Goal: Task Accomplishment & Management: Use online tool/utility

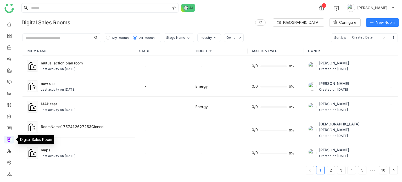
click at [8, 139] on link at bounding box center [9, 139] width 5 height 4
click at [8, 141] on link at bounding box center [9, 139] width 5 height 4
click at [211, 23] on div "Digital Sales Rooms Block Library Configure New Room" at bounding box center [209, 22] width 383 height 13
click at [8, 140] on link at bounding box center [9, 139] width 5 height 4
click at [76, 70] on div "Last activity on [DATE]" at bounding box center [58, 69] width 35 height 5
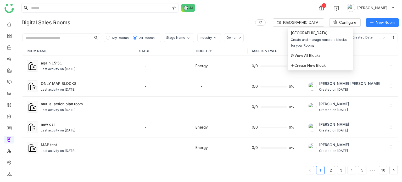
drag, startPoint x: 309, startPoint y: 19, endPoint x: 292, endPoint y: 10, distance: 19.1
click at [292, 10] on div "1 [PERSON_NAME]" at bounding box center [209, 8] width 383 height 16
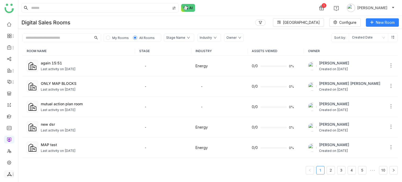
click at [10, 171] on li at bounding box center [9, 174] width 10 height 8
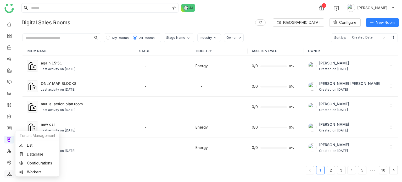
click at [13, 174] on icon at bounding box center [13, 174] width 1 height 3
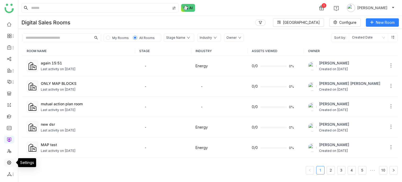
click at [8, 163] on link at bounding box center [9, 162] width 5 height 4
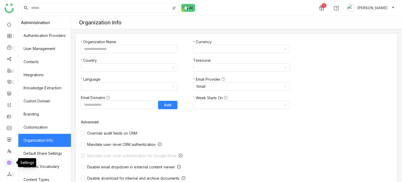
type input "*******"
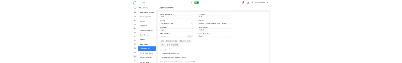
scroll to position [172, 0]
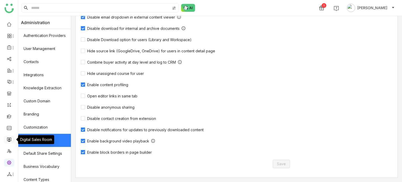
click at [7, 139] on link at bounding box center [9, 139] width 5 height 4
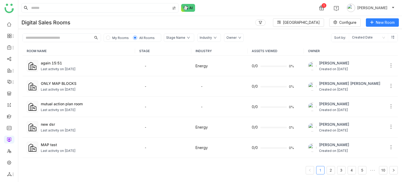
drag, startPoint x: 270, startPoint y: 4, endPoint x: 254, endPoint y: 14, distance: 19.1
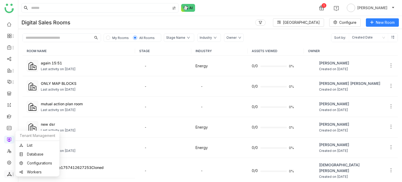
click at [7, 63] on icon at bounding box center [9, 174] width 5 height 5
click at [45, 63] on link "List" at bounding box center [37, 145] width 36 height 4
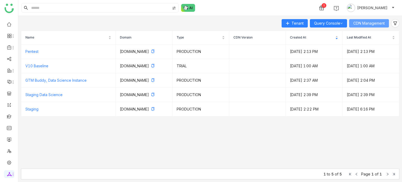
click at [371, 22] on span "CDN Management" at bounding box center [368, 23] width 31 height 6
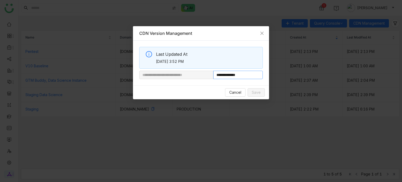
drag, startPoint x: 238, startPoint y: 75, endPoint x: 230, endPoint y: 75, distance: 7.8
click at [230, 63] on input "**********" at bounding box center [237, 75] width 49 height 8
click at [262, 31] on icon "Close" at bounding box center [262, 33] width 4 height 4
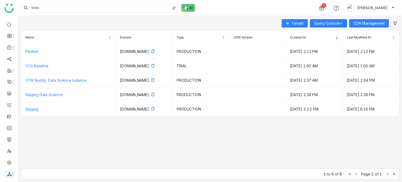
click at [12, 63] on icon at bounding box center [13, 174] width 4 height 4
click at [45, 63] on link "List" at bounding box center [37, 145] width 36 height 4
click at [374, 19] on div "Tenant Query Console CDN Management Name Domain Type CDN Version Created At Las…" at bounding box center [209, 99] width 383 height 166
click at [372, 25] on span "CDN Management" at bounding box center [368, 23] width 31 height 6
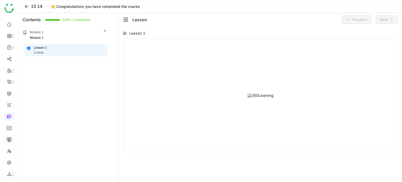
click at [10, 139] on link at bounding box center [9, 139] width 5 height 4
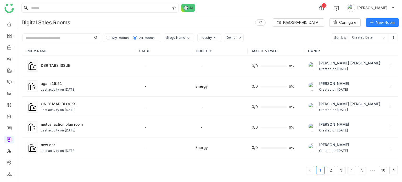
click at [301, 18] on div "Digital Sales Rooms Block Library Configure New Room" at bounding box center [209, 22] width 383 height 13
click at [301, 22] on span "Block Library" at bounding box center [301, 23] width 37 height 6
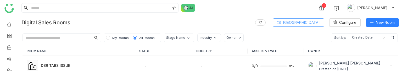
click at [314, 22] on span "Block Library" at bounding box center [301, 23] width 37 height 6
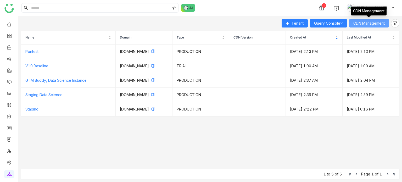
click at [372, 25] on span "CDN Management" at bounding box center [368, 23] width 31 height 6
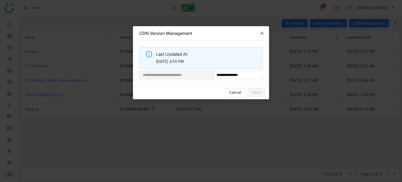
click at [266, 30] on span "Close" at bounding box center [262, 33] width 14 height 14
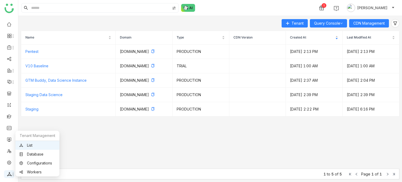
click at [6, 173] on div at bounding box center [9, 174] width 10 height 5
click at [40, 144] on link "List" at bounding box center [37, 145] width 36 height 4
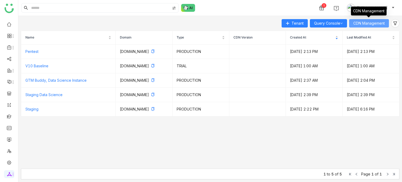
click at [362, 22] on span "CDN Management" at bounding box center [368, 23] width 31 height 6
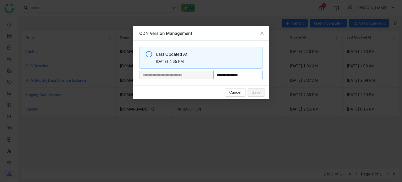
drag, startPoint x: 248, startPoint y: 73, endPoint x: 234, endPoint y: 73, distance: 14.6
click at [234, 73] on input "**********" at bounding box center [237, 75] width 49 height 8
type input "**********"
click at [236, 94] on span "Cancel" at bounding box center [235, 92] width 12 height 6
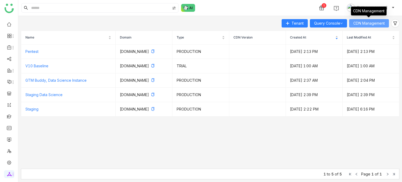
click at [365, 20] on span "CDN Management" at bounding box center [368, 23] width 31 height 6
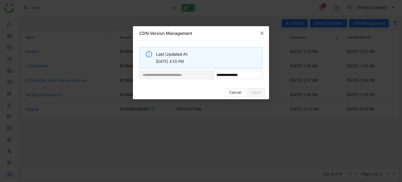
click at [263, 32] on icon "Close" at bounding box center [262, 33] width 4 height 4
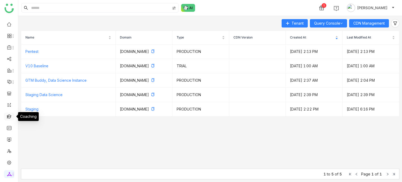
click at [8, 116] on link at bounding box center [9, 116] width 5 height 4
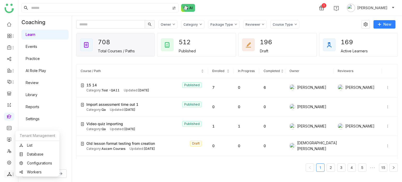
click at [9, 175] on icon at bounding box center [9, 174] width 4 height 4
click at [40, 145] on link "List" at bounding box center [37, 145] width 36 height 4
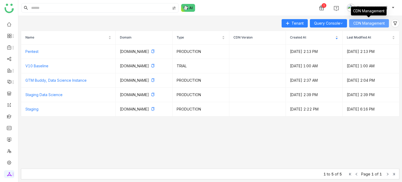
click at [374, 22] on span "CDN Management" at bounding box center [368, 23] width 31 height 6
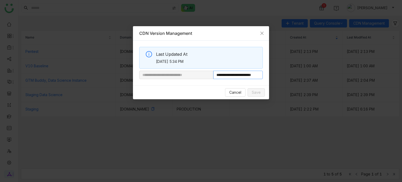
click at [248, 76] on input "**********" at bounding box center [237, 75] width 49 height 8
click at [233, 88] on button "Cancel" at bounding box center [235, 92] width 20 height 8
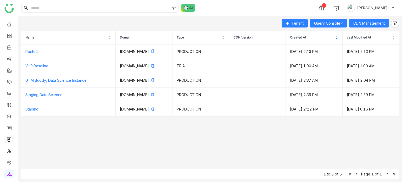
click at [8, 138] on link at bounding box center [9, 139] width 5 height 4
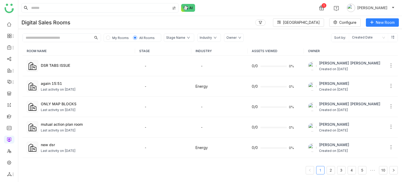
click at [298, 6] on div "1 Arif uddin" at bounding box center [209, 8] width 383 height 16
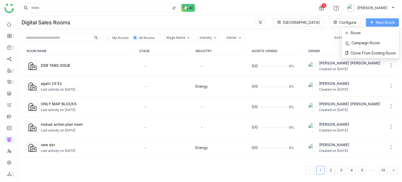
click at [379, 23] on span "New Room" at bounding box center [385, 23] width 19 height 6
click at [364, 34] on li "Room" at bounding box center [370, 33] width 57 height 10
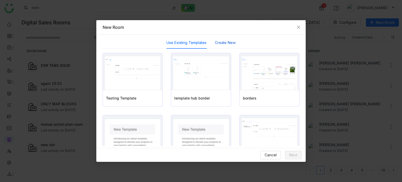
click at [222, 42] on button "Create New" at bounding box center [225, 43] width 21 height 6
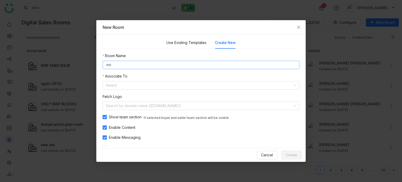
click at [184, 66] on input at bounding box center [201, 65] width 197 height 8
type input "**********"
click at [175, 87] on input at bounding box center [199, 85] width 187 height 8
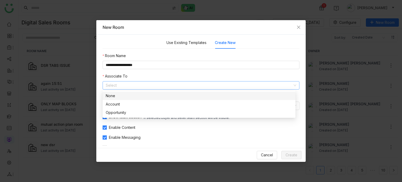
click at [159, 94] on div "None" at bounding box center [199, 96] width 186 height 6
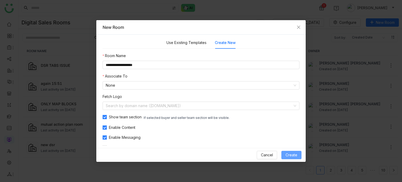
click at [297, 152] on button "Create" at bounding box center [291, 155] width 20 height 8
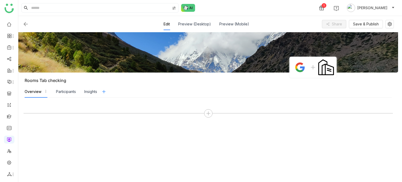
click at [104, 92] on icon at bounding box center [104, 91] width 4 height 4
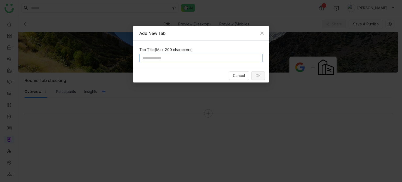
click at [163, 56] on input at bounding box center [200, 58] width 123 height 8
type input "**********"
click at [255, 75] on span "OK" at bounding box center [257, 76] width 5 height 6
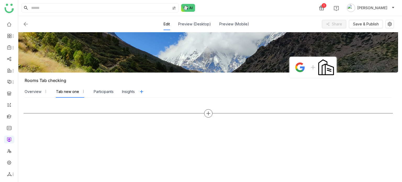
click at [209, 113] on icon at bounding box center [208, 113] width 5 height 5
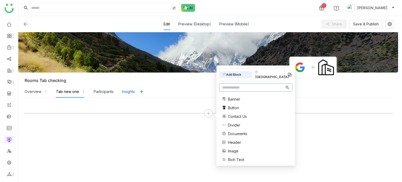
click at [133, 95] on div "Insights" at bounding box center [128, 92] width 13 height 12
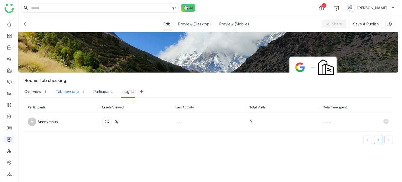
click at [65, 89] on div "Tab new one" at bounding box center [67, 92] width 23 height 6
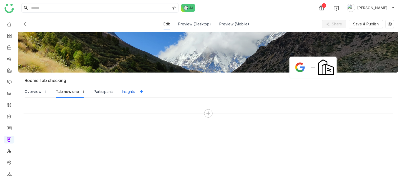
click at [129, 94] on div "Insights" at bounding box center [128, 92] width 13 height 12
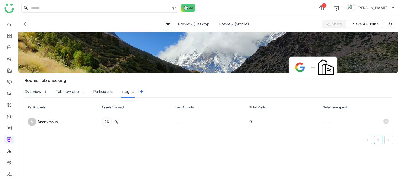
click at [26, 23] on img at bounding box center [25, 24] width 6 height 6
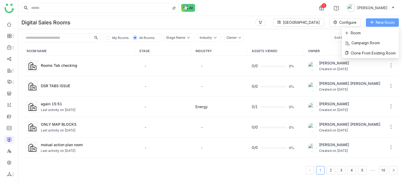
click at [396, 26] on button "New Room" at bounding box center [382, 22] width 33 height 8
click at [373, 32] on li "Room" at bounding box center [370, 33] width 57 height 10
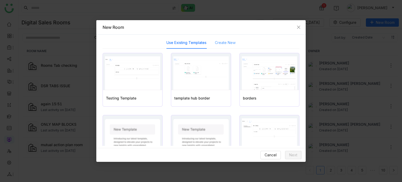
click at [225, 39] on div "Create New" at bounding box center [225, 43] width 21 height 12
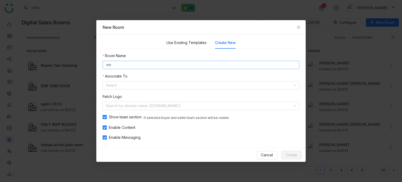
click at [178, 65] on input at bounding box center [201, 65] width 197 height 8
type input "**********"
click at [158, 88] on input at bounding box center [199, 85] width 187 height 8
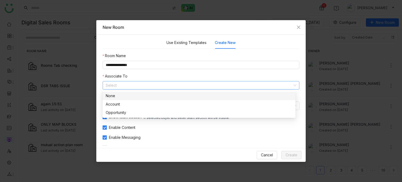
click at [150, 97] on div "None" at bounding box center [199, 96] width 186 height 6
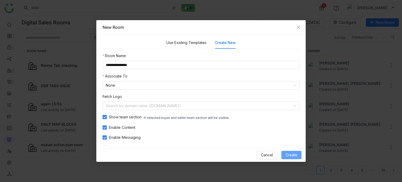
click at [286, 157] on span "Create" at bounding box center [291, 155] width 12 height 6
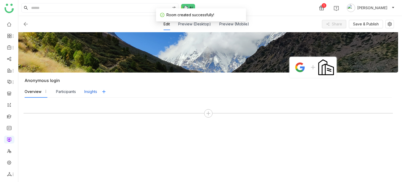
click at [86, 93] on div "Insights" at bounding box center [90, 92] width 13 height 6
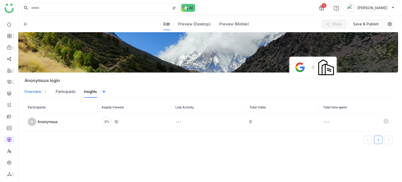
click at [31, 95] on div "Overview" at bounding box center [35, 92] width 23 height 12
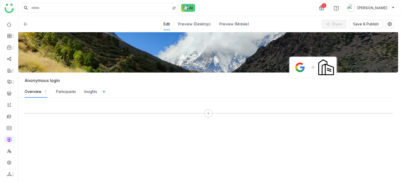
click at [105, 92] on icon at bounding box center [104, 91] width 4 height 4
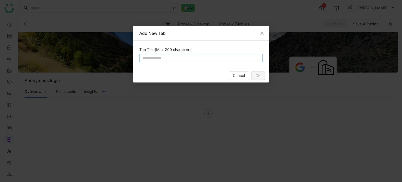
click at [166, 55] on input at bounding box center [200, 58] width 123 height 8
type input "*****"
click at [257, 77] on span "OK" at bounding box center [257, 76] width 5 height 6
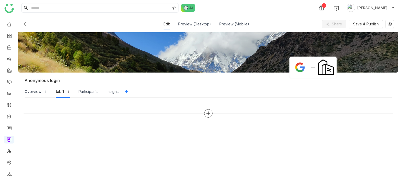
click at [211, 113] on div at bounding box center [208, 113] width 8 height 8
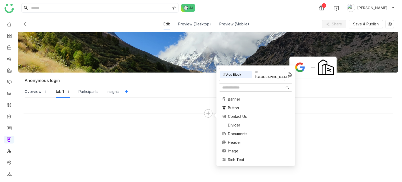
click at [244, 114] on span "Contact Us" at bounding box center [237, 116] width 19 height 5
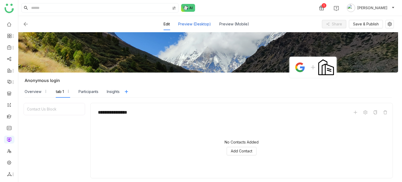
click at [198, 27] on div "Preview (Desktop)" at bounding box center [194, 24] width 33 height 12
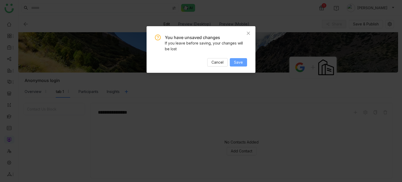
click at [237, 63] on span "Save" at bounding box center [238, 62] width 9 height 6
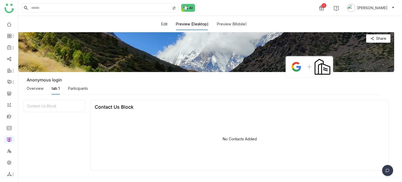
click at [163, 29] on div "Edit" at bounding box center [164, 24] width 6 height 12
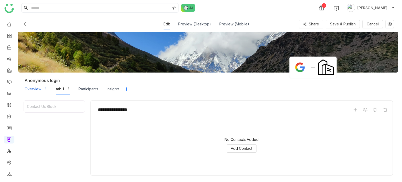
click at [30, 91] on div "Overview" at bounding box center [33, 89] width 17 height 6
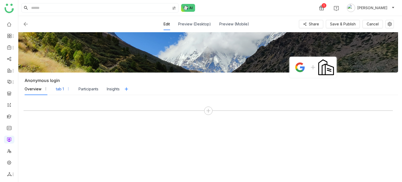
click at [62, 92] on div "tab 1" at bounding box center [63, 89] width 14 height 12
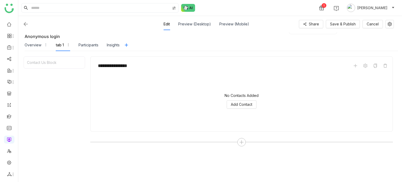
scroll to position [44, 0]
click at [242, 140] on icon at bounding box center [241, 142] width 5 height 5
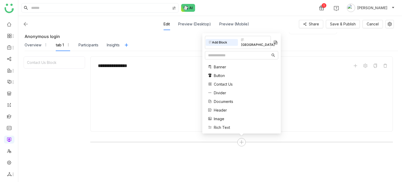
click at [241, 49] on div "Add Block Block Library Banner Button Contact Us Divider Documents Header Image…" at bounding box center [241, 83] width 73 height 95
click at [240, 55] on input "text" at bounding box center [239, 55] width 62 height 6
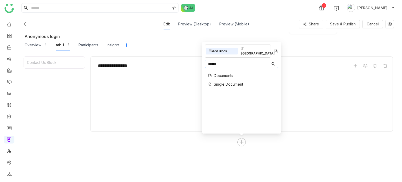
type input "******"
click at [229, 73] on div "Documents Single Document" at bounding box center [224, 80] width 38 height 20
click at [229, 73] on span "Documents" at bounding box center [223, 75] width 19 height 5
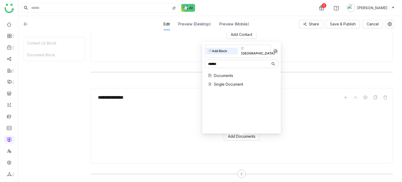
scroll to position [115, 0]
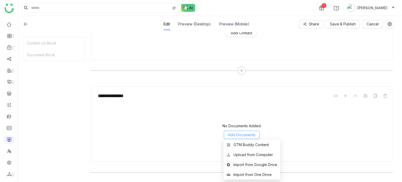
click at [244, 136] on span "Add Documents" at bounding box center [241, 135] width 27 height 6
click at [246, 147] on div "GTM Buddy Content" at bounding box center [250, 145] width 35 height 6
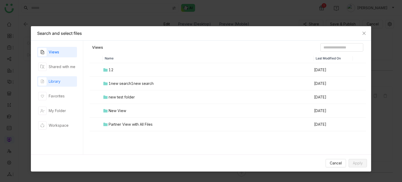
click at [63, 78] on div "Library" at bounding box center [57, 81] width 40 height 10
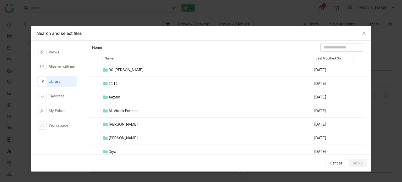
click at [122, 74] on td "00 Arif Folder" at bounding box center [208, 70] width 211 height 14
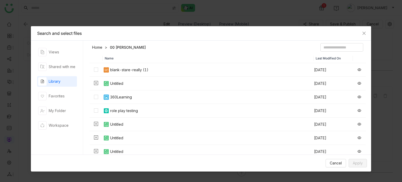
click at [116, 97] on div "360Learning" at bounding box center [121, 97] width 22 height 6
click at [356, 163] on span "Apply" at bounding box center [358, 163] width 10 height 6
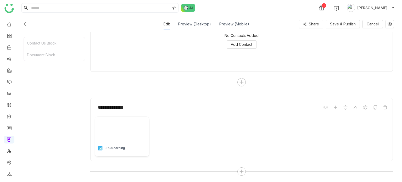
scroll to position [103, 0]
click at [197, 26] on div "Preview (Desktop)" at bounding box center [194, 24] width 33 height 12
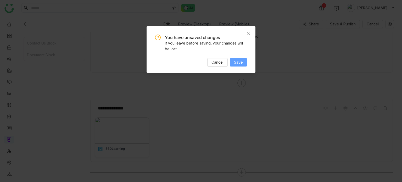
click at [243, 58] on button "Save" at bounding box center [238, 62] width 17 height 8
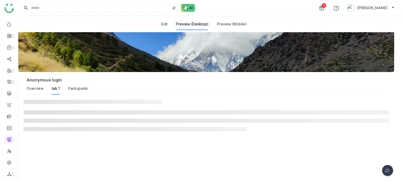
scroll to position [0, 0]
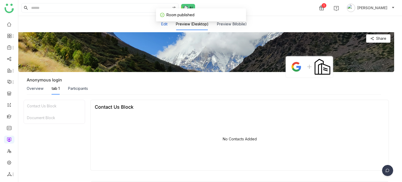
click at [167, 26] on button "Edit" at bounding box center [164, 24] width 6 height 6
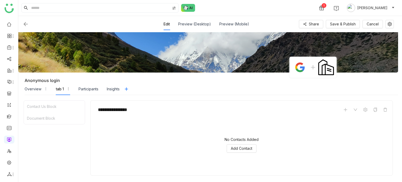
click at [167, 26] on div "Edit" at bounding box center [166, 24] width 6 height 12
click at [30, 91] on div "Overview" at bounding box center [33, 89] width 17 height 6
click at [59, 90] on div "tab 1" at bounding box center [60, 89] width 8 height 6
click at [185, 23] on div "Preview (Desktop)" at bounding box center [194, 24] width 33 height 12
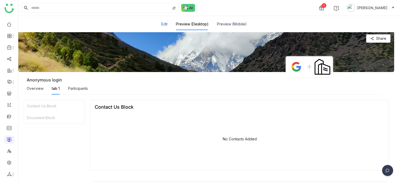
click at [165, 23] on button "Edit" at bounding box center [164, 24] width 6 height 6
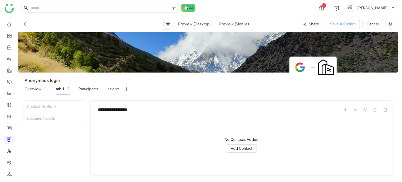
click at [355, 22] on span "Save & Publish" at bounding box center [343, 24] width 26 height 6
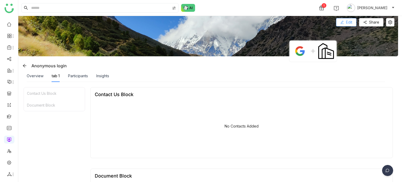
click at [343, 21] on icon at bounding box center [342, 22] width 4 height 4
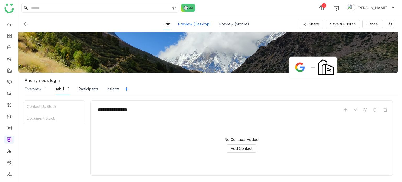
click at [194, 26] on div "Preview (Desktop)" at bounding box center [194, 24] width 33 height 12
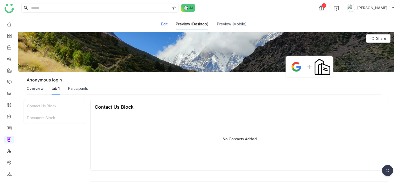
click at [164, 25] on button "Edit" at bounding box center [164, 24] width 6 height 6
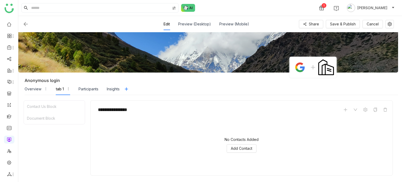
scroll to position [103, 0]
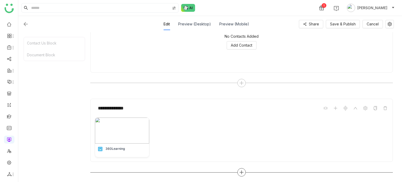
click at [244, 170] on div at bounding box center [241, 172] width 8 height 8
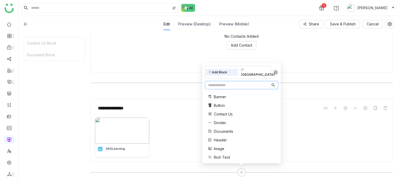
click at [219, 87] on input "text" at bounding box center [239, 85] width 62 height 6
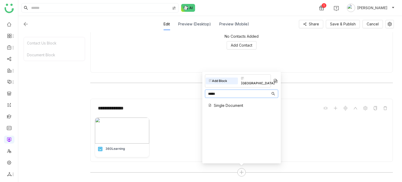
type input "*****"
click at [221, 103] on span "Single Document" at bounding box center [228, 105] width 29 height 5
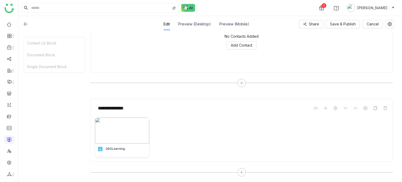
scroll to position [204, 0]
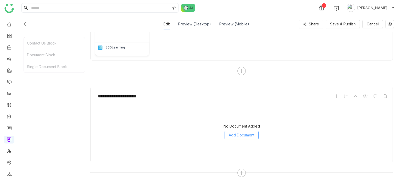
click at [240, 136] on span "Add Document" at bounding box center [242, 135] width 26 height 6
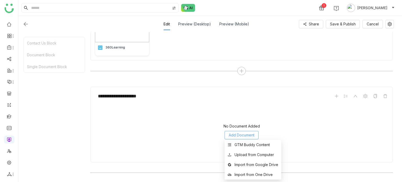
click at [254, 135] on span "Add Document" at bounding box center [242, 135] width 26 height 6
click at [255, 155] on div "Upload from Computer" at bounding box center [253, 155] width 39 height 6
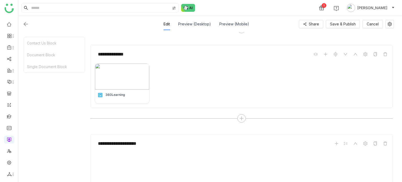
scroll to position [156, 0]
click at [0, 0] on icon at bounding box center [0, 0] width 0 height 0
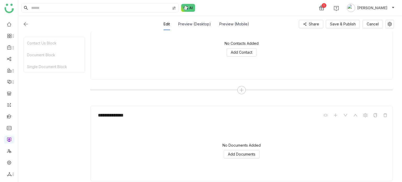
scroll to position [98, 0]
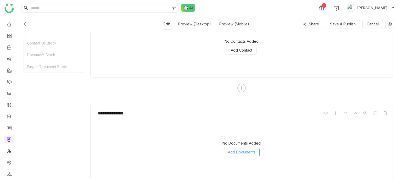
click at [254, 154] on span "Add Documents" at bounding box center [241, 152] width 27 height 6
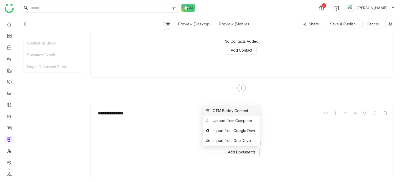
click at [238, 109] on div "GTM Buddy Content" at bounding box center [230, 111] width 35 height 6
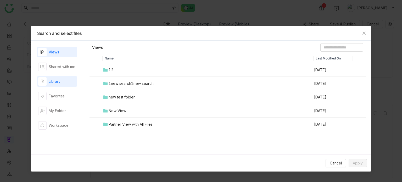
click at [62, 76] on div "Library" at bounding box center [57, 81] width 40 height 10
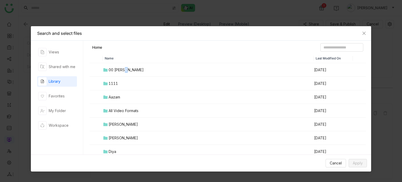
click at [122, 68] on div "00 Arif Folder" at bounding box center [126, 70] width 35 height 6
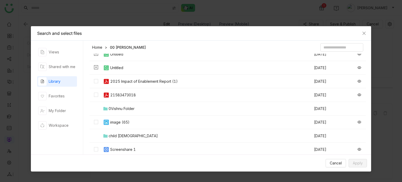
scroll to position [104, 0]
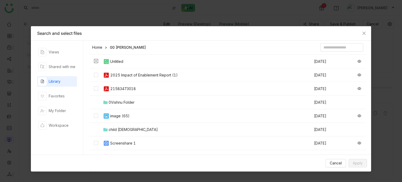
click at [130, 116] on td "image (65)" at bounding box center [208, 116] width 211 height 14
click at [360, 163] on span "Apply" at bounding box center [358, 163] width 10 height 6
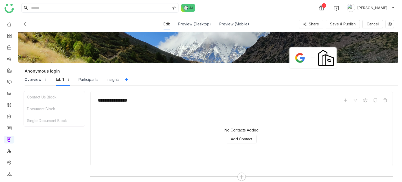
scroll to position [2, 0]
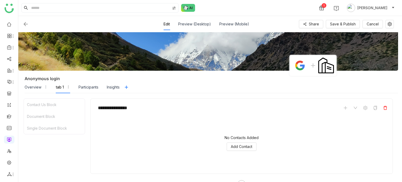
click at [383, 106] on icon at bounding box center [385, 108] width 4 height 4
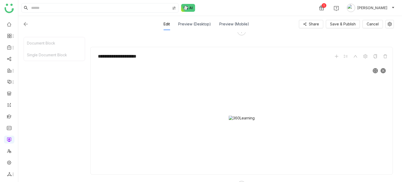
scroll to position [155, 0]
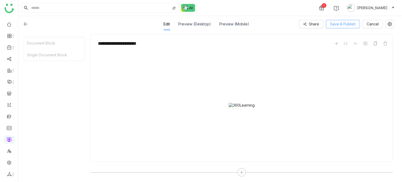
click at [345, 26] on span "Save & Publish" at bounding box center [343, 24] width 26 height 6
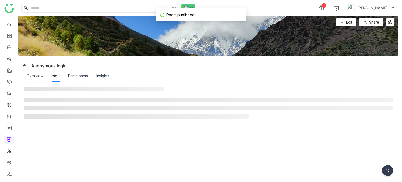
click at [216, 37] on img at bounding box center [208, 36] width 380 height 40
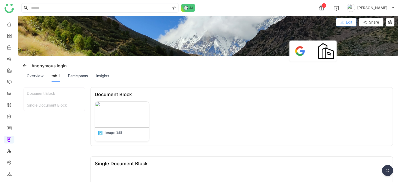
click at [350, 22] on span "Edit" at bounding box center [349, 22] width 6 height 6
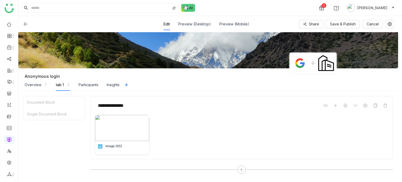
scroll to position [3, 0]
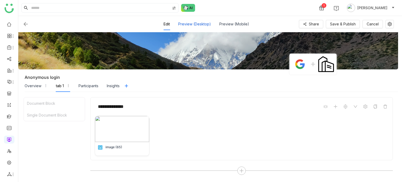
click at [191, 24] on div "Preview (Desktop)" at bounding box center [194, 24] width 33 height 12
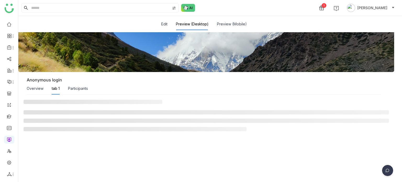
scroll to position [0, 0]
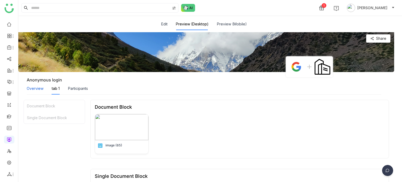
click at [32, 91] on div "Overview" at bounding box center [35, 89] width 17 height 6
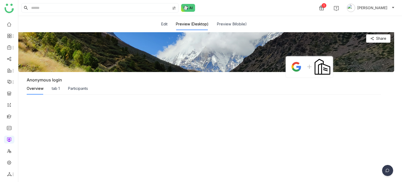
click at [167, 27] on div "Edit" at bounding box center [164, 24] width 6 height 12
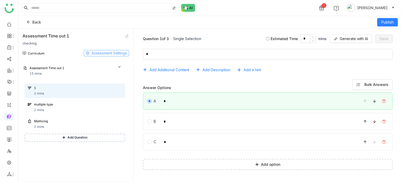
click at [111, 55] on button "Assessment Settings" at bounding box center [106, 53] width 45 height 6
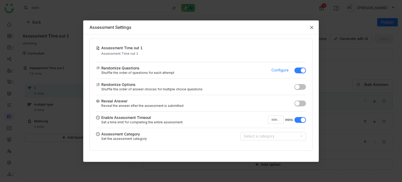
click at [112, 54] on div "Assessment Time out 1" at bounding box center [121, 54] width 41 height 4
click at [313, 28] on icon "Close" at bounding box center [311, 27] width 4 height 4
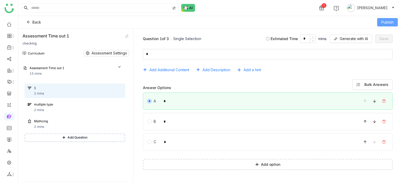
click at [386, 21] on span "Publish" at bounding box center [387, 22] width 12 height 6
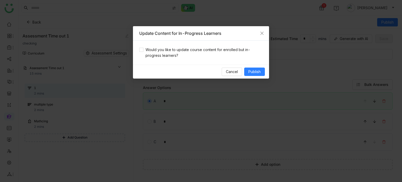
click at [166, 59] on div "Would you like to update course content for enrolled but in-progress learners?" at bounding box center [201, 53] width 136 height 24
click at [172, 54] on span "Would you like to update course content for enrolled but in-progress learners?" at bounding box center [202, 53] width 119 height 12
click at [253, 70] on span "Publish" at bounding box center [254, 72] width 12 height 6
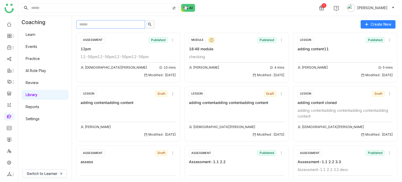
click at [126, 23] on input "text" at bounding box center [110, 24] width 69 height 8
type input "****"
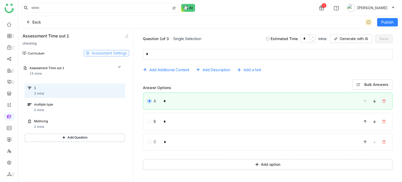
click at [118, 53] on span "Assessment Settings" at bounding box center [109, 53] width 35 height 6
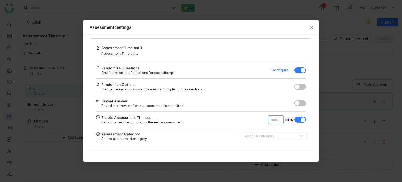
click at [279, 118] on input "**" at bounding box center [276, 119] width 16 height 8
type input "*"
type input "**"
click at [310, 28] on icon "Close" at bounding box center [311, 27] width 4 height 4
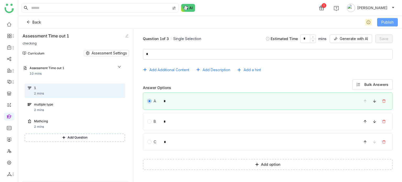
click at [391, 20] on span "Publish" at bounding box center [387, 22] width 12 height 6
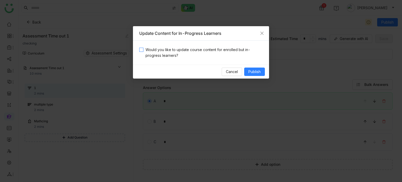
click at [206, 51] on span "Would you like to update course content for enrolled but in-progress learners?" at bounding box center [202, 53] width 119 height 12
click at [256, 68] on button "Publish" at bounding box center [254, 71] width 21 height 8
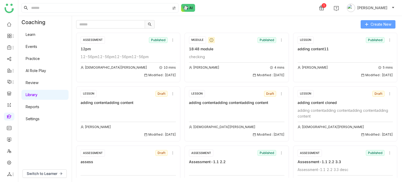
click at [376, 25] on span "Create New" at bounding box center [380, 24] width 21 height 6
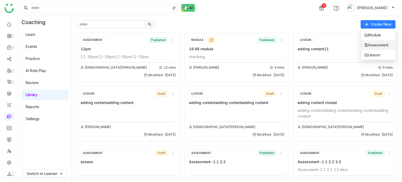
click at [378, 43] on span "Assessment" at bounding box center [376, 45] width 24 height 6
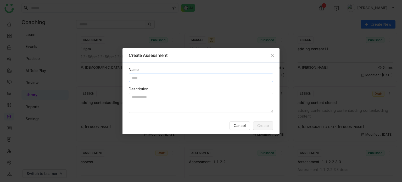
click at [200, 82] on div "Name Description" at bounding box center [200, 90] width 157 height 54
click at [201, 80] on input "text" at bounding box center [201, 77] width 144 height 8
type input "**********"
click at [262, 124] on span "Create" at bounding box center [263, 126] width 12 height 6
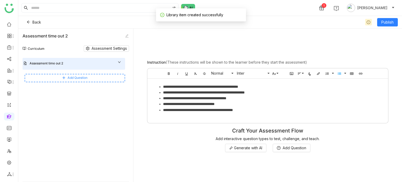
click at [97, 74] on button "Add Question" at bounding box center [75, 78] width 100 height 8
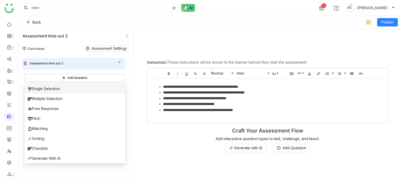
click at [90, 90] on li "Single Selection" at bounding box center [75, 89] width 100 height 10
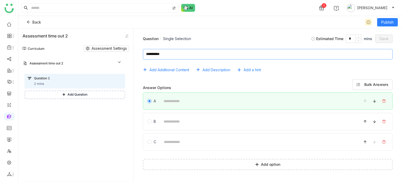
click at [199, 56] on textarea at bounding box center [268, 54] width 250 height 10
type textarea "**"
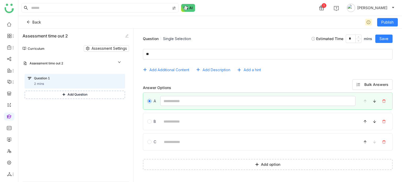
click at [190, 101] on input at bounding box center [257, 101] width 195 height 10
type input "*"
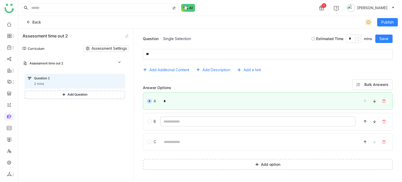
click at [174, 120] on input at bounding box center [257, 121] width 195 height 10
type input "*"
click at [383, 37] on span "Save" at bounding box center [383, 39] width 9 height 6
click at [100, 48] on span "Assessment Settings" at bounding box center [109, 49] width 35 height 6
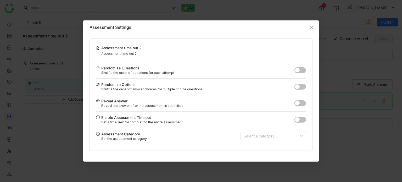
click at [303, 119] on button "button" at bounding box center [300, 120] width 12 height 6
click at [273, 120] on input "*" at bounding box center [276, 119] width 16 height 8
type input "*"
click at [312, 25] on icon "Close" at bounding box center [311, 27] width 4 height 4
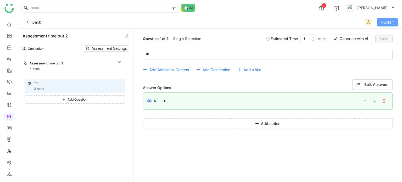
click at [394, 24] on button "Publish" at bounding box center [387, 22] width 21 height 8
drag, startPoint x: 74, startPoint y: 38, endPoint x: 16, endPoint y: 31, distance: 58.7
click at [16, 31] on nz-layout "1 Arif uddin Back Publish Assessment time out 2 Curriculum Assessment Settings …" at bounding box center [201, 91] width 402 height 182
copy nz-layout "1 Arif uddin Back Publish Assessment time out 2"
click at [72, 35] on div "Assessment time out 2" at bounding box center [75, 37] width 106 height 8
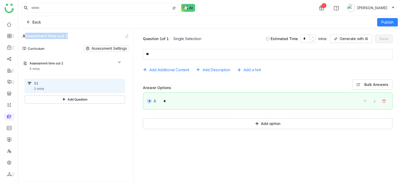
drag, startPoint x: 72, startPoint y: 35, endPoint x: 26, endPoint y: 35, distance: 46.3
click at [26, 35] on div "Assessment time out 2" at bounding box center [75, 37] width 106 height 8
click at [116, 50] on span "Assessment Settings" at bounding box center [109, 49] width 35 height 6
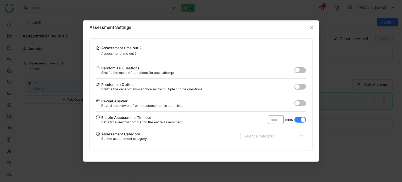
click at [278, 119] on input "*" at bounding box center [276, 119] width 16 height 8
type input "**"
click at [312, 29] on icon "Close" at bounding box center [311, 27] width 4 height 4
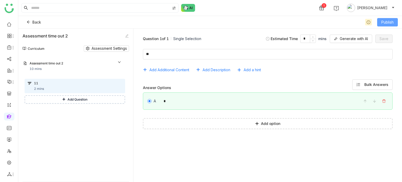
click at [391, 20] on span "Publish" at bounding box center [387, 22] width 12 height 6
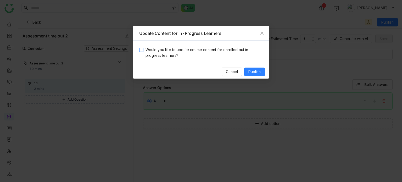
click at [218, 53] on span "Would you like to update course content for enrolled but in-progress learners?" at bounding box center [202, 53] width 119 height 12
click at [251, 72] on span "Publish" at bounding box center [254, 72] width 12 height 6
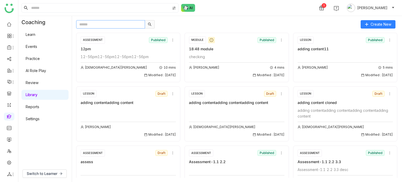
click at [129, 21] on input "text" at bounding box center [110, 24] width 69 height 8
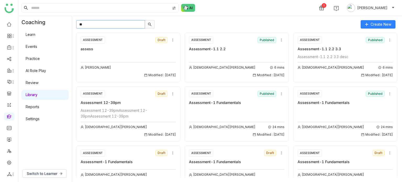
type input "*"
paste input "**********"
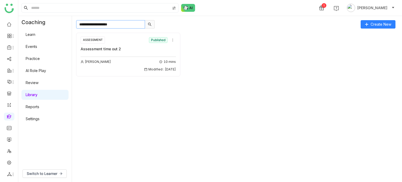
type input "**********"
click at [145, 50] on div "Assessment time out 2" at bounding box center [128, 49] width 95 height 6
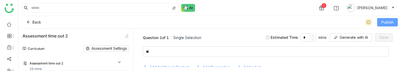
click at [385, 21] on span "Publish" at bounding box center [387, 22] width 12 height 6
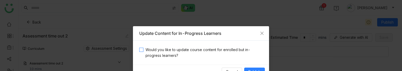
click at [188, 51] on span "Would you like to update course content for enrolled but in-progress learners?" at bounding box center [202, 53] width 119 height 12
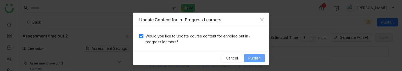
click at [254, 59] on span "Publish" at bounding box center [254, 58] width 12 height 6
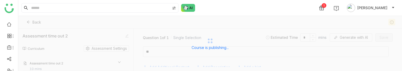
scroll to position [0, 0]
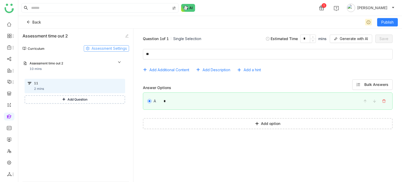
click at [118, 46] on span "Assessment Settings" at bounding box center [109, 49] width 35 height 6
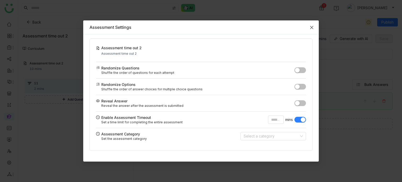
click at [314, 25] on span "Close" at bounding box center [311, 27] width 14 height 14
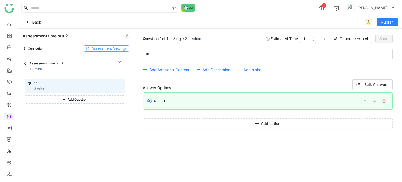
click at [113, 46] on span "Assessment Settings" at bounding box center [109, 49] width 35 height 6
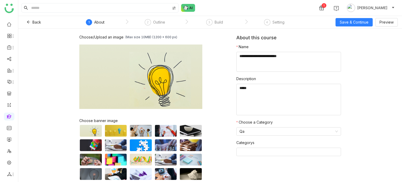
click at [217, 18] on nz-steps "1 About 2 Outline 3 Build 4 Setting" at bounding box center [186, 22] width 235 height 13
click at [216, 20] on div "Build" at bounding box center [218, 22] width 8 height 6
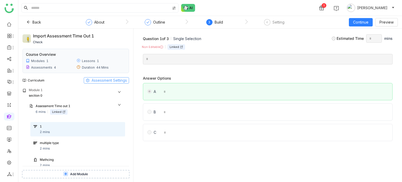
click at [106, 81] on span "Assessment Settings" at bounding box center [109, 80] width 35 height 6
click at [117, 80] on span "Assessment Settings" at bounding box center [109, 80] width 35 height 6
click at [121, 80] on span "Assessment Settings" at bounding box center [109, 80] width 35 height 6
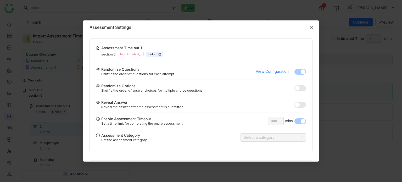
click at [312, 27] on icon "Close" at bounding box center [311, 27] width 3 height 3
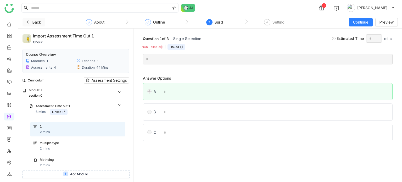
click at [31, 22] on button "Back" at bounding box center [33, 22] width 23 height 8
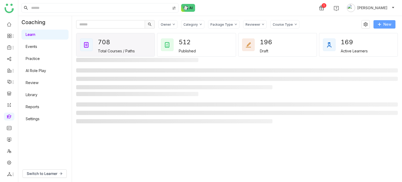
click at [391, 27] on button "New" at bounding box center [384, 24] width 22 height 8
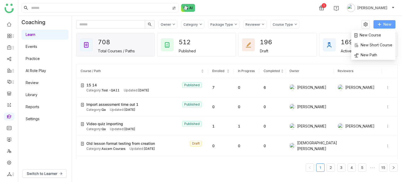
click at [384, 26] on span "New" at bounding box center [387, 24] width 8 height 6
click at [372, 37] on span "New Course" at bounding box center [367, 35] width 27 height 6
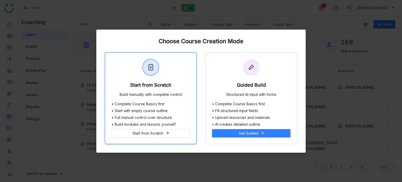
click at [183, 72] on div "Start from Scratch Build manually with complete control" at bounding box center [150, 77] width 91 height 49
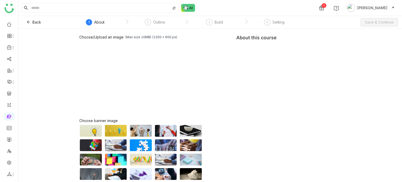
click at [298, 58] on div "Choose/Upload an image (Max size 10MB) (1200 x 600 px) Browse Image Choose bann…" at bounding box center [210, 119] width 262 height 168
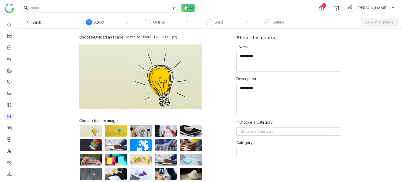
click at [296, 64] on textarea at bounding box center [288, 62] width 105 height 20
type textarea "**********"
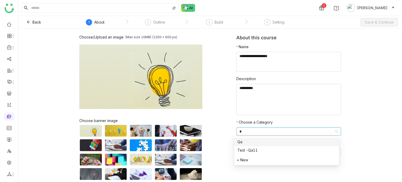
type input "**"
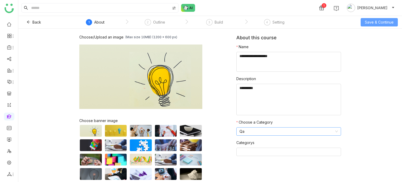
click at [392, 26] on button "Save & Continue" at bounding box center [378, 22] width 37 height 8
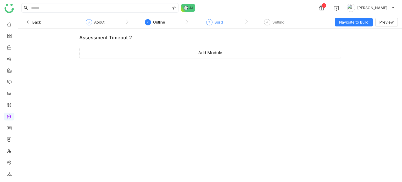
click at [219, 23] on div "Build" at bounding box center [218, 22] width 8 height 6
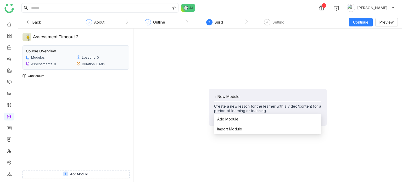
click at [236, 99] on div "+ New Module Create a new lesson for the learner with a video/content for a per…" at bounding box center [267, 103] width 107 height 19
click at [235, 120] on span "Add Module" at bounding box center [227, 119] width 21 height 6
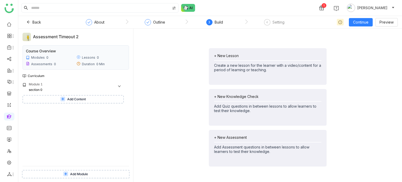
click at [82, 102] on button "Add Content" at bounding box center [72, 99] width 101 height 8
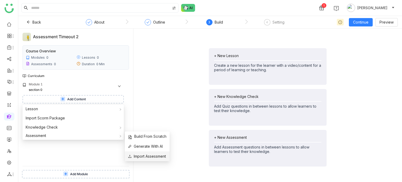
click at [148, 158] on span "Import Assessment" at bounding box center [147, 156] width 38 height 6
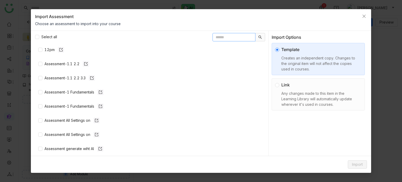
click at [212, 36] on input "text" at bounding box center [233, 37] width 43 height 8
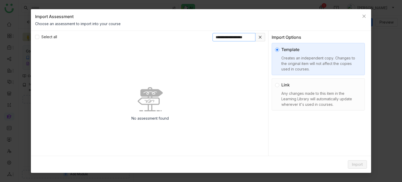
drag, startPoint x: 245, startPoint y: 40, endPoint x: 207, endPoint y: 43, distance: 38.6
click at [207, 43] on div "**********" at bounding box center [150, 93] width 230 height 125
type input "*"
paste input "**********"
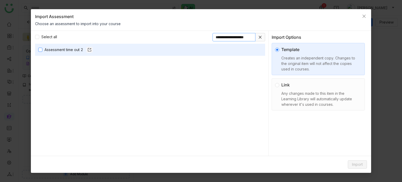
type input "**********"
click at [307, 91] on div "Any changes made to this item in the Learning Library will automatically update…" at bounding box center [320, 98] width 78 height 16
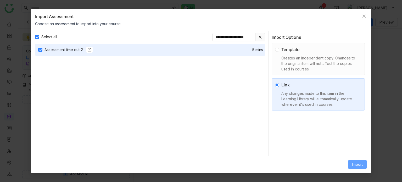
click at [361, 166] on span "Import" at bounding box center [357, 164] width 11 height 6
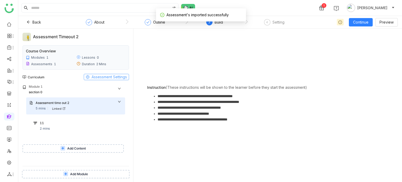
click at [125, 76] on span "Assessment Settings" at bounding box center [109, 77] width 35 height 6
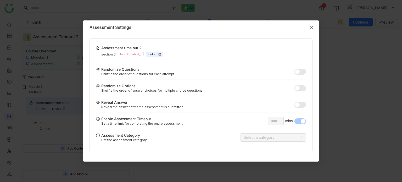
click at [312, 25] on span "Close" at bounding box center [311, 27] width 14 height 14
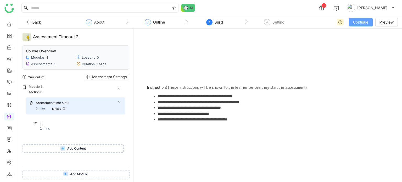
click at [364, 19] on button "Continue" at bounding box center [361, 22] width 24 height 8
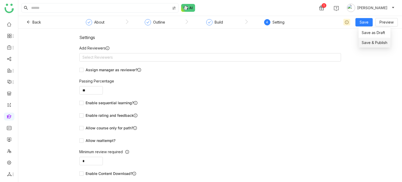
click at [369, 42] on span "Save & Publish" at bounding box center [374, 43] width 26 height 6
click at [158, 24] on div "Outline" at bounding box center [159, 22] width 12 height 6
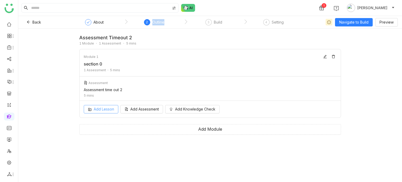
click at [103, 107] on span "Add Lesson" at bounding box center [104, 109] width 20 height 6
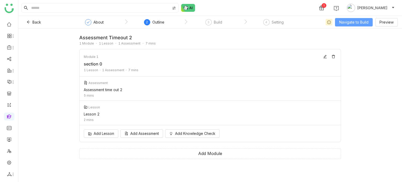
click at [360, 20] on span "Navigate to Build" at bounding box center [353, 22] width 29 height 6
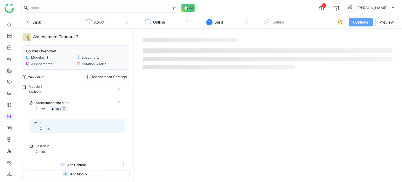
click at [364, 20] on span "Continue" at bounding box center [360, 22] width 15 height 6
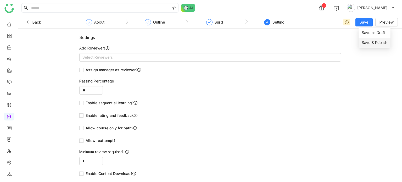
click at [369, 41] on span "Save & Publish" at bounding box center [374, 43] width 26 height 6
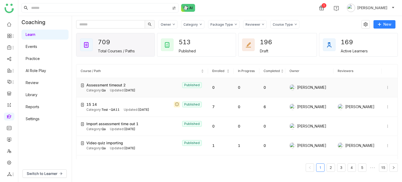
click at [120, 85] on span "Assessment timeout 2" at bounding box center [105, 85] width 39 height 6
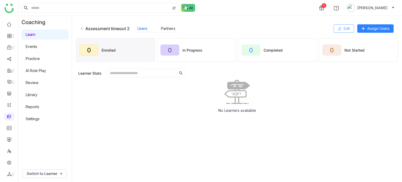
click at [346, 28] on span "Edit" at bounding box center [346, 29] width 6 height 6
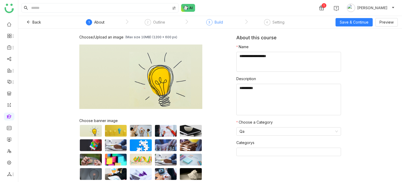
click at [214, 22] on div "3 Build" at bounding box center [214, 23] width 17 height 9
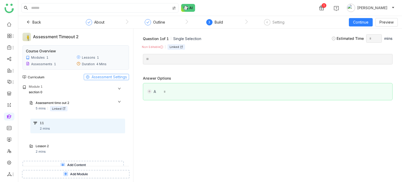
click at [116, 79] on span "Assessment Settings" at bounding box center [109, 77] width 35 height 6
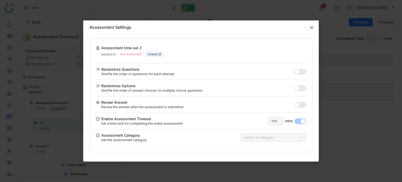
click at [310, 26] on icon "Close" at bounding box center [311, 27] width 4 height 4
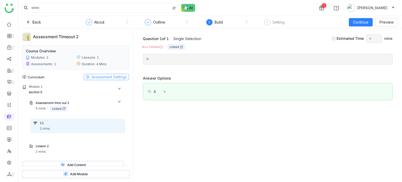
click at [118, 78] on span "Assessment Settings" at bounding box center [109, 77] width 35 height 6
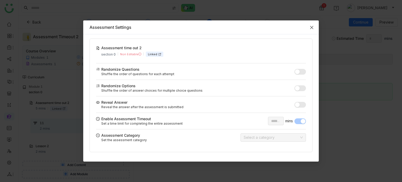
click at [313, 28] on icon "Close" at bounding box center [311, 27] width 4 height 4
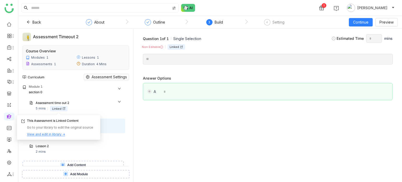
click at [49, 134] on div "View and edit in library →" at bounding box center [46, 134] width 38 height 5
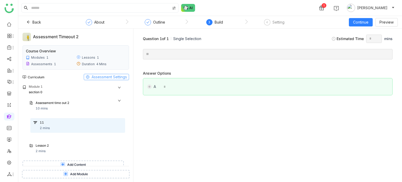
click at [110, 79] on span "Assessment Settings" at bounding box center [109, 77] width 35 height 6
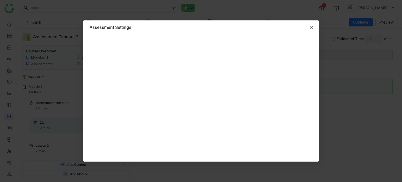
click at [312, 26] on icon "Close" at bounding box center [311, 27] width 4 height 4
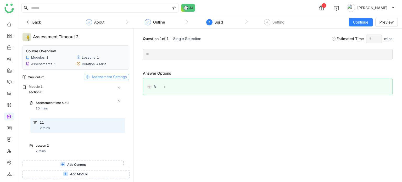
click at [120, 76] on span "Assessment Settings" at bounding box center [109, 77] width 35 height 6
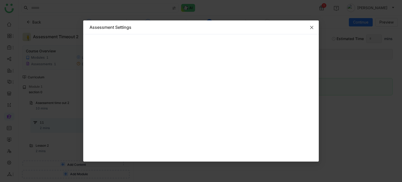
click at [311, 29] on icon "Close" at bounding box center [311, 27] width 4 height 4
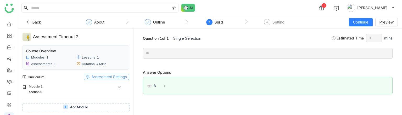
click at [114, 75] on span "Assessment Settings" at bounding box center [109, 77] width 35 height 6
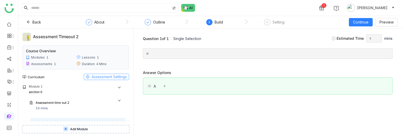
click at [112, 66] on span "Assessment Settings" at bounding box center [109, 77] width 35 height 6
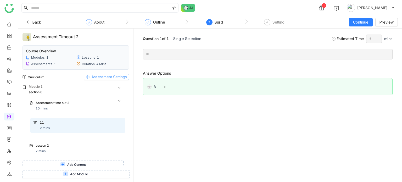
click at [118, 76] on span "Assessment Settings" at bounding box center [109, 77] width 35 height 6
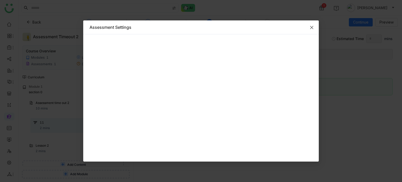
click at [313, 28] on icon "Close" at bounding box center [311, 27] width 3 height 3
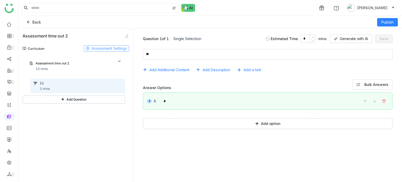
click at [106, 47] on span "Assessment Settings" at bounding box center [109, 49] width 35 height 6
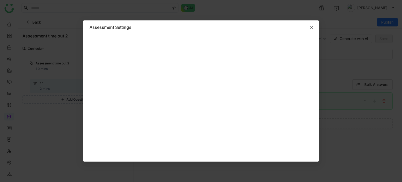
click at [314, 29] on span "Close" at bounding box center [311, 27] width 14 height 14
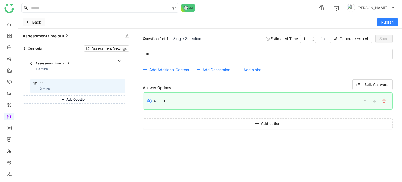
click at [28, 19] on button "Back" at bounding box center [33, 22] width 23 height 8
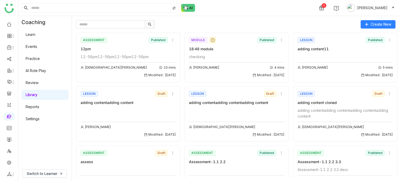
click at [139, 47] on div "12pm" at bounding box center [128, 49] width 95 height 6
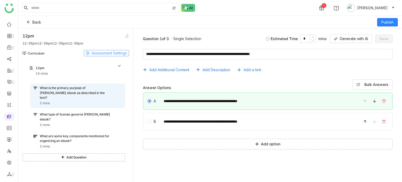
click at [110, 53] on span "Assessment Settings" at bounding box center [109, 53] width 35 height 6
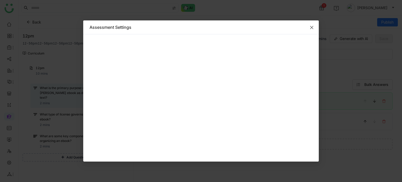
click at [312, 26] on icon "Close" at bounding box center [311, 27] width 4 height 4
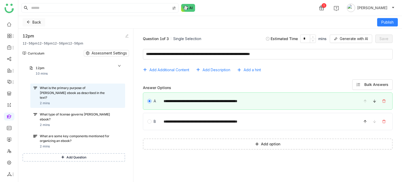
click at [29, 20] on icon at bounding box center [29, 22] width 4 height 4
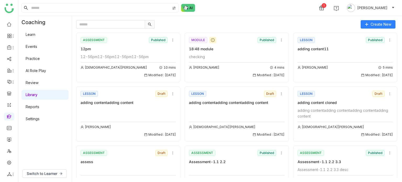
scroll to position [28, 0]
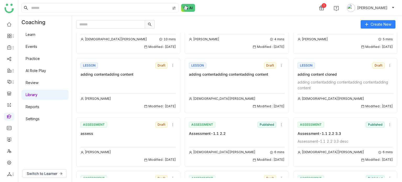
click at [124, 127] on div "ASSESSMENT Draft" at bounding box center [128, 125] width 95 height 8
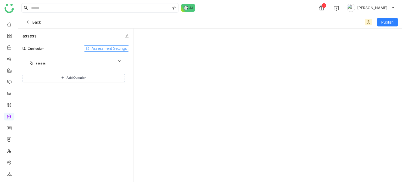
click at [107, 49] on span "Assessment Settings" at bounding box center [109, 49] width 35 height 6
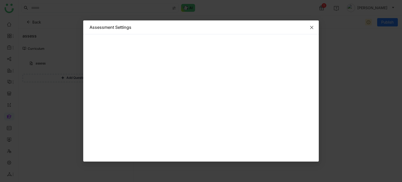
click at [308, 26] on span "Close" at bounding box center [311, 27] width 14 height 14
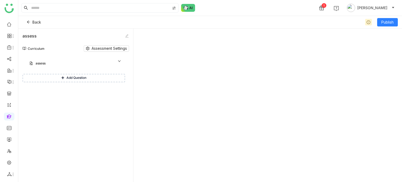
click at [72, 76] on span "Add Question" at bounding box center [76, 77] width 20 height 5
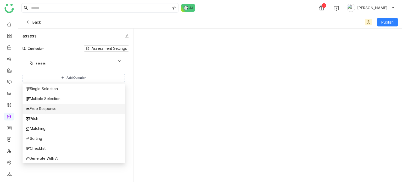
click at [56, 106] on li "Free Response" at bounding box center [73, 109] width 103 height 10
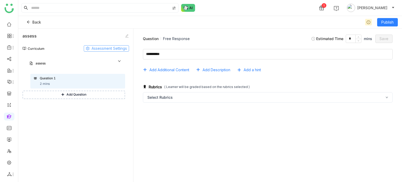
click at [110, 46] on span "Assessment Settings" at bounding box center [109, 49] width 35 height 6
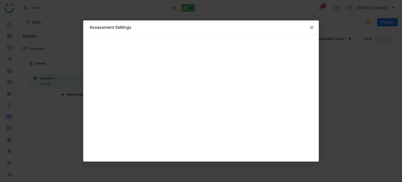
click at [313, 25] on span "Close" at bounding box center [311, 27] width 14 height 14
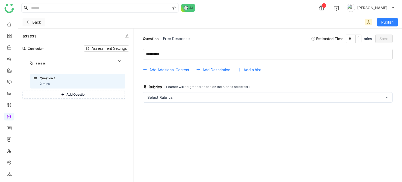
click at [33, 22] on span "Back" at bounding box center [36, 22] width 9 height 6
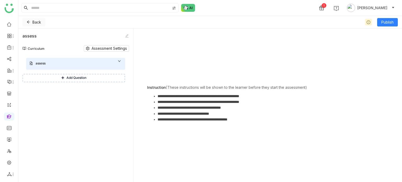
click at [30, 22] on button "Back" at bounding box center [33, 22] width 23 height 8
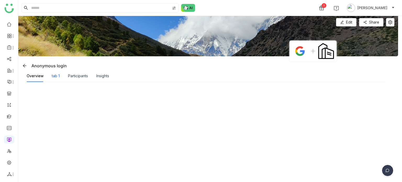
click at [52, 73] on div "tab 1" at bounding box center [56, 76] width 8 height 6
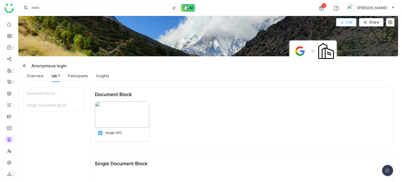
click at [349, 21] on span "Edit" at bounding box center [349, 22] width 6 height 6
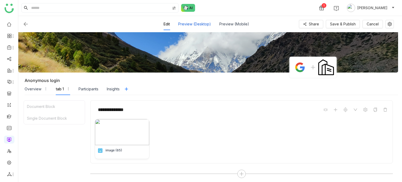
click at [202, 24] on div "Preview (Desktop)" at bounding box center [194, 24] width 33 height 12
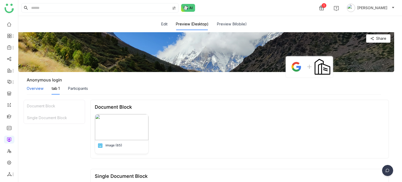
click at [35, 86] on div "Overview" at bounding box center [35, 89] width 17 height 6
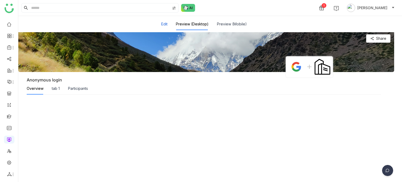
click at [161, 21] on button "Edit" at bounding box center [164, 24] width 6 height 6
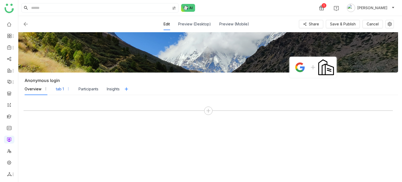
click at [58, 92] on div "tab 1" at bounding box center [63, 89] width 14 height 12
click at [202, 20] on div "Preview (Desktop)" at bounding box center [194, 24] width 33 height 12
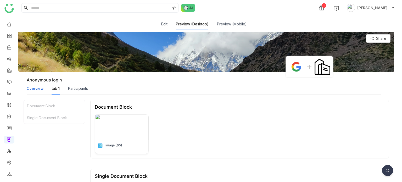
click at [40, 89] on div "Overview" at bounding box center [35, 89] width 17 height 6
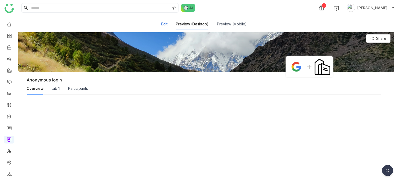
click at [162, 25] on button "Edit" at bounding box center [164, 24] width 6 height 6
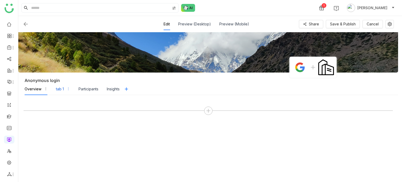
click at [58, 89] on div "tab 1" at bounding box center [60, 89] width 8 height 6
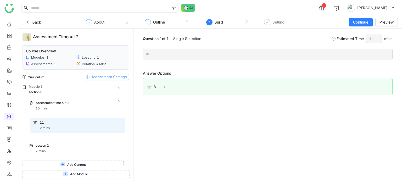
click at [111, 77] on span "Assessment Settings" at bounding box center [109, 77] width 35 height 6
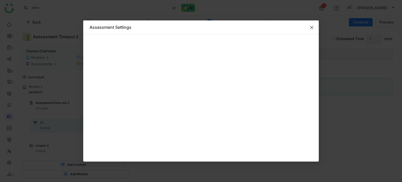
click at [311, 27] on icon "Close" at bounding box center [311, 27] width 4 height 4
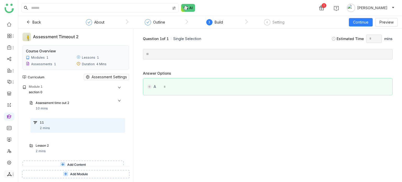
click at [10, 171] on li at bounding box center [9, 174] width 10 height 8
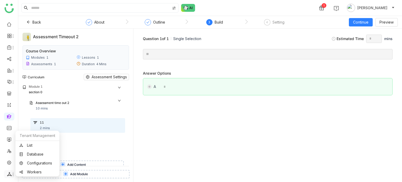
click at [10, 172] on icon at bounding box center [9, 174] width 5 height 5
click at [41, 144] on link "List" at bounding box center [37, 145] width 36 height 4
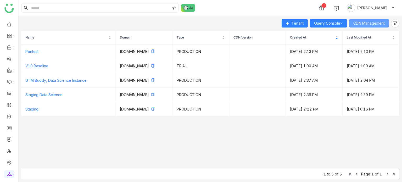
click at [363, 21] on button "CDN Management" at bounding box center [369, 23] width 40 height 8
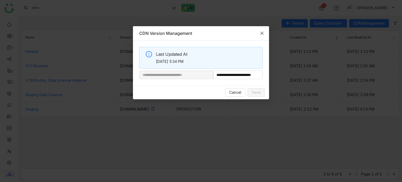
click at [262, 33] on icon "Close" at bounding box center [261, 33] width 3 height 3
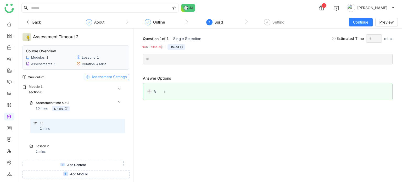
click at [114, 77] on span "Assessment Settings" at bounding box center [109, 77] width 35 height 6
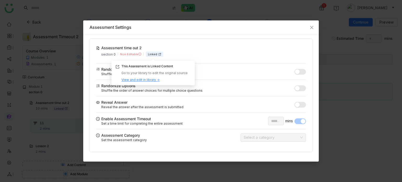
click at [154, 53] on div "Linked" at bounding box center [155, 54] width 18 height 5
click at [147, 80] on div "View and edit in library →" at bounding box center [140, 79] width 38 height 5
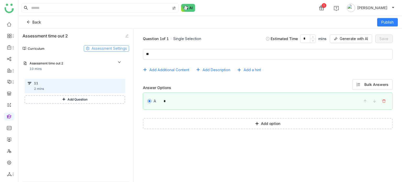
click at [114, 49] on span "Assessment Settings" at bounding box center [109, 49] width 35 height 6
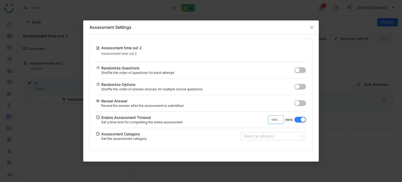
click at [276, 119] on input "**" at bounding box center [276, 119] width 16 height 8
type input "**"
click at [310, 27] on icon "Close" at bounding box center [311, 27] width 4 height 4
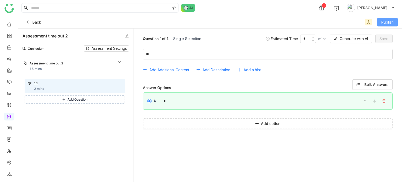
click at [386, 24] on span "Publish" at bounding box center [387, 22] width 12 height 6
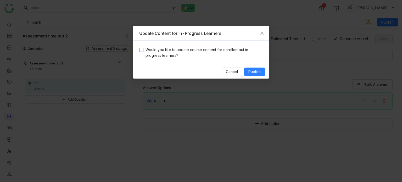
click at [184, 51] on span "Would you like to update course content for enrolled but in-progress learners?" at bounding box center [202, 53] width 119 height 12
click at [252, 70] on span "Publish" at bounding box center [254, 72] width 12 height 6
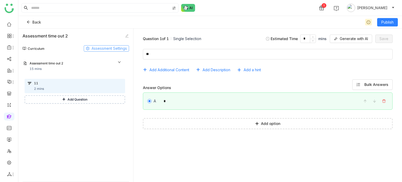
click at [114, 47] on span "Assessment Settings" at bounding box center [109, 49] width 35 height 6
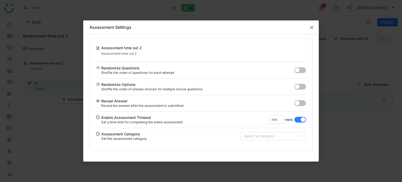
click at [311, 26] on icon "Close" at bounding box center [311, 27] width 4 height 4
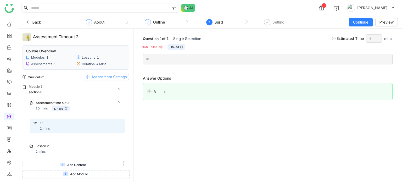
click at [105, 76] on span "Assessment Settings" at bounding box center [109, 77] width 35 height 6
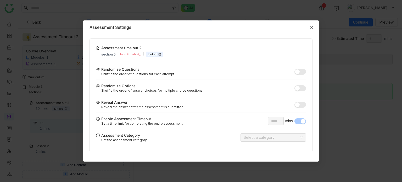
click at [314, 27] on span "Close" at bounding box center [311, 27] width 14 height 14
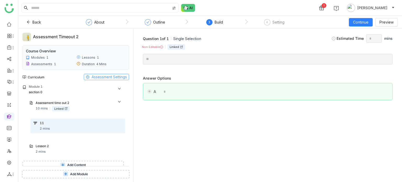
click at [103, 79] on span "Assessment Settings" at bounding box center [109, 77] width 35 height 6
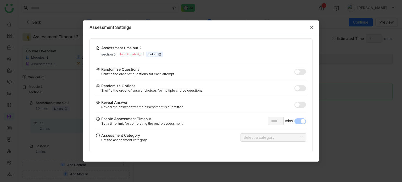
click at [309, 24] on span "Close" at bounding box center [311, 27] width 14 height 14
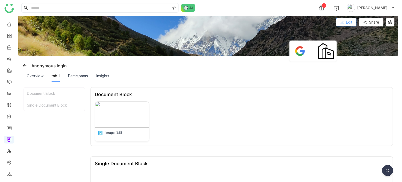
click at [354, 25] on button "Edit" at bounding box center [346, 22] width 20 height 8
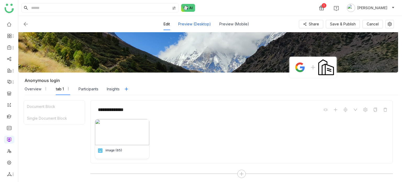
click at [197, 22] on div "Preview (Desktop)" at bounding box center [194, 24] width 33 height 12
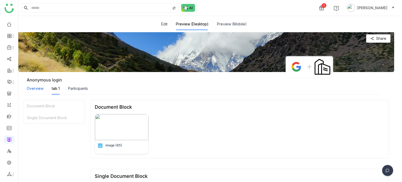
click at [37, 88] on div "Overview" at bounding box center [35, 89] width 17 height 6
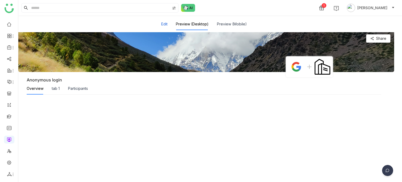
click at [163, 22] on button "Edit" at bounding box center [164, 24] width 6 height 6
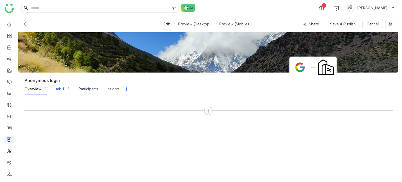
click at [60, 85] on div "tab 1" at bounding box center [63, 89] width 14 height 12
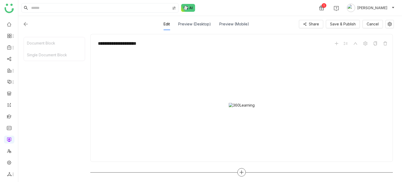
click at [242, 168] on div at bounding box center [241, 172] width 8 height 8
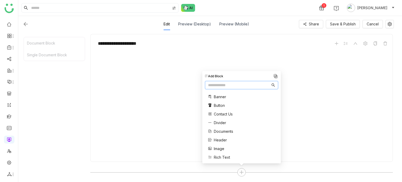
click at [61, 77] on div "Document Block Single Document Block" at bounding box center [54, 107] width 61 height 140
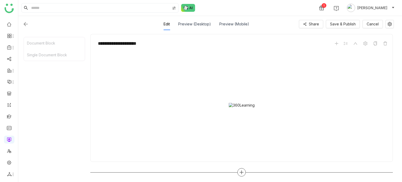
click at [245, 172] on div at bounding box center [241, 172] width 8 height 8
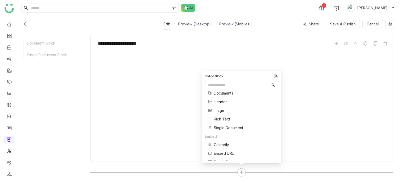
scroll to position [40, 0]
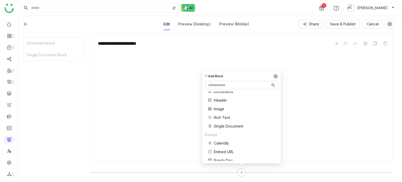
click at [226, 118] on span "Rich Text" at bounding box center [222, 117] width 16 height 5
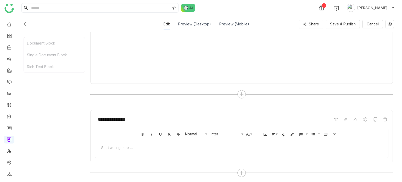
click at [158, 144] on div at bounding box center [241, 146] width 282 height 5
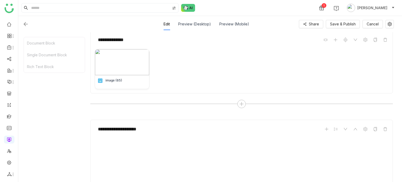
scroll to position [0, 0]
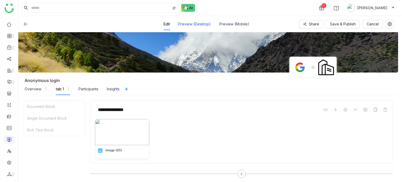
click at [204, 26] on div "Preview (Desktop)" at bounding box center [194, 24] width 33 height 12
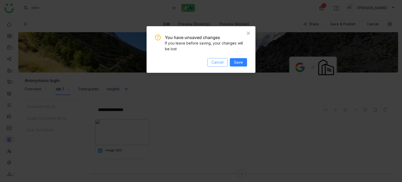
click at [224, 63] on button "Cancel" at bounding box center [217, 62] width 20 height 8
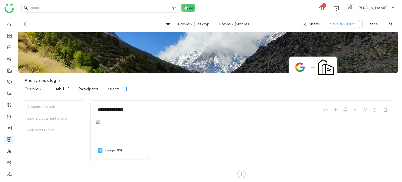
click at [347, 22] on span "Save & Publish" at bounding box center [343, 24] width 26 height 6
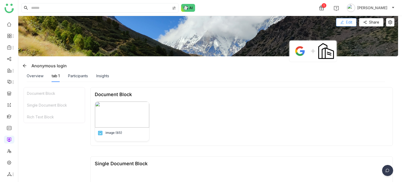
click at [348, 24] on span "Edit" at bounding box center [349, 22] width 6 height 6
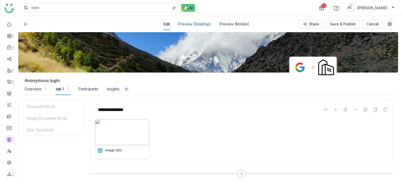
click at [197, 25] on div "Preview (Desktop)" at bounding box center [194, 24] width 33 height 12
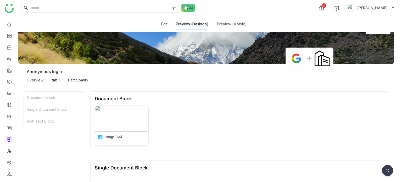
scroll to position [8, 0]
click at [77, 79] on div "Participants" at bounding box center [78, 80] width 20 height 6
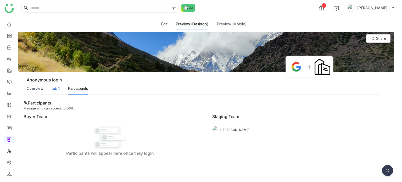
click at [56, 87] on div "tab 1" at bounding box center [56, 89] width 8 height 6
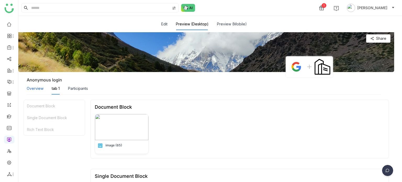
click at [38, 86] on div "Overview" at bounding box center [35, 89] width 17 height 6
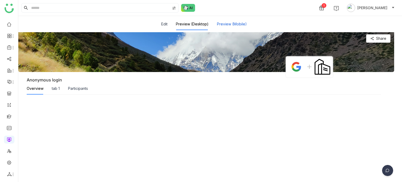
click at [228, 25] on button "Preview (Mobile)" at bounding box center [232, 24] width 30 height 6
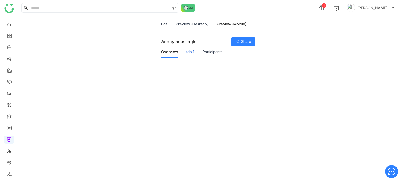
click at [189, 52] on button "tab 1" at bounding box center [190, 52] width 8 height 6
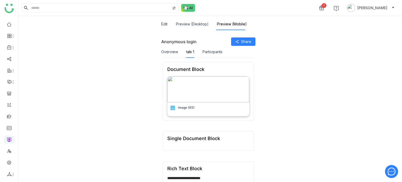
scroll to position [51, 0]
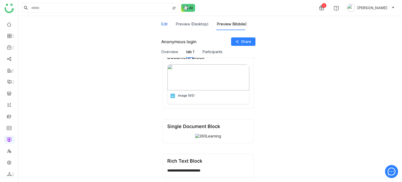
click at [166, 22] on button "Edit" at bounding box center [164, 24] width 6 height 6
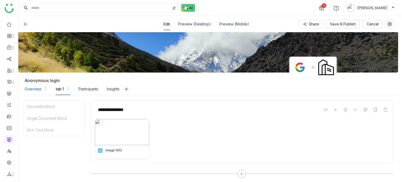
click at [33, 86] on div "Overview" at bounding box center [33, 89] width 17 height 6
click at [229, 21] on div "Preview (Mobile)" at bounding box center [234, 24] width 30 height 12
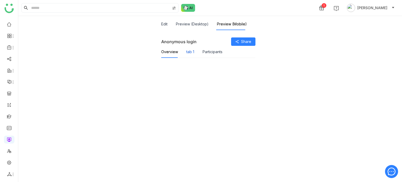
click at [190, 52] on button "tab 1" at bounding box center [190, 52] width 8 height 6
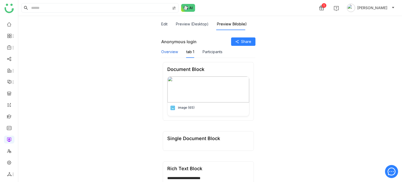
click at [173, 53] on button "Overview" at bounding box center [169, 52] width 17 height 6
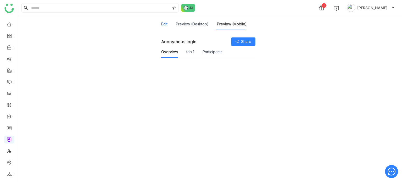
click at [164, 22] on button "Edit" at bounding box center [164, 24] width 6 height 6
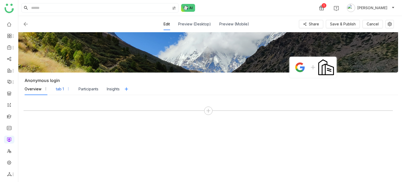
click at [64, 86] on div "tab 1" at bounding box center [63, 89] width 14 height 12
click at [199, 23] on div "Preview (Desktop)" at bounding box center [194, 24] width 33 height 12
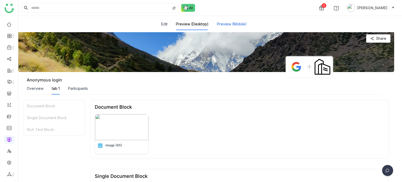
click at [234, 25] on button "Preview (Mobile)" at bounding box center [232, 24] width 30 height 6
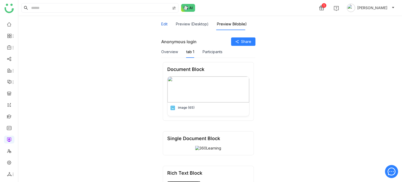
click at [162, 22] on button "Edit" at bounding box center [164, 24] width 6 height 6
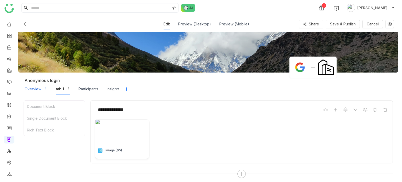
click at [32, 91] on div "Overview" at bounding box center [33, 89] width 17 height 6
click at [234, 22] on div "Preview (Mobile)" at bounding box center [234, 24] width 30 height 12
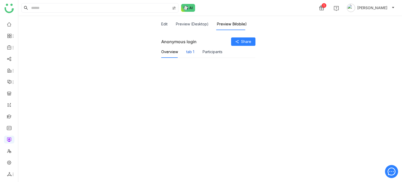
click at [191, 54] on button "tab 1" at bounding box center [190, 52] width 8 height 6
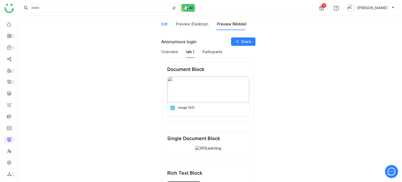
click at [166, 25] on button "Edit" at bounding box center [164, 24] width 6 height 6
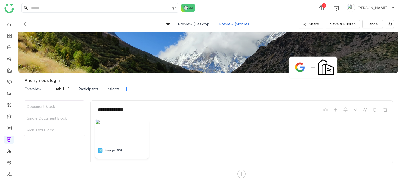
click at [231, 23] on div "Preview (Mobile)" at bounding box center [234, 24] width 30 height 12
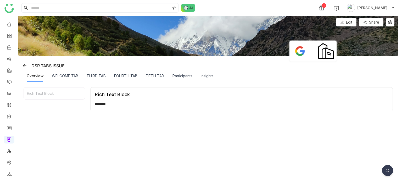
click at [61, 79] on div "WELCOME TAB" at bounding box center [65, 76] width 26 height 12
click at [96, 76] on div "THIRD TAB" at bounding box center [96, 76] width 19 height 6
click at [346, 26] on button "Edit" at bounding box center [346, 22] width 20 height 8
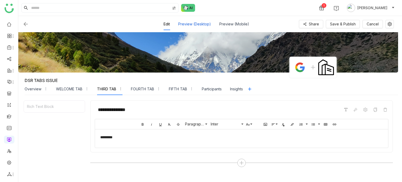
click at [201, 27] on div "Preview (Desktop)" at bounding box center [194, 24] width 33 height 12
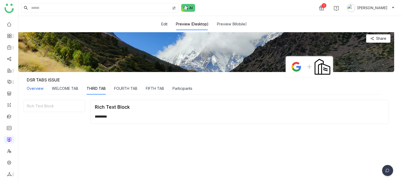
click at [34, 87] on div "Overview" at bounding box center [35, 89] width 17 height 6
click at [155, 84] on div "FIFTH TAB" at bounding box center [155, 88] width 18 height 12
click at [164, 21] on button "Edit" at bounding box center [164, 24] width 6 height 6
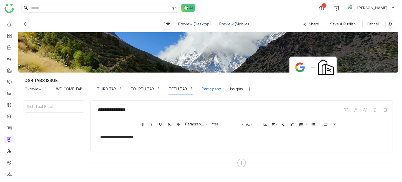
click at [210, 89] on div "Participants" at bounding box center [212, 89] width 20 height 6
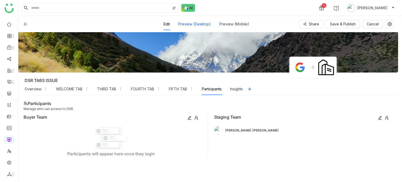
click at [187, 26] on div "Preview (Desktop)" at bounding box center [194, 24] width 33 height 12
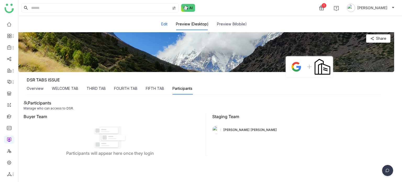
click at [163, 26] on button "Edit" at bounding box center [164, 24] width 6 height 6
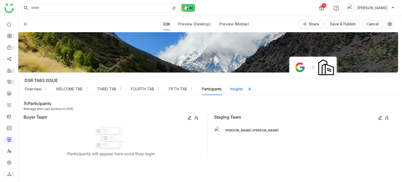
click at [234, 89] on div "Insights" at bounding box center [236, 89] width 13 height 6
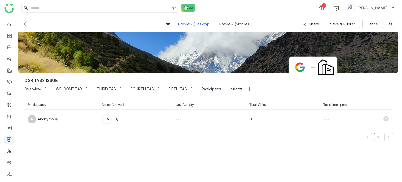
click at [196, 26] on div "Preview (Desktop)" at bounding box center [194, 24] width 33 height 12
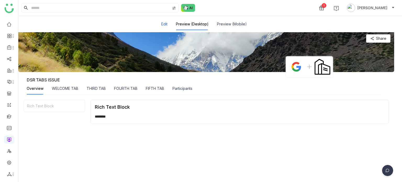
click at [164, 24] on button "Edit" at bounding box center [164, 24] width 6 height 6
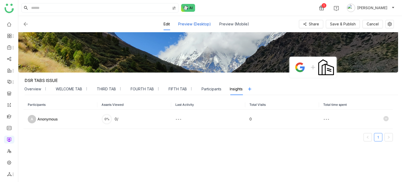
click at [199, 23] on div "Preview (Desktop)" at bounding box center [194, 24] width 33 height 12
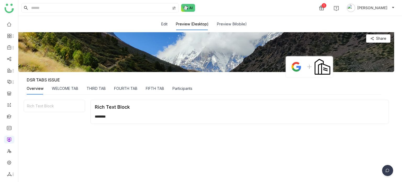
click at [158, 91] on div "FIFTH TAB" at bounding box center [155, 88] width 18 height 12
click at [163, 26] on button "Edit" at bounding box center [164, 24] width 6 height 6
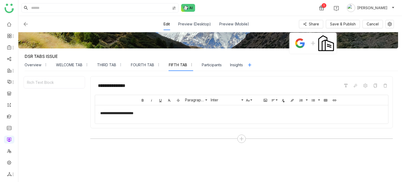
scroll to position [23, 0]
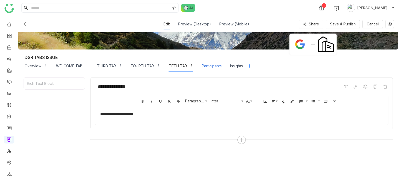
click at [219, 62] on div "Participants" at bounding box center [212, 66] width 20 height 12
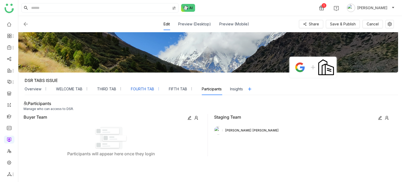
click at [141, 88] on div "FOURTH TAB" at bounding box center [142, 89] width 23 height 6
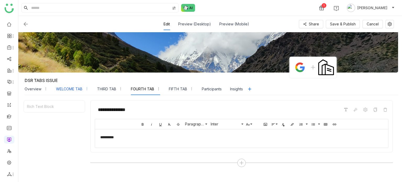
click at [74, 93] on div "WELCOME TAB" at bounding box center [72, 89] width 33 height 12
click at [41, 94] on div "Overview" at bounding box center [36, 89] width 23 height 12
click at [209, 25] on div "Preview (Desktop)" at bounding box center [194, 24] width 33 height 12
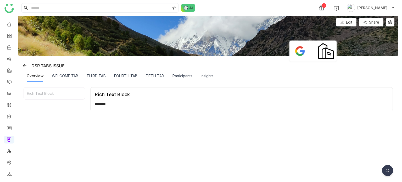
click at [156, 80] on div "FIFTH TAB" at bounding box center [155, 76] width 18 height 12
click at [351, 22] on span "Edit" at bounding box center [349, 22] width 6 height 6
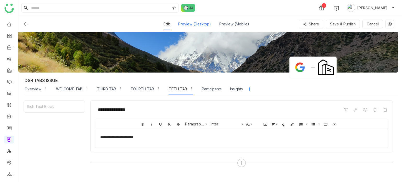
click at [202, 25] on div "Preview (Desktop)" at bounding box center [194, 24] width 33 height 12
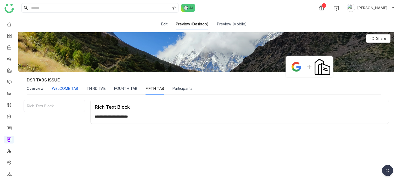
click at [72, 89] on div "WELCOME TAB" at bounding box center [65, 89] width 26 height 6
click at [104, 90] on div "THIRD TAB" at bounding box center [96, 89] width 19 height 6
click at [126, 90] on div "FOURTH TAB" at bounding box center [125, 89] width 23 height 6
click at [150, 89] on div "FIFTH TAB" at bounding box center [155, 89] width 18 height 6
click at [68, 87] on div "WELCOME TAB" at bounding box center [65, 89] width 26 height 6
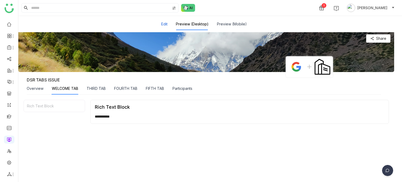
click at [163, 25] on button "Edit" at bounding box center [164, 24] width 6 height 6
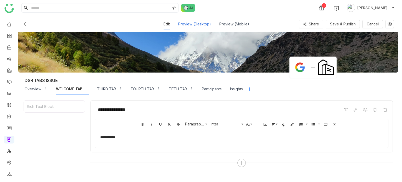
click at [204, 22] on div "Preview (Desktop)" at bounding box center [194, 24] width 33 height 12
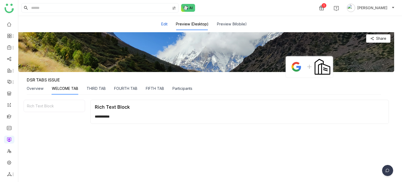
click at [167, 23] on button "Edit" at bounding box center [164, 24] width 6 height 6
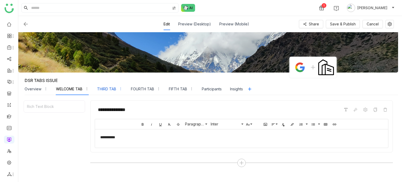
click at [110, 88] on div "THIRD TAB" at bounding box center [106, 89] width 19 height 6
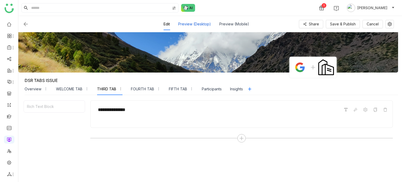
click at [194, 24] on div "Preview (Desktop)" at bounding box center [194, 24] width 33 height 12
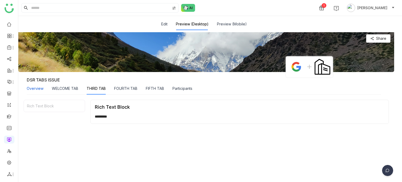
click at [41, 86] on div "Overview" at bounding box center [35, 89] width 17 height 6
click at [168, 23] on div "Edit Preview (Desktop) Preview (Mobile)" at bounding box center [204, 24] width 86 height 12
click at [164, 26] on div "Edit" at bounding box center [164, 24] width 6 height 12
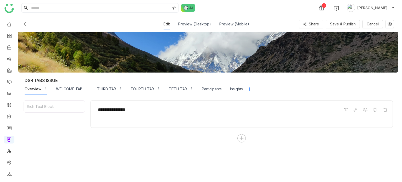
click at [167, 23] on div "Edit" at bounding box center [166, 24] width 6 height 12
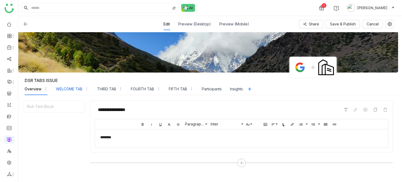
click at [73, 88] on div "WELCOME TAB" at bounding box center [69, 89] width 26 height 6
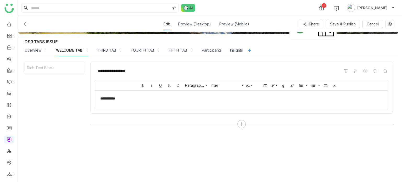
scroll to position [38, 0]
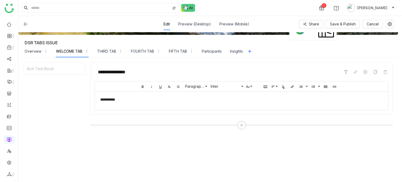
click at [172, 102] on div "**********" at bounding box center [241, 100] width 293 height 16
click at [185, 141] on div "**********" at bounding box center [241, 133] width 302 height 140
click at [198, 26] on div "Preview (Desktop)" at bounding box center [194, 24] width 33 height 12
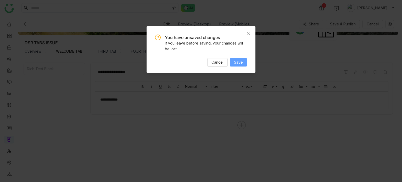
click at [236, 58] on button "Save" at bounding box center [238, 62] width 17 height 8
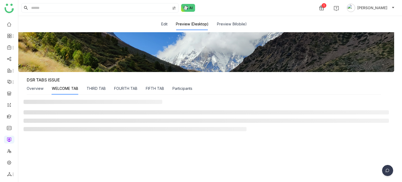
scroll to position [0, 0]
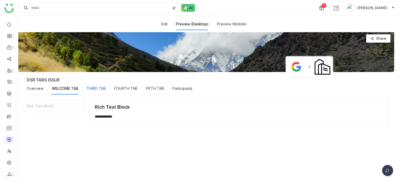
click at [96, 90] on div "THIRD TAB" at bounding box center [96, 89] width 19 height 6
click at [165, 28] on div "Edit" at bounding box center [164, 24] width 6 height 12
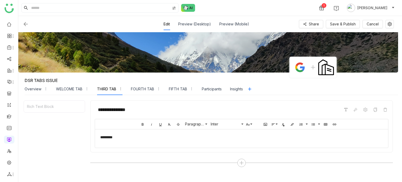
scroll to position [37, 0]
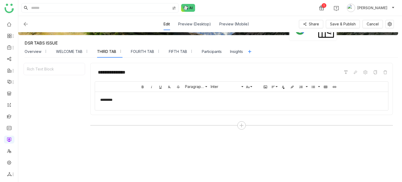
click at [26, 23] on img at bounding box center [25, 24] width 6 height 6
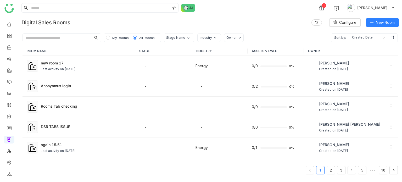
click at [110, 38] on span "My Rooms" at bounding box center [120, 38] width 21 height 6
click at [61, 132] on td "DSR TABS ISSUE" at bounding box center [78, 127] width 112 height 20
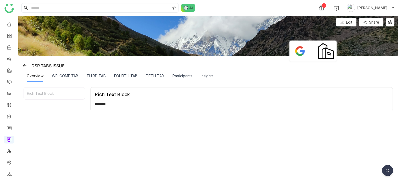
click at [94, 72] on div "THIRD TAB" at bounding box center [96, 76] width 19 height 12
click at [71, 73] on div "WELCOME TAB" at bounding box center [65, 76] width 26 height 6
click at [151, 75] on div "FIFTH TAB" at bounding box center [155, 76] width 18 height 6
click at [180, 75] on div "Participants" at bounding box center [182, 76] width 20 height 6
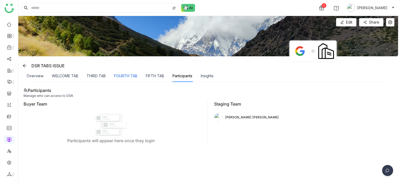
click at [117, 73] on div "FOURTH TAB" at bounding box center [125, 76] width 23 height 6
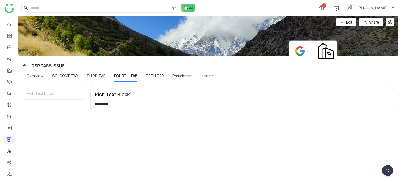
click at [94, 79] on div "THIRD TAB" at bounding box center [96, 76] width 19 height 12
click at [69, 75] on div "WELCOME TAB" at bounding box center [65, 76] width 26 height 6
click at [347, 24] on span "Edit" at bounding box center [349, 22] width 6 height 6
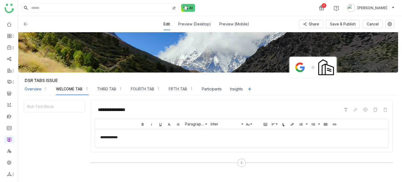
click at [32, 90] on div "Overview" at bounding box center [33, 89] width 17 height 6
click at [125, 134] on div "********" at bounding box center [241, 136] width 282 height 5
click at [349, 27] on span "Save & Publish" at bounding box center [343, 24] width 26 height 6
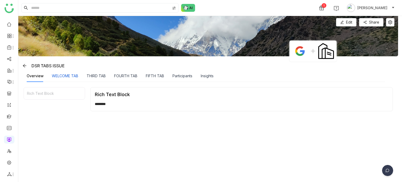
click at [65, 74] on div "WELCOME TAB" at bounding box center [65, 76] width 26 height 6
click at [93, 70] on div "THIRD TAB" at bounding box center [96, 76] width 19 height 12
click at [25, 65] on icon at bounding box center [24, 66] width 4 height 4
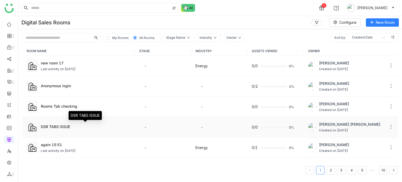
click at [56, 127] on div "DSR TABS ISSUE" at bounding box center [86, 126] width 90 height 5
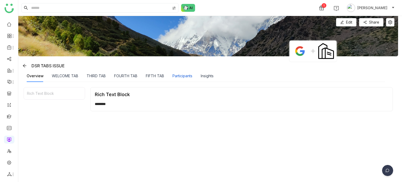
click at [184, 76] on div "Participants" at bounding box center [182, 76] width 20 height 6
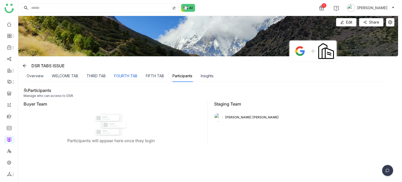
click at [132, 74] on div "FOURTH TAB" at bounding box center [125, 76] width 23 height 6
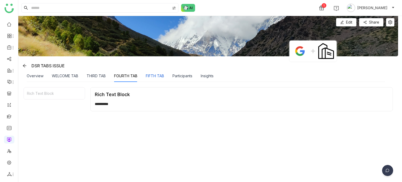
click at [155, 78] on div "FIFTH TAB" at bounding box center [155, 76] width 18 height 6
click at [348, 20] on span "Edit" at bounding box center [349, 22] width 6 height 6
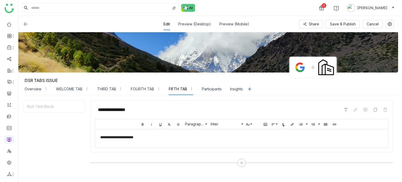
click at [77, 20] on div "Edit Preview (Desktop) Preview (Mobile) Share Save & Publish Cancel" at bounding box center [207, 24] width 371 height 12
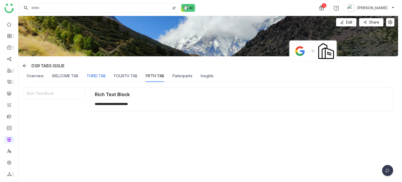
click at [99, 76] on div "THIRD TAB" at bounding box center [96, 76] width 19 height 6
click at [66, 78] on div "WELCOME TAB" at bounding box center [65, 76] width 26 height 12
click at [164, 75] on div "Overview WELCOME TAB THIRD TAB FOURTH TAB FIFTH TAB Participants Insights" at bounding box center [120, 76] width 187 height 12
click at [163, 75] on div "FIFTH TAB" at bounding box center [155, 76] width 18 height 6
click at [353, 24] on button "Edit" at bounding box center [346, 22] width 20 height 8
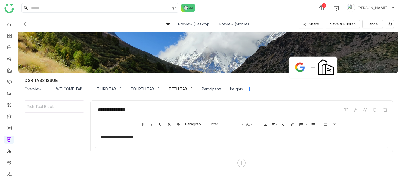
scroll to position [63, 0]
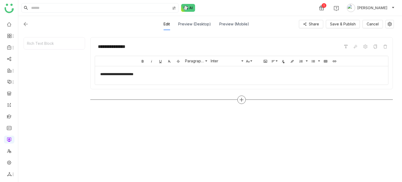
click at [241, 102] on div at bounding box center [241, 99] width 8 height 8
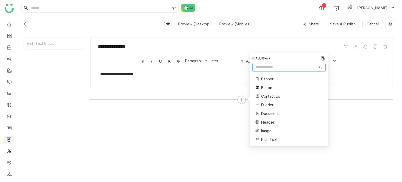
click at [258, 106] on icon at bounding box center [257, 105] width 4 height 4
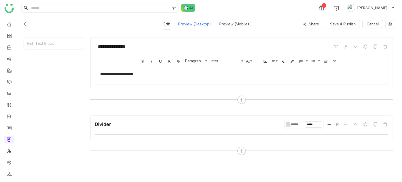
click at [202, 23] on div "Preview (Desktop)" at bounding box center [194, 24] width 33 height 12
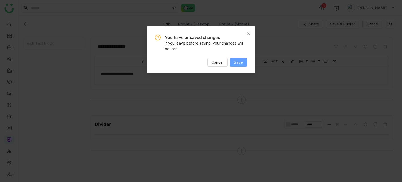
click at [235, 63] on span "Save" at bounding box center [238, 62] width 9 height 6
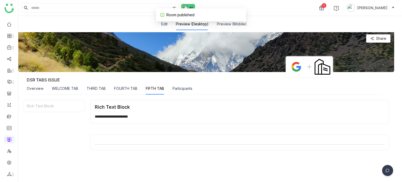
scroll to position [0, 0]
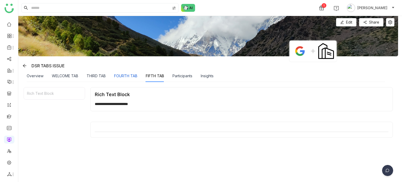
click at [127, 77] on div "FOURTH TAB" at bounding box center [125, 76] width 23 height 6
click at [154, 79] on div "FIFTH TAB" at bounding box center [155, 76] width 18 height 12
click at [346, 17] on img at bounding box center [208, 36] width 380 height 40
click at [346, 19] on button "Edit" at bounding box center [346, 22] width 20 height 8
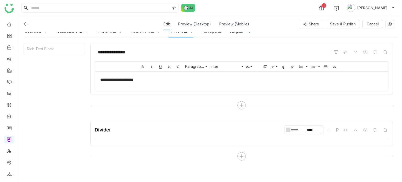
scroll to position [59, 0]
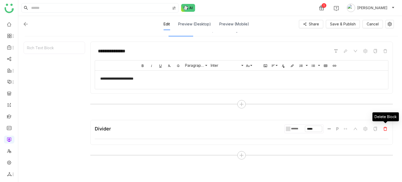
click at [384, 127] on icon at bounding box center [385, 129] width 4 height 4
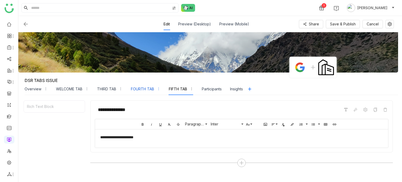
click at [154, 84] on div "FOURTH TAB" at bounding box center [146, 89] width 30 height 12
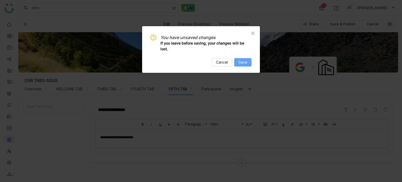
click at [239, 60] on span "Save" at bounding box center [242, 62] width 9 height 6
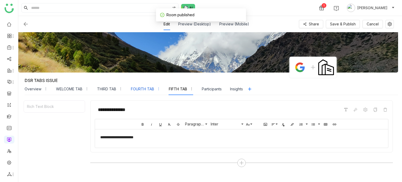
click at [145, 92] on div "FOURTH TAB" at bounding box center [146, 89] width 30 height 12
click at [184, 90] on div "FIFTH TAB" at bounding box center [178, 89] width 18 height 6
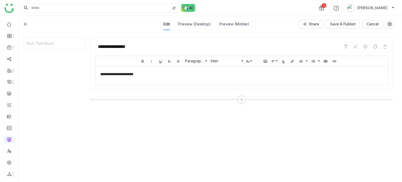
click at [244, 94] on div "**********" at bounding box center [241, 71] width 302 height 68
click at [243, 96] on div at bounding box center [241, 99] width 8 height 8
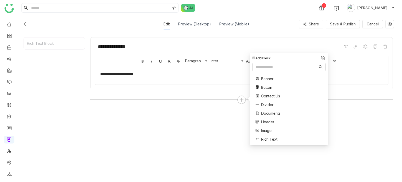
click at [262, 102] on span "Divider" at bounding box center [267, 104] width 12 height 5
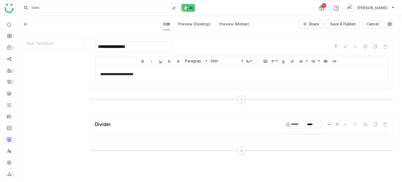
scroll to position [0, 0]
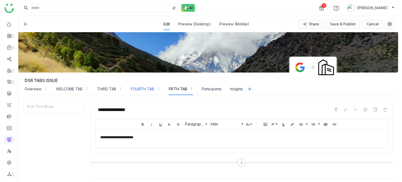
click at [143, 90] on div "FOURTH TAB" at bounding box center [142, 89] width 23 height 6
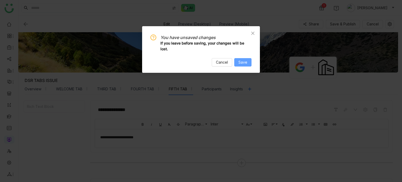
click at [248, 63] on button "Save" at bounding box center [242, 62] width 17 height 8
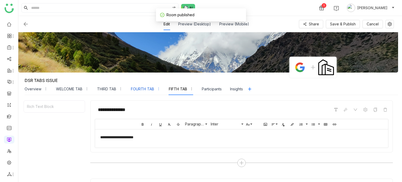
click at [150, 90] on div "FOURTH TAB" at bounding box center [142, 89] width 23 height 6
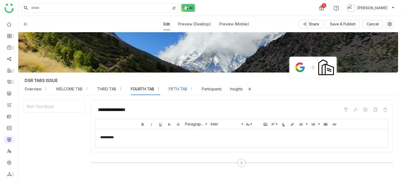
click at [180, 92] on div "FIFTH TAB" at bounding box center [181, 89] width 25 height 12
click at [145, 89] on div "FOURTH TAB" at bounding box center [142, 89] width 23 height 6
click at [180, 88] on div "FIFTH TAB" at bounding box center [178, 89] width 18 height 6
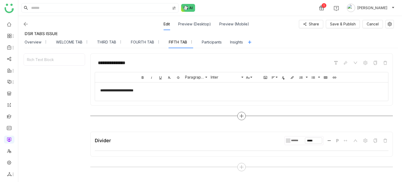
scroll to position [47, 0]
click at [384, 139] on icon at bounding box center [385, 140] width 4 height 4
click at [241, 113] on icon at bounding box center [241, 115] width 5 height 5
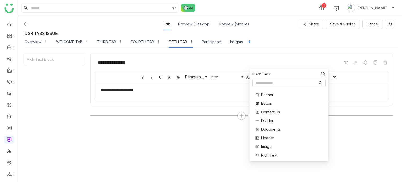
click at [268, 121] on span "Divider" at bounding box center [267, 120] width 12 height 5
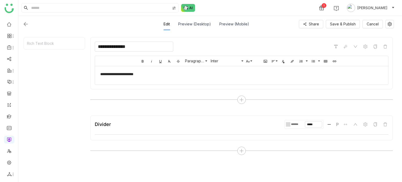
scroll to position [0, 0]
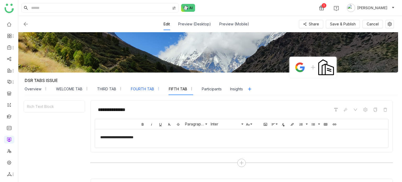
click at [154, 89] on div "FOURTH TAB" at bounding box center [142, 89] width 23 height 6
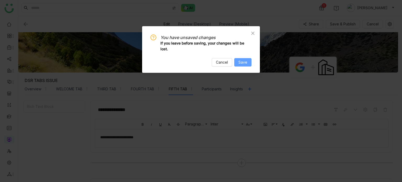
click at [245, 60] on span "Save" at bounding box center [242, 62] width 9 height 6
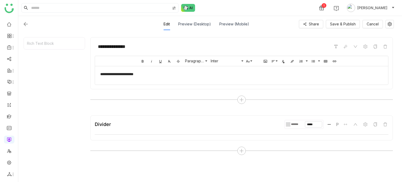
scroll to position [1, 0]
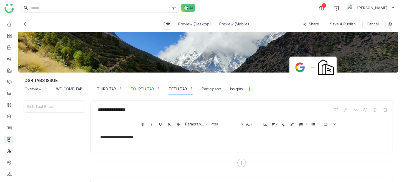
click at [153, 92] on div "FOURTH TAB" at bounding box center [146, 89] width 30 height 12
click at [182, 91] on div "FIFTH TAB" at bounding box center [178, 89] width 18 height 6
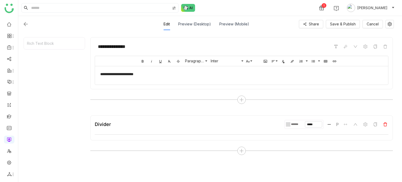
click at [383, 125] on icon at bounding box center [385, 124] width 4 height 4
click at [242, 98] on icon at bounding box center [241, 99] width 5 height 5
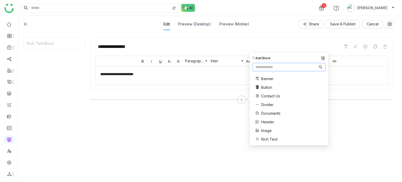
scroll to position [0, 0]
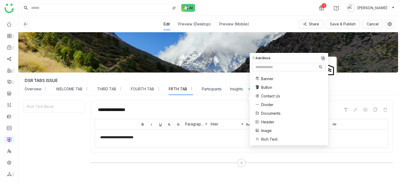
click at [268, 104] on span "Divider" at bounding box center [267, 104] width 12 height 5
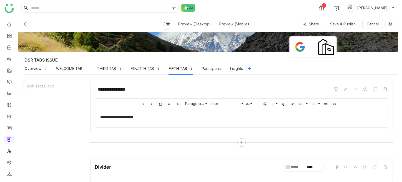
scroll to position [19, 0]
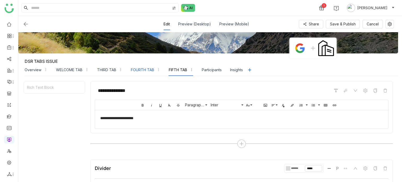
click at [145, 70] on div "FOURTH TAB" at bounding box center [142, 70] width 23 height 6
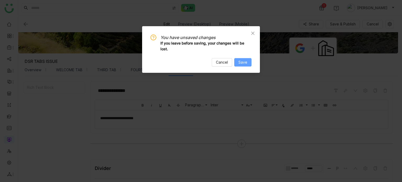
click at [249, 61] on button "Save" at bounding box center [242, 62] width 17 height 8
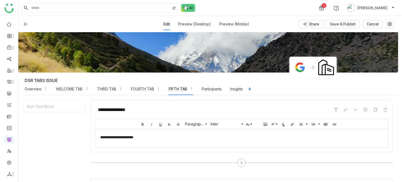
scroll to position [63, 0]
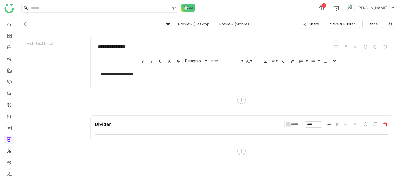
click at [386, 123] on icon at bounding box center [385, 124] width 4 height 4
click at [241, 101] on icon at bounding box center [241, 99] width 5 height 5
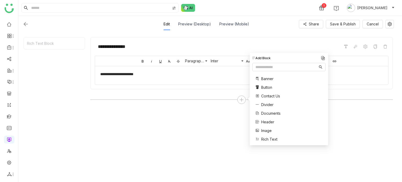
click at [272, 103] on span "Divider" at bounding box center [267, 104] width 12 height 5
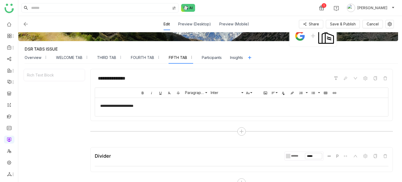
scroll to position [29, 0]
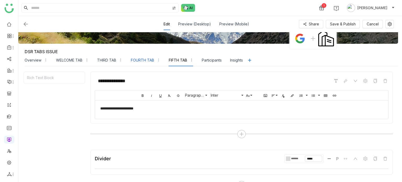
click at [149, 61] on div "FOURTH TAB" at bounding box center [142, 60] width 23 height 6
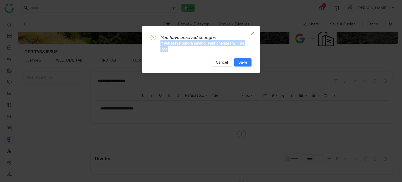
drag, startPoint x: 160, startPoint y: 43, endPoint x: 173, endPoint y: 51, distance: 15.1
click at [173, 51] on div "You have unsaved changes If you leave before saving, your changes will be lost." at bounding box center [200, 43] width 101 height 17
click at [216, 37] on span "You have unsaved changes" at bounding box center [205, 38] width 91 height 6
click at [224, 59] on button "Cancel" at bounding box center [222, 62] width 20 height 8
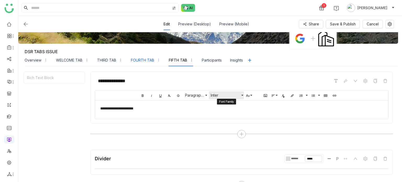
scroll to position [63, 0]
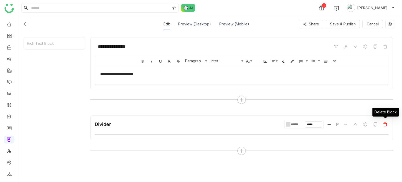
click at [386, 122] on icon at bounding box center [385, 124] width 4 height 4
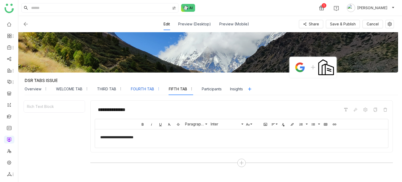
click at [145, 88] on div "FOURTH TAB" at bounding box center [142, 89] width 23 height 6
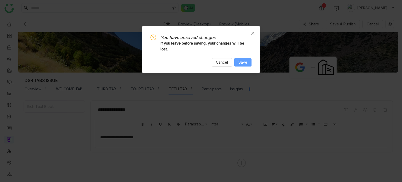
click at [241, 63] on span "Save" at bounding box center [242, 62] width 9 height 6
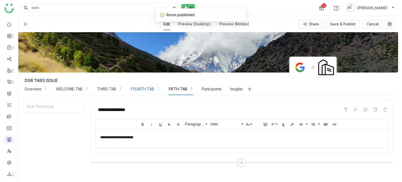
click at [143, 92] on div "FOURTH TAB" at bounding box center [146, 89] width 30 height 12
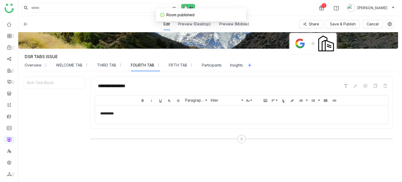
scroll to position [27, 0]
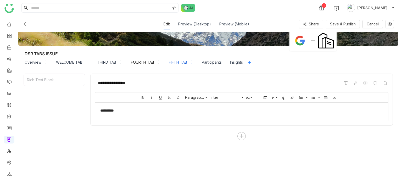
click at [179, 65] on div "FIFTH TAB" at bounding box center [178, 62] width 18 height 6
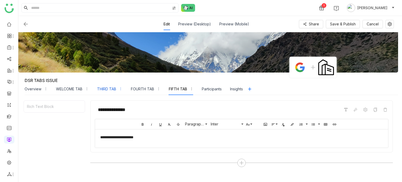
click at [105, 88] on div "THIRD TAB" at bounding box center [106, 89] width 19 height 6
click at [69, 87] on div "WELCOME TAB" at bounding box center [69, 89] width 26 height 6
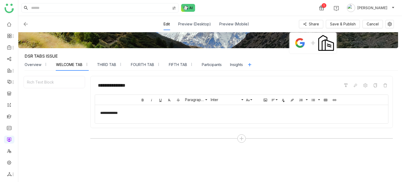
scroll to position [24, 0]
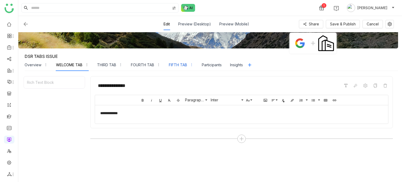
click at [178, 67] on div "FIFTH TAB" at bounding box center [178, 65] width 18 height 6
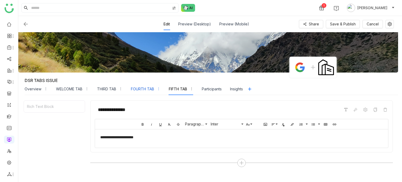
click at [137, 89] on div "FOURTH TAB" at bounding box center [142, 89] width 23 height 6
click at [195, 26] on div "Preview (Desktop)" at bounding box center [194, 24] width 33 height 12
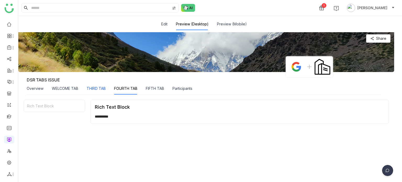
click at [103, 90] on div "THIRD TAB" at bounding box center [96, 89] width 19 height 6
click at [112, 115] on div "*********" at bounding box center [240, 116] width 290 height 5
click at [75, 91] on div "WELCOME TAB" at bounding box center [65, 88] width 26 height 12
click at [25, 80] on div "DSR TABS ISSUE" at bounding box center [206, 77] width 376 height 10
click at [161, 24] on button "Edit" at bounding box center [164, 24] width 6 height 6
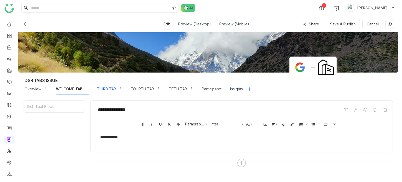
click at [104, 86] on div "THIRD TAB" at bounding box center [106, 89] width 19 height 6
click at [186, 85] on div "FIFTH TAB" at bounding box center [181, 89] width 25 height 12
click at [109, 87] on div "THIRD TAB" at bounding box center [106, 89] width 19 height 6
click at [188, 26] on div "Preview (Desktop)" at bounding box center [194, 24] width 33 height 12
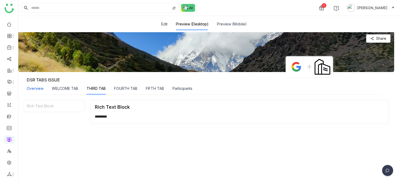
click at [38, 88] on div "Overview" at bounding box center [35, 89] width 17 height 6
click at [164, 26] on button "Edit" at bounding box center [164, 24] width 6 height 6
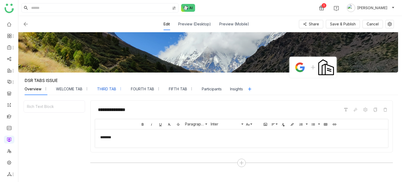
click at [103, 89] on div "THIRD TAB" at bounding box center [106, 89] width 19 height 6
click at [194, 26] on div "Preview (Desktop)" at bounding box center [194, 24] width 33 height 12
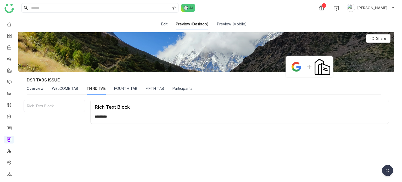
click at [39, 93] on div "Overview" at bounding box center [35, 88] width 17 height 12
click at [166, 26] on button "Edit" at bounding box center [164, 24] width 6 height 6
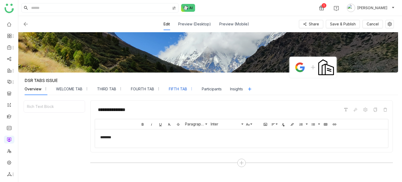
click at [177, 86] on div "FIFTH TAB" at bounding box center [178, 89] width 18 height 6
click at [142, 87] on div "FOURTH TAB" at bounding box center [142, 89] width 23 height 6
click at [112, 89] on div "THIRD TAB" at bounding box center [106, 89] width 19 height 6
click at [66, 87] on div "WELCOME TAB" at bounding box center [69, 89] width 26 height 6
click at [29, 88] on div "Overview" at bounding box center [33, 89] width 17 height 6
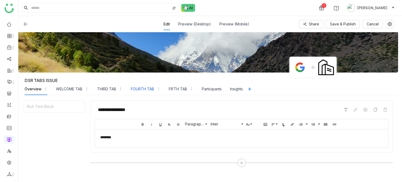
click at [143, 92] on div "FOURTH TAB" at bounding box center [146, 89] width 30 height 12
click at [185, 89] on div "FIFTH TAB" at bounding box center [178, 89] width 18 height 6
click at [219, 111] on div "**********" at bounding box center [241, 110] width 293 height 10
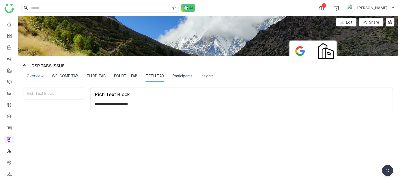
click at [39, 73] on div "Overview" at bounding box center [35, 76] width 17 height 6
click at [76, 79] on div "WELCOME TAB" at bounding box center [65, 76] width 26 height 12
click at [350, 20] on span "Edit" at bounding box center [349, 22] width 6 height 6
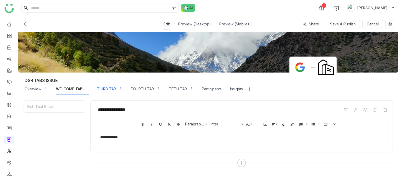
click at [107, 86] on div "THIRD TAB" at bounding box center [106, 89] width 19 height 6
click at [78, 88] on div "WELCOME TAB" at bounding box center [69, 89] width 26 height 6
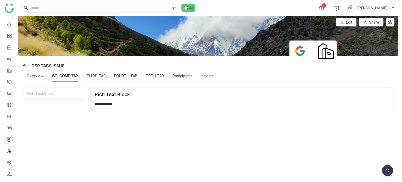
click at [357, 21] on div "Edit Share" at bounding box center [365, 22] width 58 height 8
click at [353, 21] on button "Edit" at bounding box center [346, 22] width 20 height 8
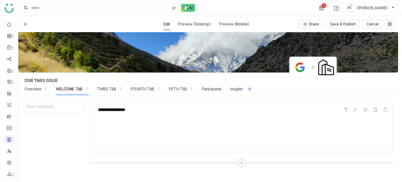
scroll to position [63, 0]
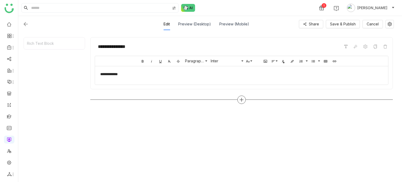
click at [242, 98] on icon at bounding box center [241, 99] width 5 height 5
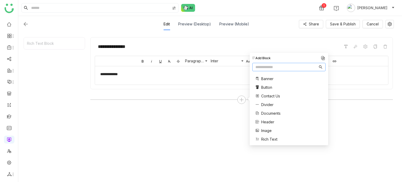
click at [265, 129] on span "Image" at bounding box center [266, 130] width 10 height 5
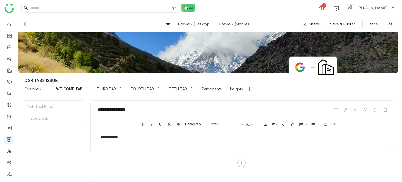
scroll to position [0, 0]
click at [198, 23] on div "Preview (Desktop)" at bounding box center [194, 24] width 33 height 12
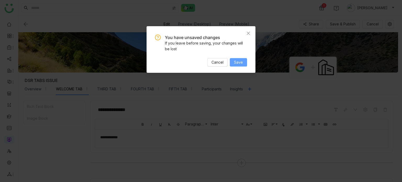
click at [236, 64] on span "Save" at bounding box center [238, 62] width 9 height 6
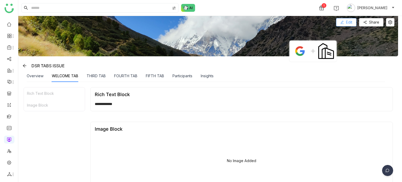
click at [346, 18] on button "Edit" at bounding box center [346, 22] width 20 height 8
click at [350, 20] on span "Edit" at bounding box center [349, 22] width 6 height 6
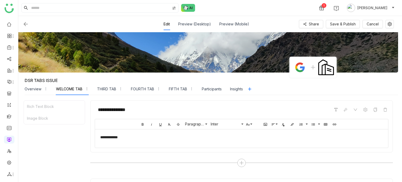
scroll to position [92, 0]
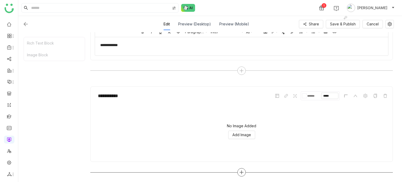
click at [244, 170] on div at bounding box center [241, 172] width 8 height 8
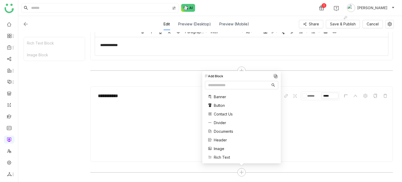
click at [216, 156] on span "Rich Text" at bounding box center [222, 156] width 16 height 5
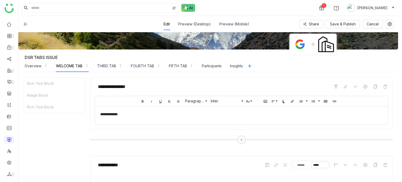
scroll to position [0, 0]
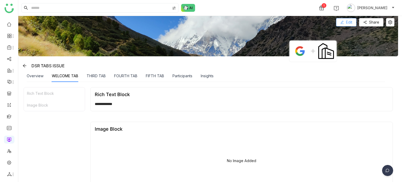
click at [353, 25] on button "Edit" at bounding box center [346, 22] width 20 height 8
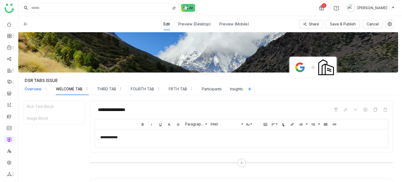
click at [31, 88] on div "Overview" at bounding box center [33, 89] width 17 height 6
click at [189, 24] on div "Preview (Desktop)" at bounding box center [194, 24] width 33 height 12
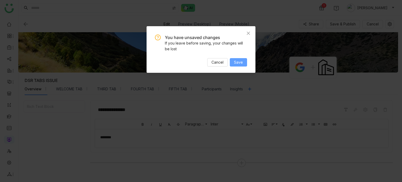
click at [237, 59] on button "Save" at bounding box center [238, 62] width 17 height 8
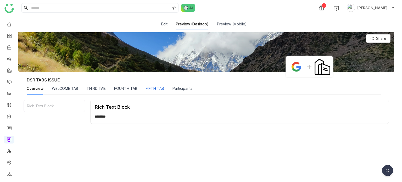
click at [154, 86] on div "FIFTH TAB" at bounding box center [155, 89] width 18 height 6
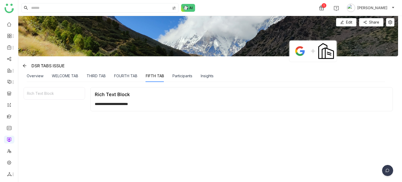
click at [179, 80] on div "Participants" at bounding box center [182, 76] width 20 height 12
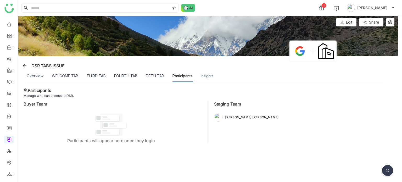
drag, startPoint x: 199, startPoint y: 75, endPoint x: 216, endPoint y: 77, distance: 16.6
click at [216, 77] on div "Overview WELCOME TAB THIRD TAB FOURTH TAB FIFTH TAB Participants Insights" at bounding box center [206, 76] width 358 height 12
click at [211, 77] on div "Insights" at bounding box center [207, 76] width 13 height 6
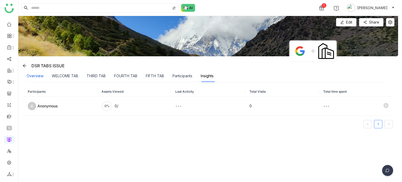
click at [36, 76] on div "Overview" at bounding box center [35, 76] width 17 height 6
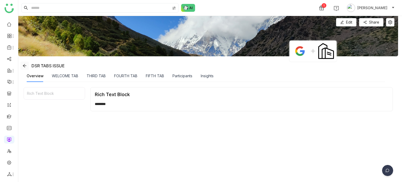
click at [26, 64] on icon at bounding box center [24, 66] width 4 height 4
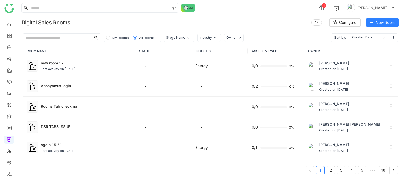
click at [279, 22] on div "Digital Sales Rooms Configure New Room" at bounding box center [209, 22] width 383 height 13
click at [53, 131] on td "DSR TABS ISSUE" at bounding box center [78, 127] width 112 height 20
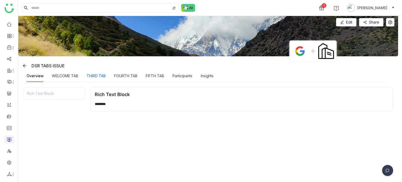
click at [95, 73] on div "THIRD TAB" at bounding box center [96, 76] width 19 height 6
drag, startPoint x: 95, startPoint y: 73, endPoint x: 38, endPoint y: 77, distance: 57.4
click at [38, 77] on div "Overview WELCOME TAB THIRD TAB FOURTH TAB FIFTH TAB Participants Insights" at bounding box center [120, 76] width 187 height 12
drag, startPoint x: 104, startPoint y: 77, endPoint x: 58, endPoint y: 75, distance: 46.1
click at [58, 75] on div "Overview WELCOME TAB THIRD TAB FOURTH TAB FIFTH TAB Participants Insights" at bounding box center [120, 76] width 187 height 12
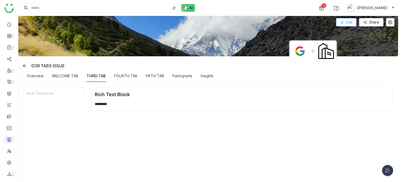
click at [353, 25] on button "Edit" at bounding box center [346, 22] width 20 height 8
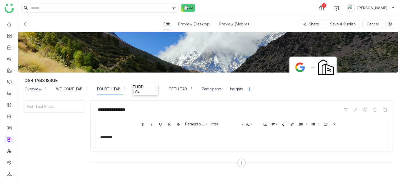
drag, startPoint x: 116, startPoint y: 93, endPoint x: 152, endPoint y: 93, distance: 35.6
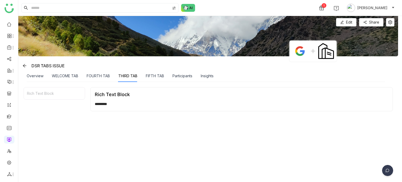
drag, startPoint x: 126, startPoint y: 76, endPoint x: 94, endPoint y: 75, distance: 31.7
click at [94, 75] on div "Overview WELCOME TAB FOURTH TAB THIRD TAB FIFTH TAB Participants Insights" at bounding box center [120, 76] width 187 height 12
click at [348, 23] on span "Edit" at bounding box center [349, 22] width 6 height 6
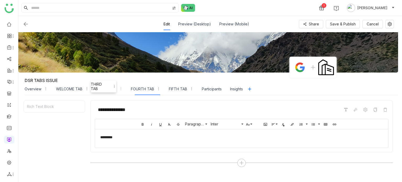
drag, startPoint x: 151, startPoint y: 92, endPoint x: 115, endPoint y: 90, distance: 35.8
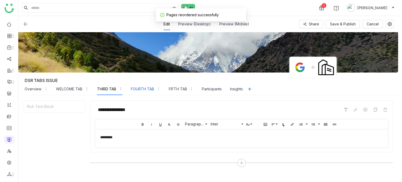
click at [146, 88] on div "FOURTH TAB" at bounding box center [142, 89] width 23 height 6
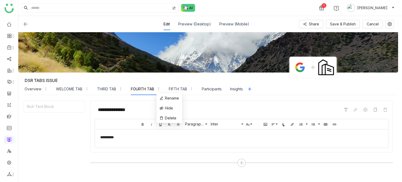
click at [159, 88] on icon "button" at bounding box center [159, 89] width 4 height 4
click at [166, 110] on span "Hide" at bounding box center [169, 108] width 8 height 6
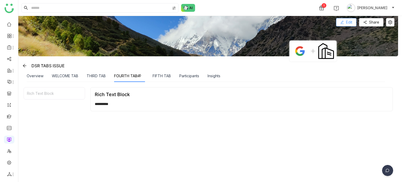
click at [350, 19] on span "Edit" at bounding box center [349, 22] width 6 height 6
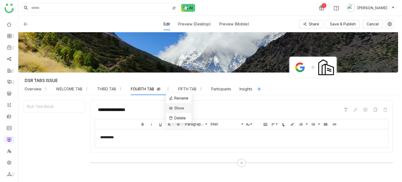
click at [170, 108] on icon at bounding box center [171, 108] width 4 height 3
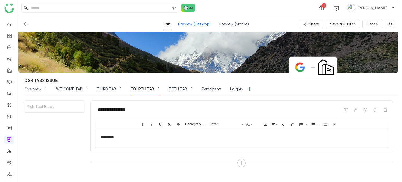
click at [195, 24] on div "Preview (Desktop)" at bounding box center [194, 24] width 33 height 12
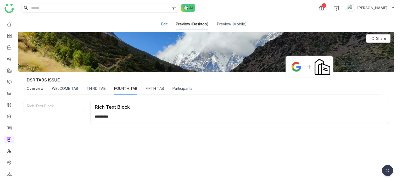
click at [167, 24] on button "Edit" at bounding box center [164, 24] width 6 height 6
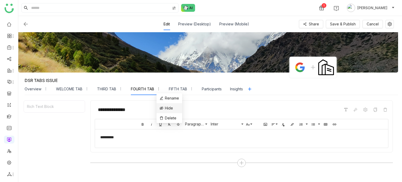
click at [168, 107] on span "Hide" at bounding box center [169, 108] width 8 height 6
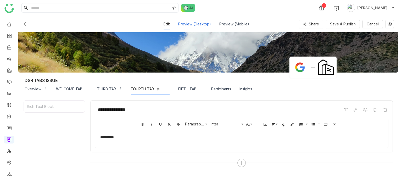
click at [199, 24] on div "Preview (Desktop)" at bounding box center [194, 24] width 33 height 12
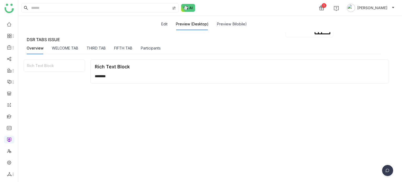
scroll to position [42, 0]
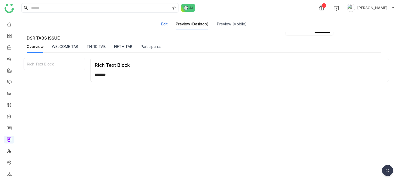
click at [162, 23] on button "Edit" at bounding box center [164, 24] width 6 height 6
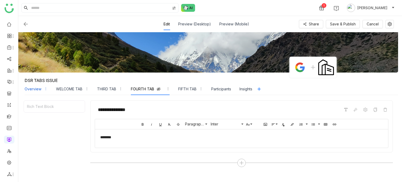
click at [34, 90] on div "Overview" at bounding box center [33, 89] width 17 height 6
click at [145, 88] on div "FOURTH TAB" at bounding box center [142, 89] width 23 height 6
click at [171, 108] on icon at bounding box center [171, 108] width 4 height 3
click at [195, 20] on div "Preview (Desktop)" at bounding box center [194, 24] width 33 height 12
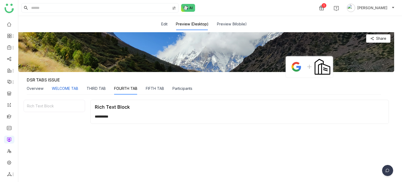
click at [57, 90] on div "WELCOME TAB" at bounding box center [65, 89] width 26 height 6
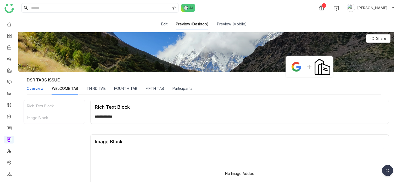
click at [31, 90] on div "Overview" at bounding box center [35, 89] width 17 height 6
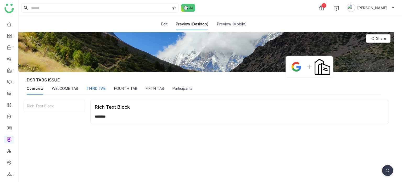
click at [91, 89] on div "THIRD TAB" at bounding box center [96, 89] width 19 height 6
click at [111, 91] on div "Overview WELCOME TAB THIRD TAB FOURTH TAB FIFTH TAB Participants" at bounding box center [110, 88] width 166 height 12
click at [126, 91] on div "FOURTH TAB" at bounding box center [125, 89] width 23 height 6
click at [162, 24] on button "Edit" at bounding box center [164, 24] width 6 height 6
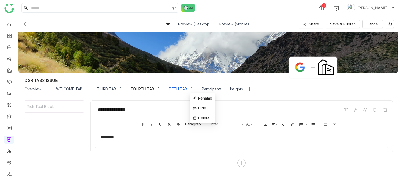
click at [191, 89] on icon "button" at bounding box center [192, 89] width 4 height 4
click at [199, 108] on span "Hide" at bounding box center [202, 108] width 8 height 6
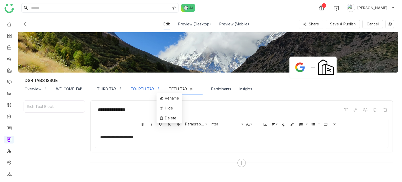
click at [159, 90] on icon "button" at bounding box center [159, 89] width 4 height 4
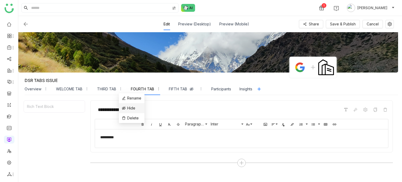
click at [130, 109] on span "Hide" at bounding box center [131, 108] width 8 height 6
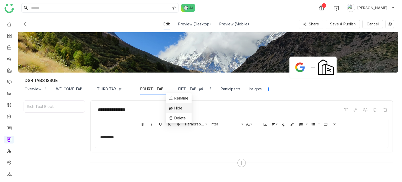
click at [172, 107] on icon at bounding box center [171, 107] width 4 height 3
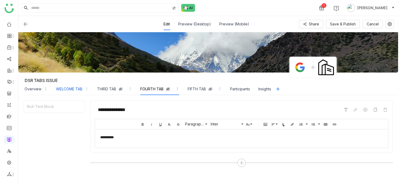
click at [87, 87] on icon "button" at bounding box center [87, 89] width 4 height 4
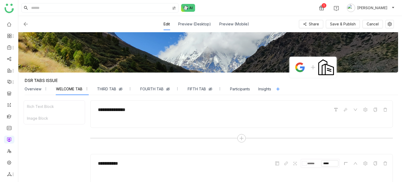
click at [100, 111] on input "**********" at bounding box center [134, 110] width 78 height 10
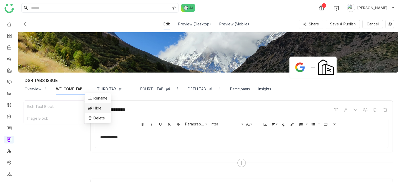
click at [98, 109] on span "Hide" at bounding box center [97, 108] width 8 height 6
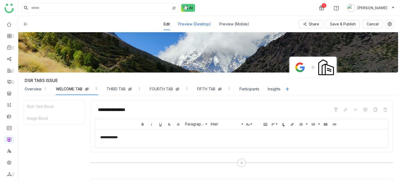
click at [199, 24] on div "Preview (Desktop)" at bounding box center [194, 24] width 33 height 12
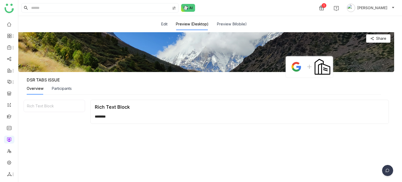
click at [166, 28] on div "Edit" at bounding box center [164, 24] width 6 height 12
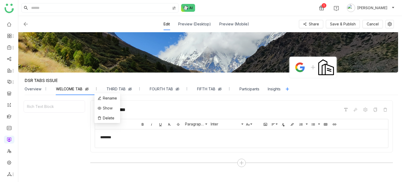
click at [96, 90] on icon "button" at bounding box center [96, 89] width 4 height 4
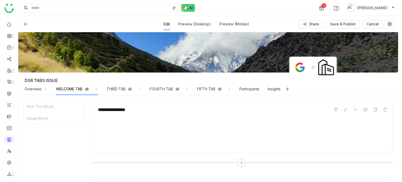
click at [103, 107] on input "**********" at bounding box center [134, 110] width 78 height 10
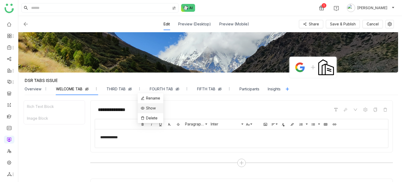
click at [144, 105] on div "Show" at bounding box center [148, 108] width 15 height 6
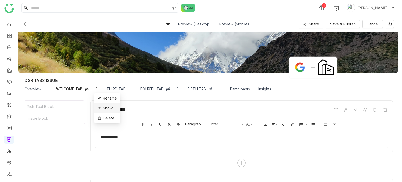
click at [105, 106] on span "Show" at bounding box center [108, 108] width 10 height 6
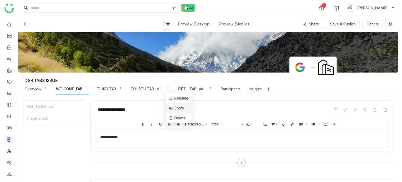
click at [171, 108] on icon at bounding box center [171, 108] width 4 height 3
click at [171, 108] on icon at bounding box center [171, 108] width 1 height 1
click at [171, 108] on icon at bounding box center [171, 108] width 4 height 3
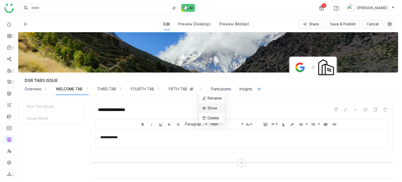
click at [206, 110] on div "Show" at bounding box center [209, 108] width 15 height 6
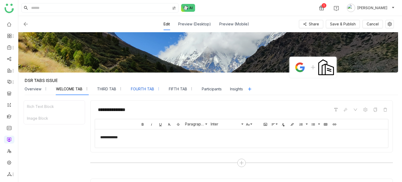
click at [135, 91] on div "FOURTH TAB" at bounding box center [142, 89] width 23 height 6
click at [169, 88] on div "FIFTH TAB" at bounding box center [178, 89] width 18 height 6
drag, startPoint x: 168, startPoint y: 88, endPoint x: 42, endPoint y: 90, distance: 126.6
drag, startPoint x: 35, startPoint y: 87, endPoint x: 187, endPoint y: 90, distance: 152.5
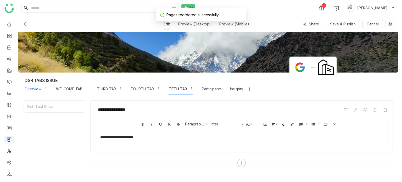
drag, startPoint x: 38, startPoint y: 88, endPoint x: 41, endPoint y: 87, distance: 3.2
click at [38, 88] on div "Overview" at bounding box center [33, 89] width 17 height 6
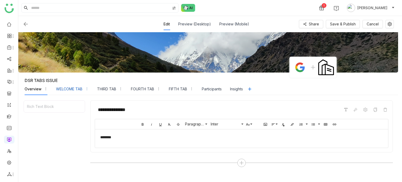
click at [70, 87] on div "WELCOME TAB" at bounding box center [69, 89] width 26 height 6
click at [110, 88] on div "THIRD TAB" at bounding box center [106, 89] width 19 height 6
click at [136, 90] on div "FOURTH TAB" at bounding box center [142, 89] width 23 height 6
click at [169, 89] on div "FIFTH TAB" at bounding box center [178, 89] width 18 height 6
click at [150, 88] on div "FOURTH TAB" at bounding box center [142, 89] width 23 height 6
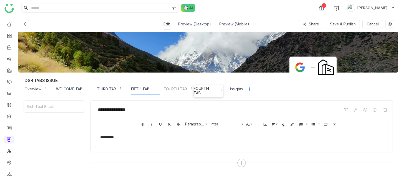
drag, startPoint x: 150, startPoint y: 88, endPoint x: 213, endPoint y: 90, distance: 62.8
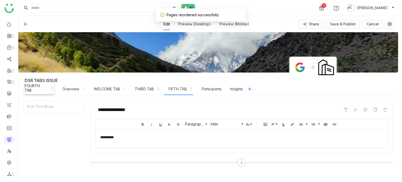
drag, startPoint x: 177, startPoint y: 89, endPoint x: 37, endPoint y: 88, distance: 139.2
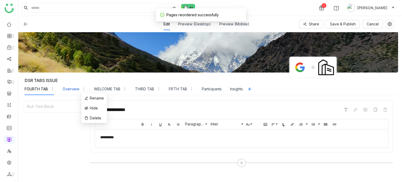
drag, startPoint x: 70, startPoint y: 90, endPoint x: 32, endPoint y: 89, distance: 37.9
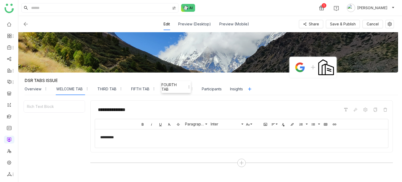
drag, startPoint x: 64, startPoint y: 88, endPoint x: 170, endPoint y: 86, distance: 105.7
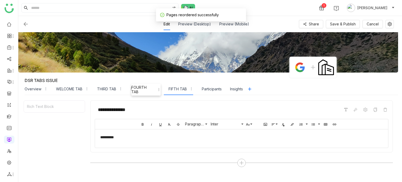
drag, startPoint x: 142, startPoint y: 90, endPoint x: 131, endPoint y: 89, distance: 11.3
click at [189, 28] on div "Preview (Desktop)" at bounding box center [194, 24] width 33 height 12
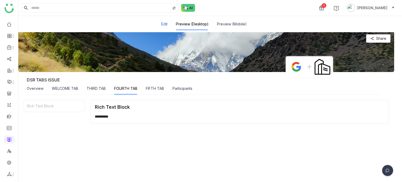
click at [162, 24] on button "Edit" at bounding box center [164, 24] width 6 height 6
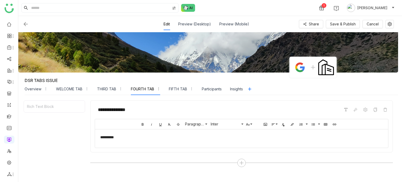
drag, startPoint x: 142, startPoint y: 92, endPoint x: 120, endPoint y: 92, distance: 22.0
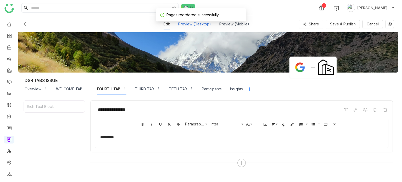
click at [203, 24] on div "Preview (Desktop)" at bounding box center [194, 24] width 33 height 12
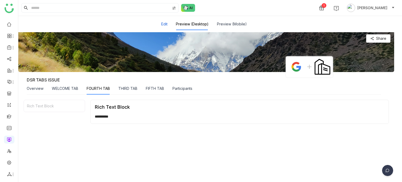
click at [164, 27] on button "Edit" at bounding box center [164, 24] width 6 height 6
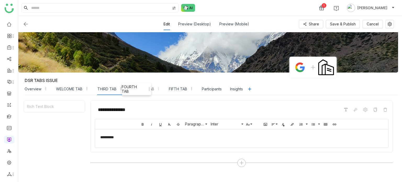
drag, startPoint x: 116, startPoint y: 87, endPoint x: 150, endPoint y: 86, distance: 33.5
click at [194, 30] on div "Preview (Desktop)" at bounding box center [194, 24] width 33 height 12
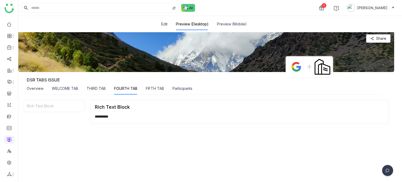
click at [169, 23] on div "Edit Preview (Desktop) Preview (Mobile)" at bounding box center [204, 24] width 86 height 12
click at [32, 91] on div "Overview" at bounding box center [35, 89] width 17 height 6
click at [165, 26] on button "Edit" at bounding box center [164, 24] width 6 height 6
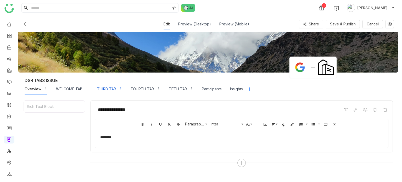
click at [104, 92] on div "THIRD TAB" at bounding box center [109, 89] width 25 height 12
drag, startPoint x: 104, startPoint y: 92, endPoint x: 139, endPoint y: 92, distance: 34.3
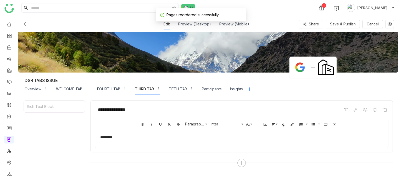
click at [139, 92] on div "THIRD TAB" at bounding box center [147, 89] width 25 height 12
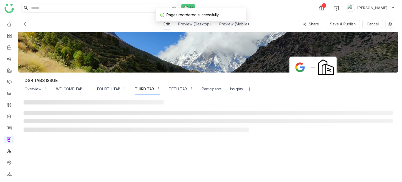
drag, startPoint x: 139, startPoint y: 92, endPoint x: 105, endPoint y: 93, distance: 33.7
click at [105, 93] on button "FOURTH TAB" at bounding box center [112, 89] width 30 height 12
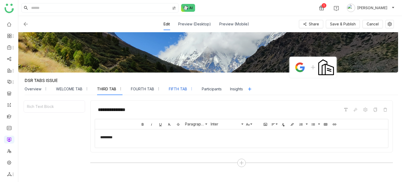
click at [181, 86] on div "FIFTH TAB" at bounding box center [178, 89] width 18 height 6
drag, startPoint x: 175, startPoint y: 87, endPoint x: 141, endPoint y: 87, distance: 34.0
click at [10, 161] on link at bounding box center [9, 162] width 5 height 4
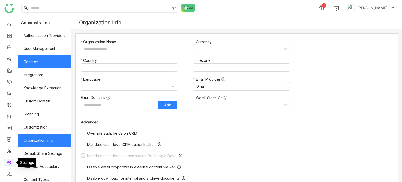
type input "*******"
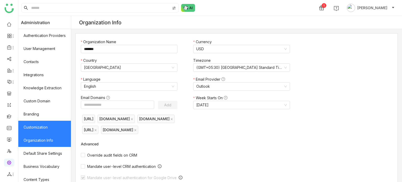
scroll to position [95, 0]
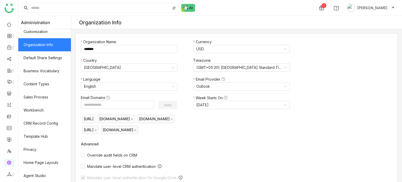
click at [54, 139] on link "Template Hub" at bounding box center [44, 136] width 53 height 13
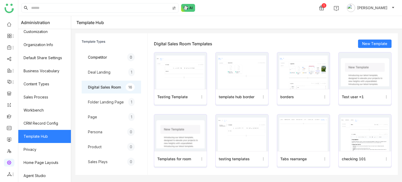
click at [378, 39] on div "Digital Sales Room Templates New Template" at bounding box center [272, 43] width 237 height 8
click at [378, 42] on span "New Template" at bounding box center [374, 44] width 25 height 6
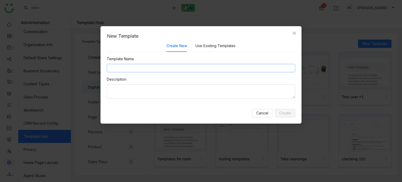
drag, startPoint x: 199, startPoint y: 63, endPoint x: 198, endPoint y: 67, distance: 4.0
click at [198, 67] on nz-form-item "Template Name" at bounding box center [201, 64] width 188 height 16
click at [198, 67] on input at bounding box center [201, 68] width 188 height 8
type input "**********"
type textarea "********"
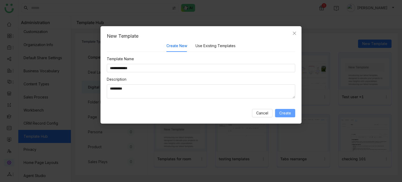
click at [285, 116] on button "Create" at bounding box center [285, 113] width 20 height 8
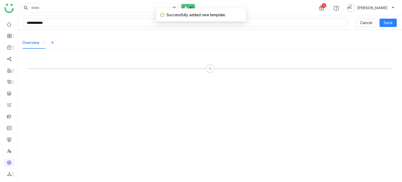
click at [51, 41] on icon at bounding box center [52, 43] width 4 height 4
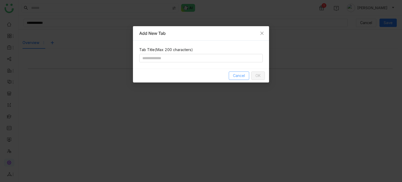
click at [234, 78] on span "Cancel" at bounding box center [239, 76] width 12 height 6
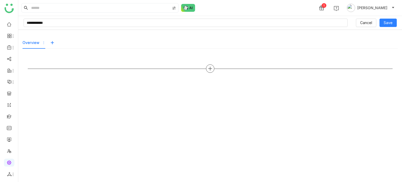
click at [213, 70] on div at bounding box center [210, 68] width 8 height 8
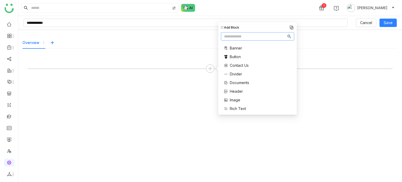
click at [244, 32] on nz-input-group at bounding box center [257, 36] width 73 height 8
click at [243, 34] on input "text" at bounding box center [255, 36] width 62 height 6
click at [239, 108] on span "Rich Text" at bounding box center [238, 108] width 16 height 5
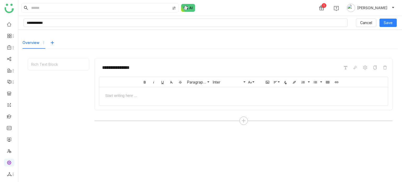
scroll to position [16, 0]
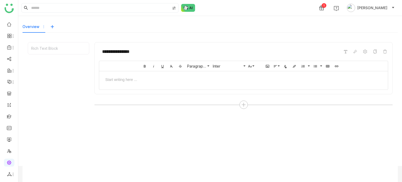
click at [146, 81] on div at bounding box center [243, 78] width 278 height 5
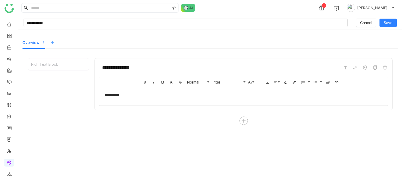
click at [52, 43] on icon at bounding box center [52, 42] width 0 height 3
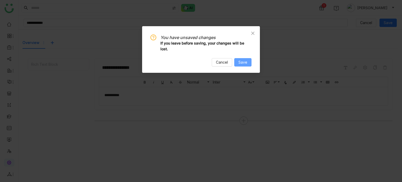
drag, startPoint x: 236, startPoint y: 61, endPoint x: 40, endPoint y: 21, distance: 200.6
click at [236, 61] on button "Save" at bounding box center [242, 62] width 17 height 8
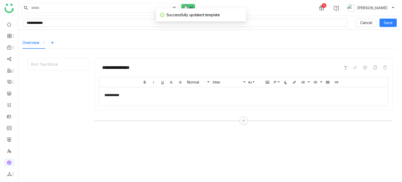
click at [51, 42] on icon at bounding box center [52, 42] width 3 height 0
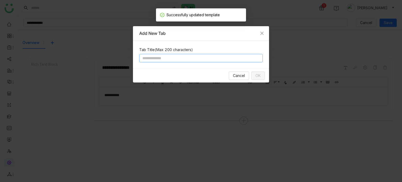
click at [146, 61] on input at bounding box center [200, 58] width 123 height 8
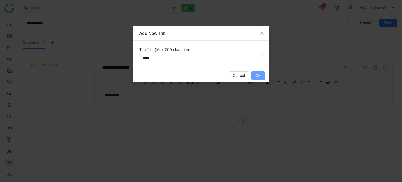
type input "*****"
click at [254, 75] on button "OK" at bounding box center [258, 75] width 14 height 8
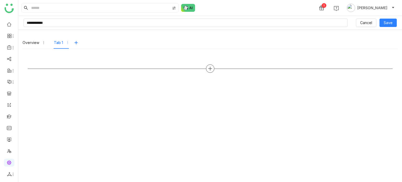
click at [211, 66] on div at bounding box center [210, 68] width 8 height 8
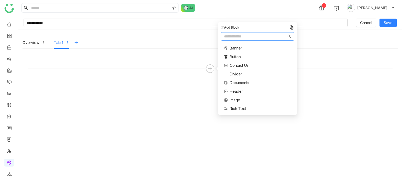
click at [242, 110] on span "Rich Text" at bounding box center [238, 108] width 16 height 5
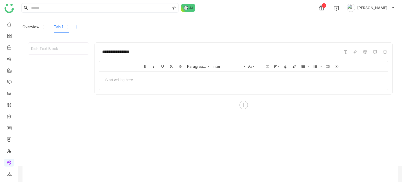
scroll to position [16, 0]
click at [164, 81] on div at bounding box center [243, 78] width 278 height 5
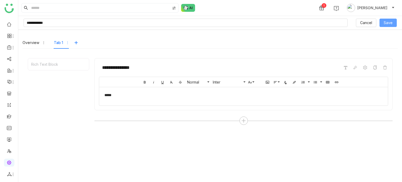
click at [384, 22] on span "Save" at bounding box center [387, 23] width 9 height 6
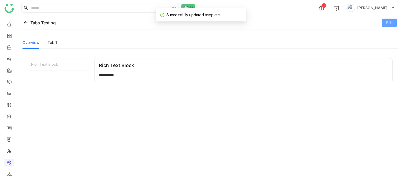
click at [386, 22] on span "Edit" at bounding box center [389, 23] width 6 height 6
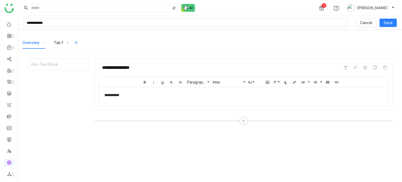
click at [76, 44] on icon at bounding box center [76, 43] width 4 height 4
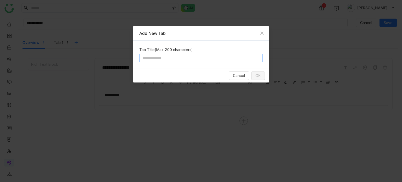
click at [152, 58] on input at bounding box center [200, 58] width 123 height 8
type input "*****"
click at [259, 78] on span "OK" at bounding box center [257, 76] width 5 height 6
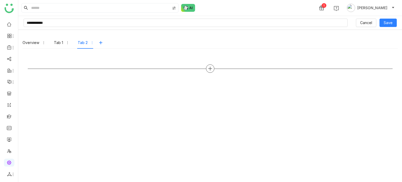
click at [210, 71] on icon at bounding box center [210, 68] width 5 height 5
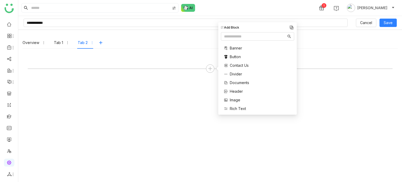
click at [234, 112] on div "Banner Button Contact Us Divider Documents Header Image Rich Text Single Docume…" at bounding box center [240, 83] width 38 height 80
click at [236, 110] on span "Rich Text" at bounding box center [238, 108] width 16 height 5
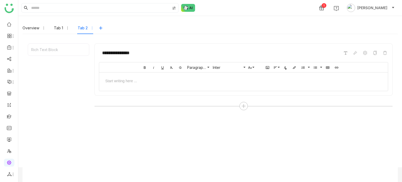
scroll to position [16, 0]
click at [177, 84] on div at bounding box center [243, 79] width 289 height 16
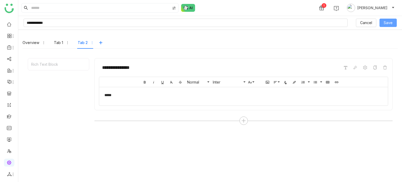
drag, startPoint x: 385, startPoint y: 25, endPoint x: 291, endPoint y: 52, distance: 98.5
click at [386, 25] on span "Save" at bounding box center [387, 23] width 9 height 6
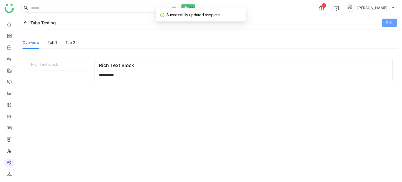
click at [389, 22] on button "Edit" at bounding box center [389, 23] width 15 height 8
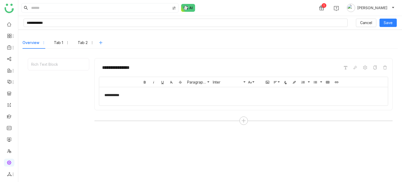
click at [99, 43] on icon at bounding box center [101, 43] width 4 height 4
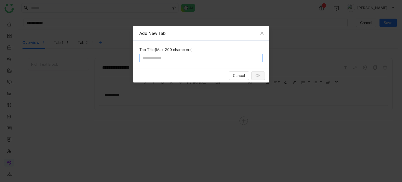
click at [154, 59] on input at bounding box center [200, 58] width 123 height 8
type input "*"
type input "*****"
click at [261, 71] on button "OK" at bounding box center [258, 75] width 14 height 8
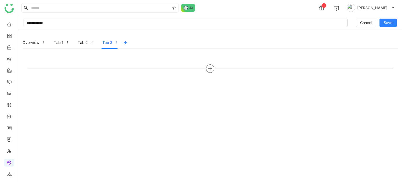
click at [212, 70] on div at bounding box center [210, 68] width 8 height 8
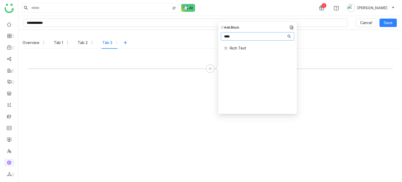
type input "****"
click at [233, 45] on div "Rich Text" at bounding box center [233, 48] width 25 height 11
click at [233, 45] on span "Rich Text" at bounding box center [238, 47] width 16 height 5
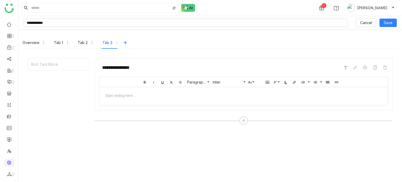
scroll to position [16, 0]
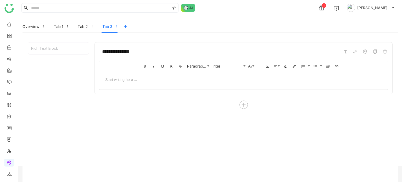
click at [190, 75] on div at bounding box center [243, 79] width 289 height 16
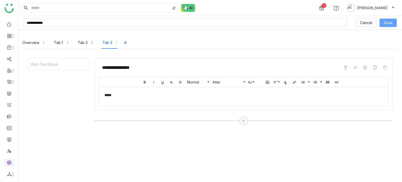
click at [384, 22] on span "Save" at bounding box center [387, 23] width 9 height 6
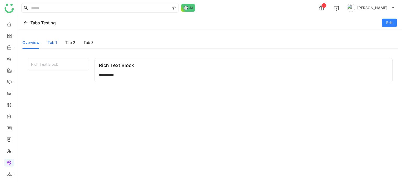
drag, startPoint x: 52, startPoint y: 42, endPoint x: 17, endPoint y: 43, distance: 34.8
click at [17, 43] on nz-layout "**********" at bounding box center [201, 91] width 402 height 182
click at [390, 23] on button "Edit" at bounding box center [389, 23] width 15 height 8
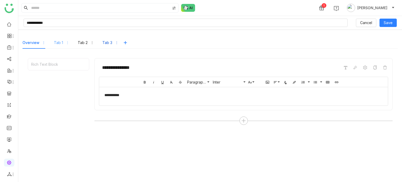
drag, startPoint x: 106, startPoint y: 44, endPoint x: 57, endPoint y: 45, distance: 48.9
click at [60, 45] on div "Tab 3" at bounding box center [59, 43] width 10 height 6
drag, startPoint x: 60, startPoint y: 45, endPoint x: 99, endPoint y: 47, distance: 39.3
drag, startPoint x: 99, startPoint y: 47, endPoint x: 90, endPoint y: 46, distance: 9.0
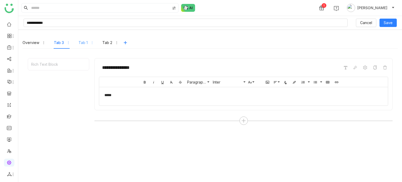
click at [90, 46] on div "Overview Tab 3 Tab 1 Tab 2" at bounding box center [70, 43] width 96 height 12
click at [58, 45] on div "Tab 1" at bounding box center [58, 43] width 9 height 6
click at [86, 44] on div "Tab 3" at bounding box center [83, 43] width 10 height 6
click at [105, 44] on div "Tab 2" at bounding box center [107, 43] width 10 height 6
drag, startPoint x: 80, startPoint y: 46, endPoint x: 55, endPoint y: 44, distance: 25.2
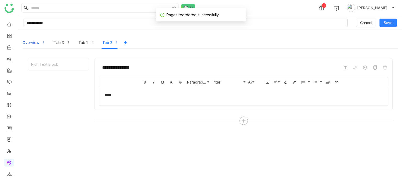
click at [24, 42] on div "Overview" at bounding box center [30, 43] width 17 height 6
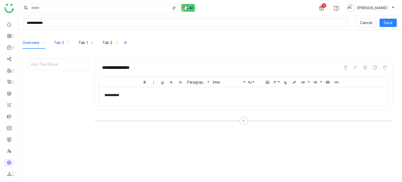
click at [58, 40] on div "Tab 3" at bounding box center [59, 43] width 10 height 6
click at [391, 25] on button "Save" at bounding box center [387, 23] width 17 height 8
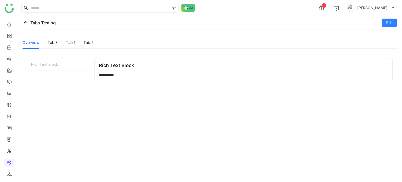
click at [24, 21] on icon at bounding box center [26, 23] width 4 height 4
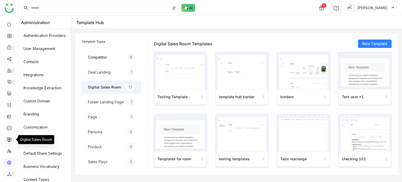
click at [10, 137] on link at bounding box center [9, 139] width 5 height 4
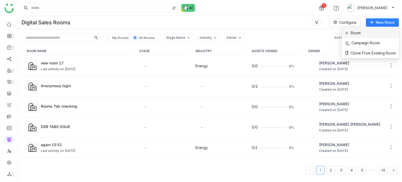
click at [367, 34] on li "Room" at bounding box center [370, 33] width 57 height 10
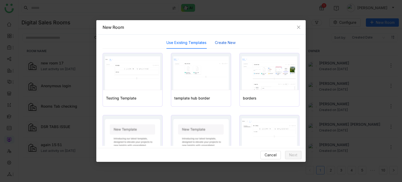
click at [223, 44] on button "Create New" at bounding box center [225, 43] width 21 height 6
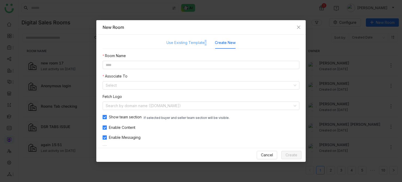
click at [201, 46] on div "Use Existing Templates" at bounding box center [186, 43] width 40 height 12
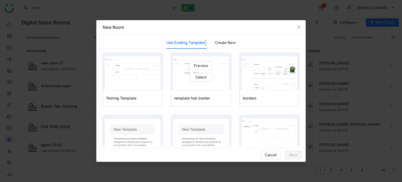
click at [178, 74] on img at bounding box center [200, 72] width 55 height 33
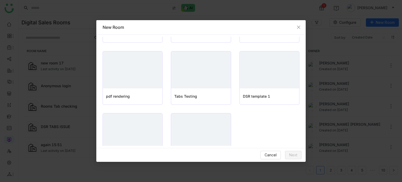
scroll to position [271, 0]
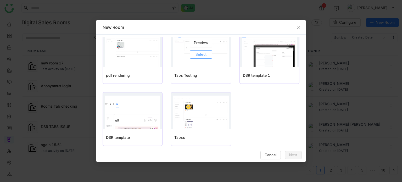
click at [202, 54] on span "Select" at bounding box center [200, 55] width 11 height 6
click at [295, 154] on span "Next" at bounding box center [293, 155] width 8 height 6
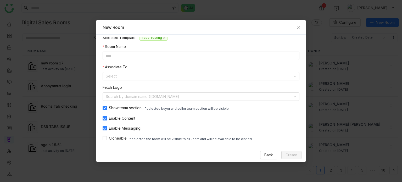
scroll to position [18, 0]
click at [191, 52] on input at bounding box center [201, 56] width 197 height 8
type input "**********"
click at [172, 72] on input at bounding box center [199, 76] width 187 height 8
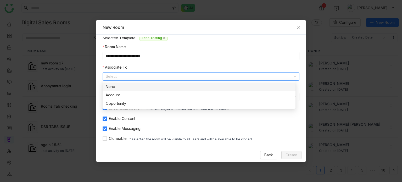
click at [169, 86] on div "None" at bounding box center [199, 87] width 186 height 6
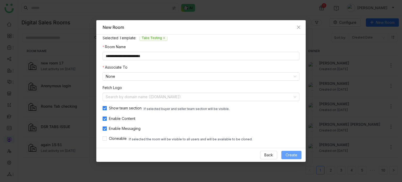
click at [297, 156] on button "Create" at bounding box center [291, 155] width 20 height 8
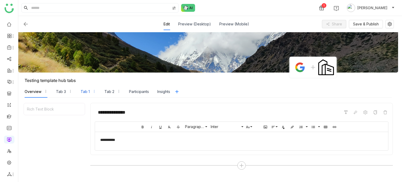
click at [89, 93] on div "Tab 1" at bounding box center [88, 92] width 15 height 12
click at [195, 25] on div "Preview (Desktop)" at bounding box center [194, 24] width 33 height 12
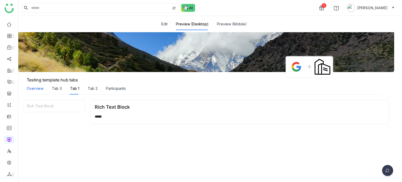
click at [32, 89] on div "Overview" at bounding box center [35, 89] width 17 height 6
click at [164, 24] on button "Edit" at bounding box center [164, 24] width 6 height 6
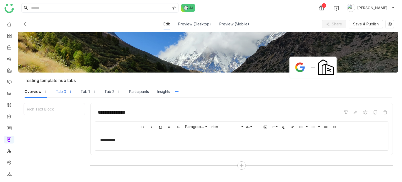
click at [59, 92] on div "Tab 3" at bounding box center [61, 92] width 10 height 6
click at [108, 94] on div "Tab 2" at bounding box center [112, 92] width 16 height 12
click at [232, 23] on div "Preview (Mobile)" at bounding box center [234, 24] width 30 height 12
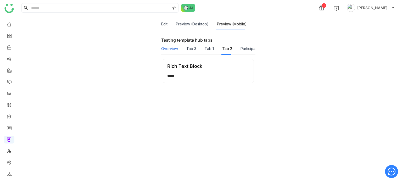
click at [173, 51] on button "Overview" at bounding box center [169, 49] width 17 height 6
click at [165, 25] on button "Edit" at bounding box center [164, 24] width 6 height 6
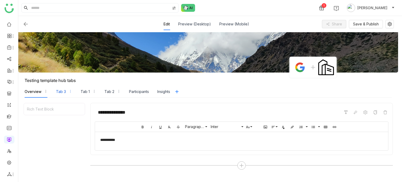
click at [60, 93] on div "Tab 3" at bounding box center [61, 92] width 10 height 6
click at [38, 93] on div "Overview" at bounding box center [33, 92] width 17 height 6
click at [189, 24] on div "Preview (Desktop)" at bounding box center [194, 24] width 33 height 12
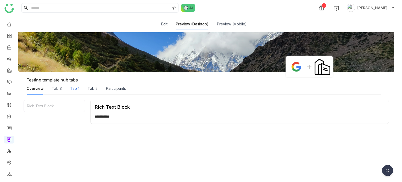
click at [71, 89] on div "Tab 1" at bounding box center [74, 89] width 9 height 6
click at [94, 87] on div "Tab 2" at bounding box center [93, 89] width 10 height 6
click at [161, 26] on button "Edit" at bounding box center [164, 24] width 6 height 6
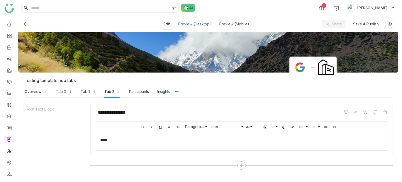
click at [187, 25] on div "Preview (Desktop)" at bounding box center [194, 24] width 33 height 12
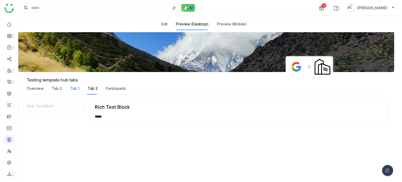
click at [70, 90] on div "Tab 1" at bounding box center [74, 89] width 9 height 6
click at [54, 86] on div "Tab 3" at bounding box center [57, 89] width 10 height 6
click at [92, 86] on div "Tab 2" at bounding box center [93, 89] width 10 height 6
click at [80, 87] on div "Overview Tab 3 Tab 1 Tab 2 Participants" at bounding box center [76, 88] width 99 height 12
click at [78, 87] on div "Tab 1" at bounding box center [74, 89] width 9 height 6
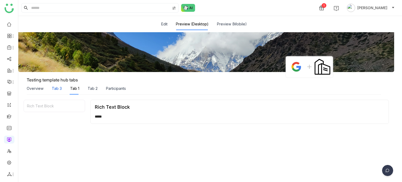
drag, startPoint x: 59, startPoint y: 88, endPoint x: 76, endPoint y: 87, distance: 17.6
click at [76, 87] on div "Overview Tab 3 Tab 1 Tab 2 Participants" at bounding box center [76, 88] width 99 height 12
click at [76, 87] on div "Tab 1" at bounding box center [74, 89] width 9 height 6
click at [162, 21] on button "Edit" at bounding box center [164, 24] width 6 height 6
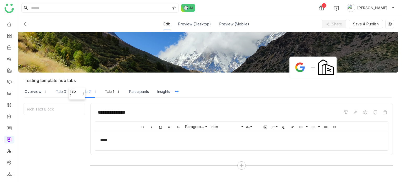
drag, startPoint x: 113, startPoint y: 94, endPoint x: 78, endPoint y: 96, distance: 34.6
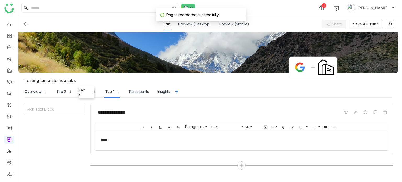
drag, startPoint x: 66, startPoint y: 95, endPoint x: 89, endPoint y: 95, distance: 23.6
drag, startPoint x: 87, startPoint y: 95, endPoint x: 52, endPoint y: 95, distance: 34.3
drag, startPoint x: 57, startPoint y: 92, endPoint x: 30, endPoint y: 92, distance: 27.7
click at [62, 94] on div "Overview" at bounding box center [60, 92] width 23 height 12
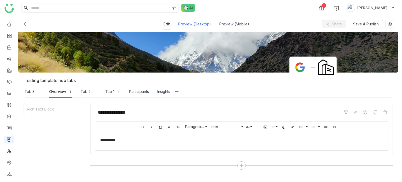
click at [193, 22] on div "Preview (Desktop)" at bounding box center [194, 24] width 33 height 12
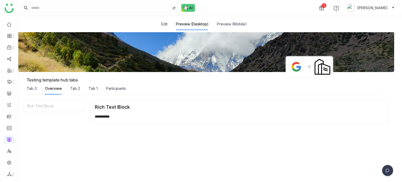
click at [168, 28] on div "Edit Preview (Desktop) Preview (Mobile)" at bounding box center [204, 24] width 86 height 12
click at [166, 26] on button "Edit" at bounding box center [164, 24] width 6 height 6
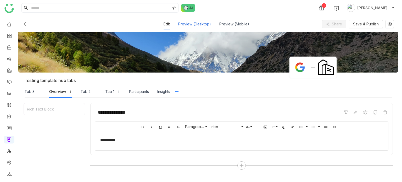
click at [191, 23] on div "Preview (Desktop)" at bounding box center [194, 24] width 33 height 12
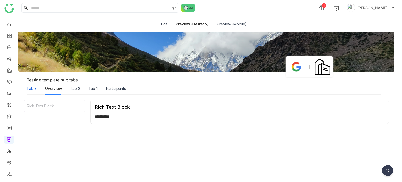
click at [31, 89] on div "Tab 3" at bounding box center [32, 89] width 10 height 6
click at [164, 21] on button "Edit" at bounding box center [164, 24] width 6 height 6
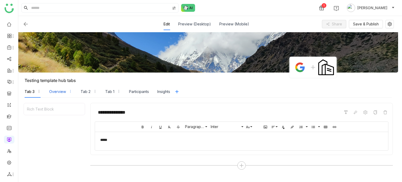
click at [63, 91] on div "Overview" at bounding box center [57, 92] width 17 height 6
click at [202, 23] on div "Preview (Desktop)" at bounding box center [194, 24] width 33 height 12
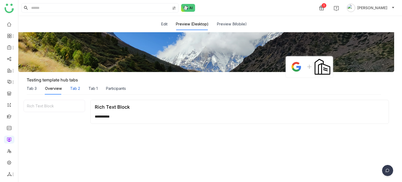
click at [72, 90] on div "Tab 2" at bounding box center [75, 89] width 10 height 6
click at [163, 26] on button "Edit" at bounding box center [164, 24] width 6 height 6
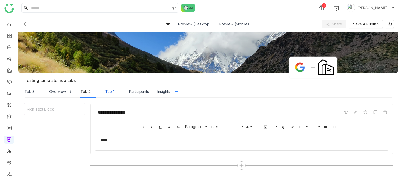
click at [114, 96] on div "Tab 1" at bounding box center [112, 92] width 15 height 12
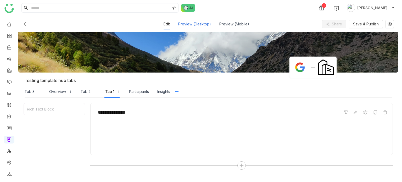
click at [197, 29] on div "Preview (Desktop)" at bounding box center [194, 24] width 33 height 12
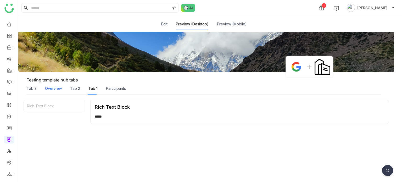
click at [49, 88] on div "Overview" at bounding box center [53, 89] width 17 height 6
click at [164, 23] on button "Edit" at bounding box center [164, 24] width 6 height 6
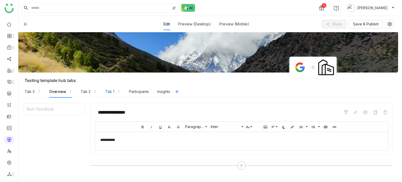
click at [112, 88] on div "Tab 1" at bounding box center [112, 92] width 15 height 12
click at [23, 27] on div "Edit Preview (Desktop) Preview (Mobile) Share Save & Publish" at bounding box center [207, 24] width 371 height 12
click at [27, 22] on img at bounding box center [25, 24] width 6 height 6
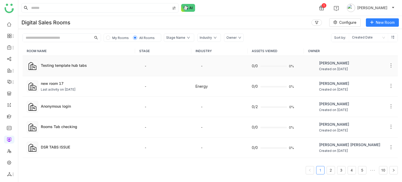
click at [71, 70] on td "Testing template hub tabs" at bounding box center [78, 66] width 112 height 20
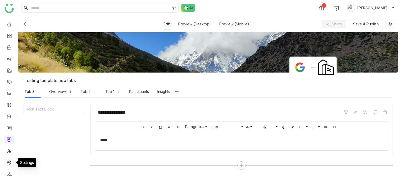
click at [10, 160] on link at bounding box center [9, 162] width 5 height 4
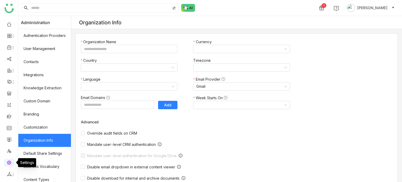
type input "*******"
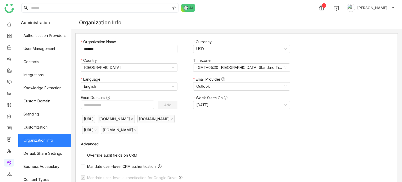
scroll to position [95, 0]
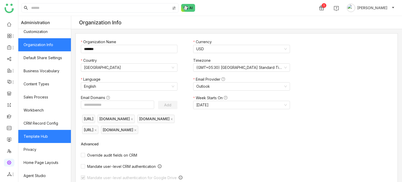
click at [41, 132] on link "Template Hub" at bounding box center [44, 136] width 53 height 13
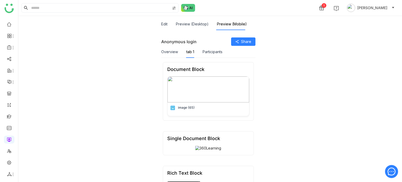
click at [169, 26] on div "Edit Preview (Desktop) Preview (Mobile)" at bounding box center [204, 24] width 86 height 12
click at [164, 25] on button "Edit" at bounding box center [164, 24] width 6 height 6
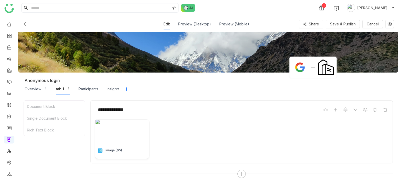
click at [26, 23] on img at bounding box center [25, 24] width 6 height 6
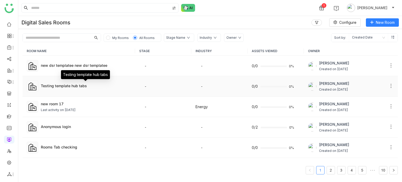
click at [77, 83] on div "Testing template hub tabs" at bounding box center [86, 85] width 90 height 5
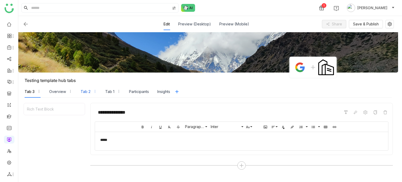
click at [84, 89] on div "Tab 2" at bounding box center [86, 92] width 10 height 6
click at [109, 90] on div "Tab 1" at bounding box center [109, 92] width 9 height 6
click at [136, 92] on div "Participants" at bounding box center [139, 92] width 20 height 6
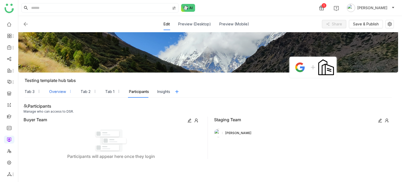
click at [60, 88] on div "Overview" at bounding box center [60, 92] width 23 height 12
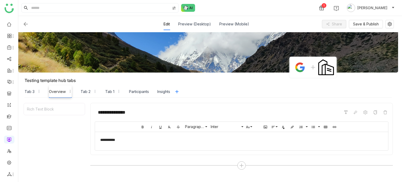
drag, startPoint x: 60, startPoint y: 88, endPoint x: 32, endPoint y: 87, distance: 28.0
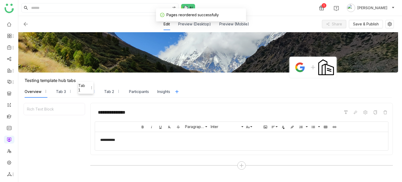
drag, startPoint x: 107, startPoint y: 92, endPoint x: 73, endPoint y: 87, distance: 34.1
drag, startPoint x: 86, startPoint y: 92, endPoint x: 66, endPoint y: 93, distance: 19.6
drag, startPoint x: 106, startPoint y: 92, endPoint x: 91, endPoint y: 92, distance: 14.9
click at [89, 89] on div "Tab 2" at bounding box center [88, 92] width 16 height 12
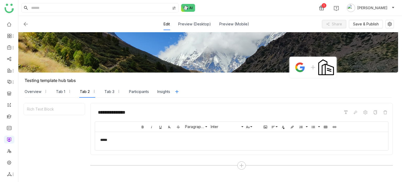
click at [102, 89] on div "Overview Tab 1 Tab 2 Tab 3 Participants Insights" at bounding box center [97, 92] width 145 height 12
click at [109, 89] on div "Tab 3" at bounding box center [109, 92] width 10 height 6
click at [231, 20] on div "Preview (Mobile)" at bounding box center [234, 24] width 30 height 12
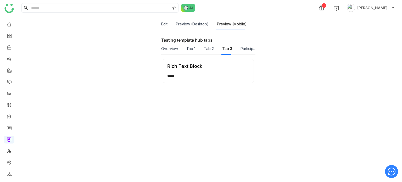
click at [161, 27] on div "Edit" at bounding box center [164, 24] width 6 height 12
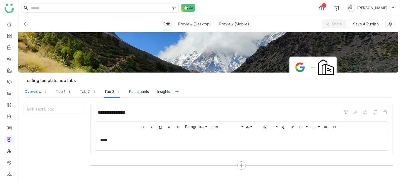
click at [39, 90] on div "Overview" at bounding box center [33, 92] width 17 height 6
click at [78, 92] on div "Overview Tab 1 Tab 2 Tab 3 Participants Insights" at bounding box center [97, 92] width 145 height 12
click at [83, 92] on div "Tab 2" at bounding box center [85, 92] width 10 height 6
click at [22, 25] on img at bounding box center [25, 24] width 6 height 6
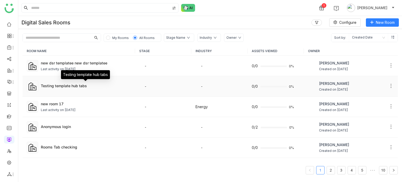
click at [74, 83] on div "Testing template hub tabs" at bounding box center [86, 85] width 90 height 5
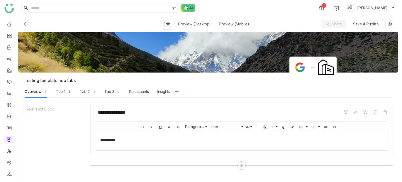
click at [102, 92] on div "Overview Tab 1 Tab 2 Tab 3 Participants Insights" at bounding box center [97, 92] width 145 height 12
click at [108, 93] on div "Tab 3" at bounding box center [109, 92] width 10 height 6
click at [82, 86] on div "Tab 2" at bounding box center [88, 92] width 16 height 12
click at [61, 88] on div "Tab 1" at bounding box center [63, 92] width 15 height 12
click at [37, 92] on div "Overview" at bounding box center [33, 92] width 17 height 6
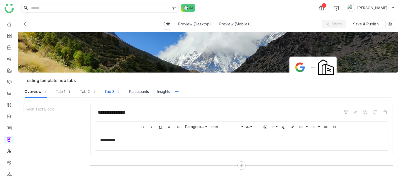
click at [107, 91] on div "Tab 3" at bounding box center [109, 92] width 10 height 6
click at [61, 90] on div "Tab 1" at bounding box center [60, 92] width 9 height 6
click at [197, 26] on div "Preview (Desktop)" at bounding box center [194, 24] width 33 height 12
click at [206, 21] on div "Preview (Desktop)" at bounding box center [194, 24] width 33 height 12
click at [111, 92] on div "Tab 3" at bounding box center [109, 92] width 10 height 6
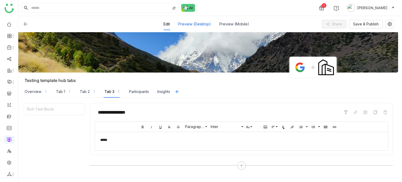
click at [204, 26] on div "Preview (Desktop)" at bounding box center [194, 24] width 33 height 12
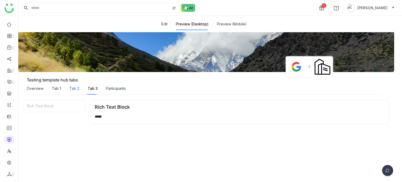
click at [75, 91] on div "Tab 2" at bounding box center [74, 89] width 10 height 6
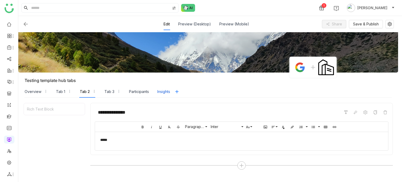
click at [157, 95] on div "Insights" at bounding box center [163, 92] width 13 height 12
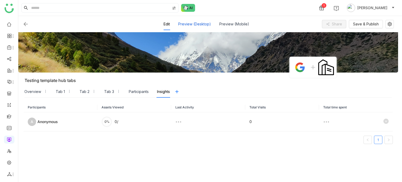
click at [209, 20] on div "Preview (Desktop)" at bounding box center [194, 24] width 33 height 12
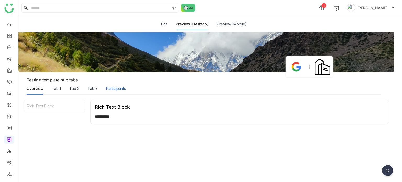
click at [119, 88] on div "Participants" at bounding box center [116, 89] width 20 height 6
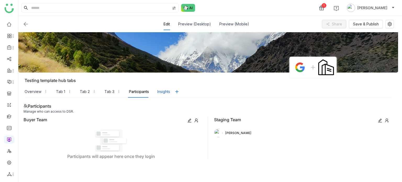
click at [159, 90] on div "Insights" at bounding box center [163, 92] width 13 height 6
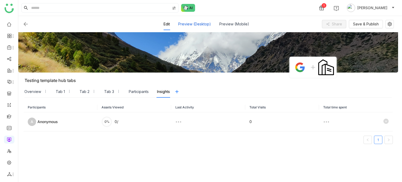
click at [195, 18] on div "Preview (Desktop)" at bounding box center [194, 24] width 33 height 12
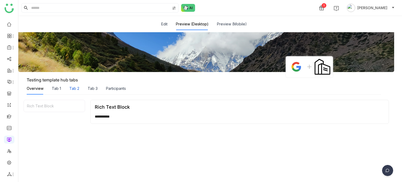
click at [69, 88] on div "Tab 2" at bounding box center [74, 89] width 10 height 6
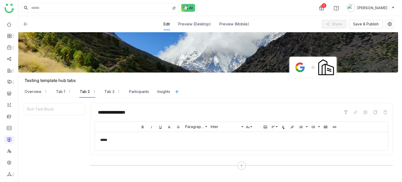
click at [94, 92] on icon "button" at bounding box center [94, 91] width 1 height 3
click at [101, 108] on span "Hide" at bounding box center [104, 111] width 8 height 6
click at [195, 24] on div "Preview (Desktop)" at bounding box center [194, 24] width 33 height 12
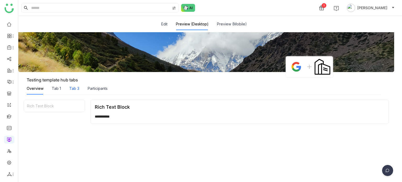
click at [75, 87] on div "Tab 3" at bounding box center [74, 89] width 10 height 6
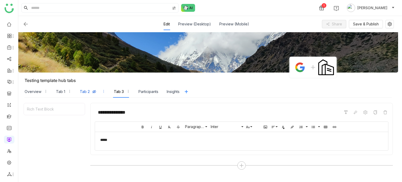
click at [87, 90] on div "Tab 2" at bounding box center [85, 92] width 10 height 6
click at [103, 92] on icon "button" at bounding box center [104, 91] width 4 height 4
click at [117, 114] on input "**********" at bounding box center [134, 112] width 78 height 10
click at [113, 108] on span "Show" at bounding box center [114, 111] width 10 height 6
click at [62, 94] on div "Tab 1" at bounding box center [60, 92] width 9 height 6
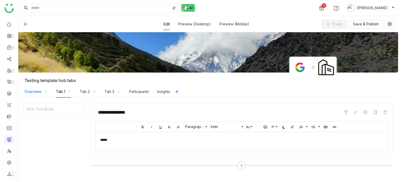
click at [41, 90] on div "Overview" at bounding box center [33, 92] width 17 height 6
click at [109, 88] on div "Tab 3" at bounding box center [112, 92] width 16 height 12
click at [233, 23] on div "Preview (Mobile)" at bounding box center [234, 24] width 30 height 12
click at [58, 89] on div "Tab 1" at bounding box center [60, 92] width 9 height 6
click at [225, 26] on div "Preview (Mobile)" at bounding box center [234, 24] width 30 height 12
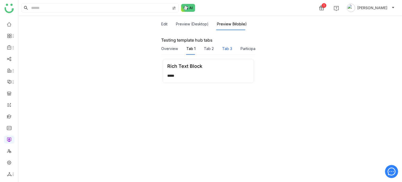
click at [225, 48] on button "Tab 3" at bounding box center [227, 49] width 10 height 6
click at [167, 26] on button "Edit" at bounding box center [164, 24] width 6 height 6
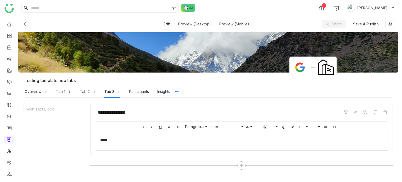
click at [24, 23] on img at bounding box center [25, 24] width 6 height 6
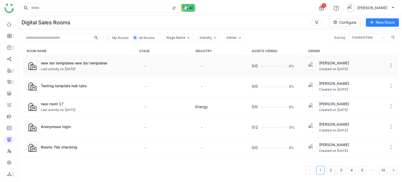
click at [62, 71] on td "new dsr templatee new dsr templatee Last activity on Sep 11, 2025" at bounding box center [78, 66] width 112 height 20
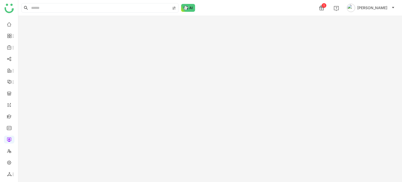
click at [62, 71] on gtmb-room-detail at bounding box center [209, 99] width 383 height 166
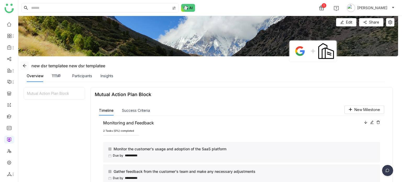
click at [23, 64] on icon at bounding box center [24, 66] width 4 height 4
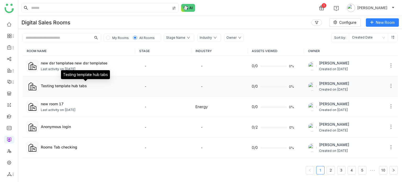
click at [78, 86] on div "Testing template hub tabs" at bounding box center [86, 85] width 90 height 5
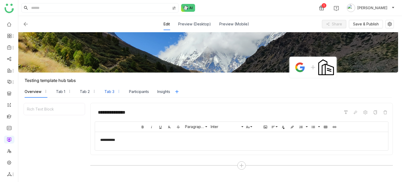
click at [106, 91] on div "Tab 3" at bounding box center [109, 92] width 10 height 6
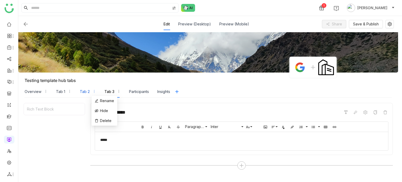
click at [92, 89] on icon "button" at bounding box center [94, 91] width 4 height 4
click at [65, 91] on div "Tab 1" at bounding box center [63, 92] width 15 height 12
click at [133, 92] on div "Participants" at bounding box center [139, 92] width 20 height 6
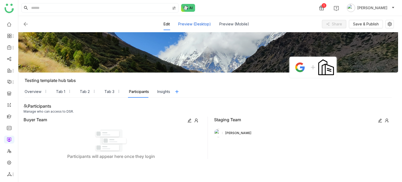
click at [199, 21] on div "Preview (Desktop)" at bounding box center [194, 24] width 33 height 12
click at [64, 93] on div "Tab 1" at bounding box center [60, 92] width 9 height 6
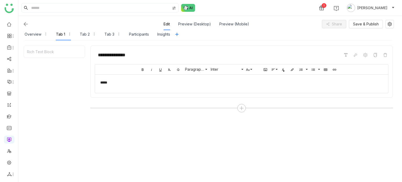
scroll to position [66, 0]
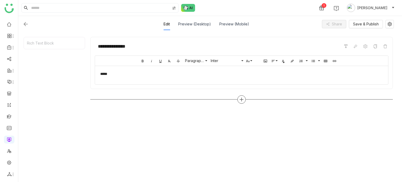
click at [241, 99] on icon at bounding box center [241, 100] width 1 height 4
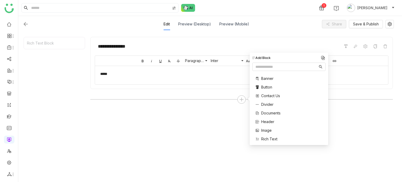
click at [269, 114] on span "Documents" at bounding box center [270, 112] width 19 height 5
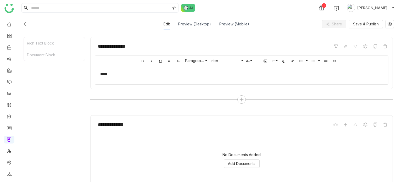
scroll to position [94, 0]
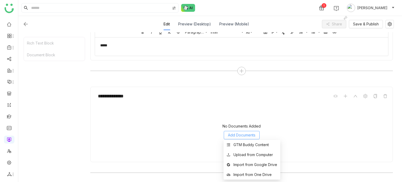
click at [239, 133] on span "Add Documents" at bounding box center [241, 135] width 27 height 6
click at [240, 142] on div "GTM Buddy Content" at bounding box center [250, 145] width 35 height 6
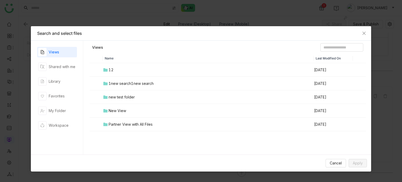
click at [116, 94] on div "new test folder" at bounding box center [122, 97] width 26 height 6
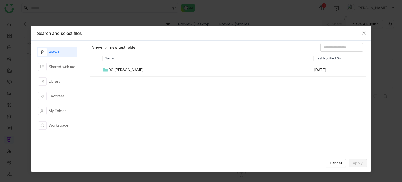
click at [132, 70] on div "00 Arif Folder" at bounding box center [126, 70] width 35 height 6
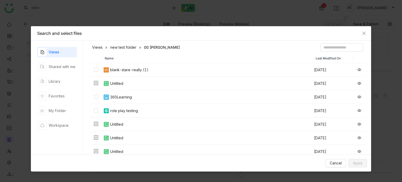
click at [117, 101] on td "360Learning" at bounding box center [208, 97] width 211 height 14
click at [355, 162] on span "Apply" at bounding box center [358, 163] width 10 height 6
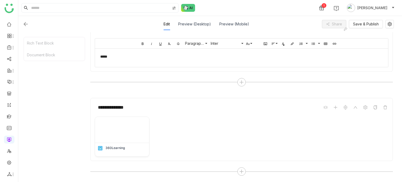
scroll to position [82, 0]
click at [367, 22] on span "Save & Publish" at bounding box center [366, 24] width 26 height 6
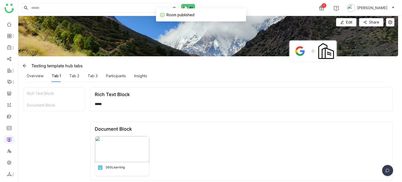
scroll to position [50, 0]
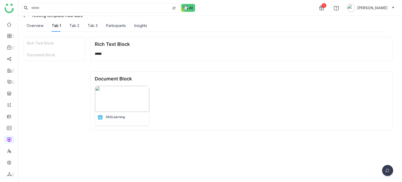
click at [71, 22] on div "Tab 2" at bounding box center [74, 26] width 10 height 12
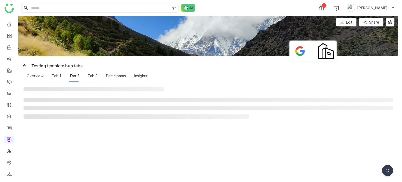
click at [54, 79] on div "Tab 1" at bounding box center [56, 76] width 9 height 12
click at [343, 22] on icon at bounding box center [342, 22] width 4 height 4
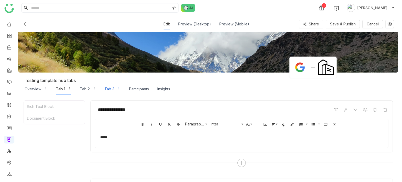
click at [108, 89] on div "Tab 3" at bounding box center [109, 89] width 10 height 6
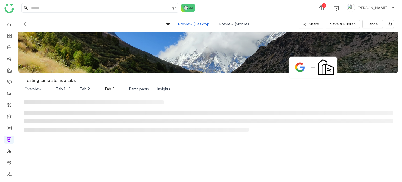
click at [191, 25] on div "Preview (Desktop)" at bounding box center [194, 24] width 33 height 12
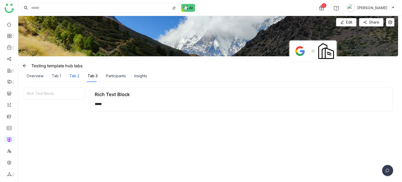
click at [73, 76] on div "Tab 2" at bounding box center [74, 76] width 10 height 6
click at [56, 73] on div "Tab 1" at bounding box center [56, 76] width 9 height 6
click at [86, 75] on div "Overview Tab 1 Tab 2 Tab 3 Participants Insights" at bounding box center [87, 76] width 120 height 12
click at [89, 74] on div "Tab 3" at bounding box center [93, 76] width 10 height 6
click at [347, 19] on span "Edit" at bounding box center [349, 22] width 6 height 6
